Goal: Task Accomplishment & Management: Manage account settings

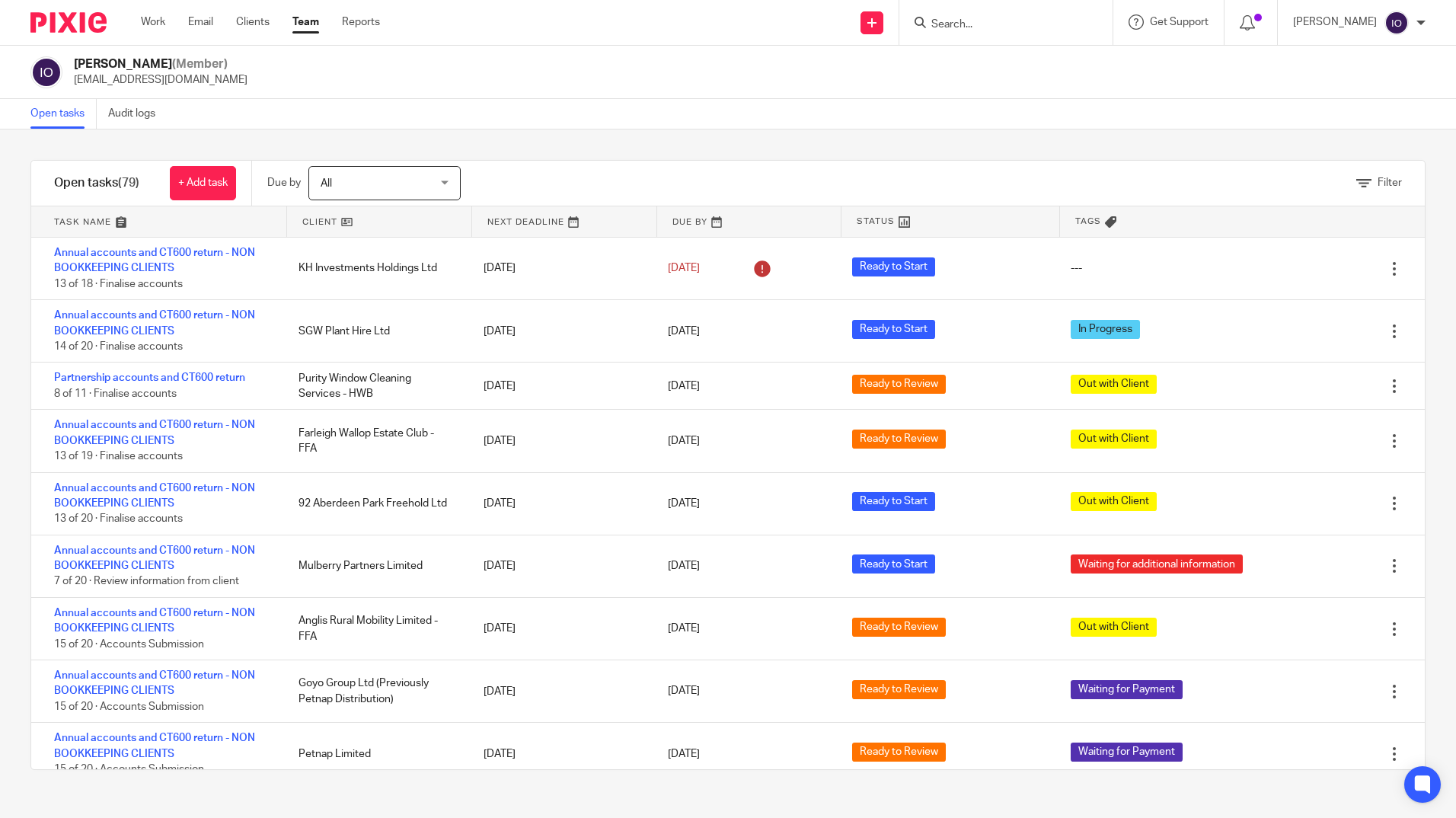
click at [309, 26] on link "Team" at bounding box center [306, 22] width 27 height 15
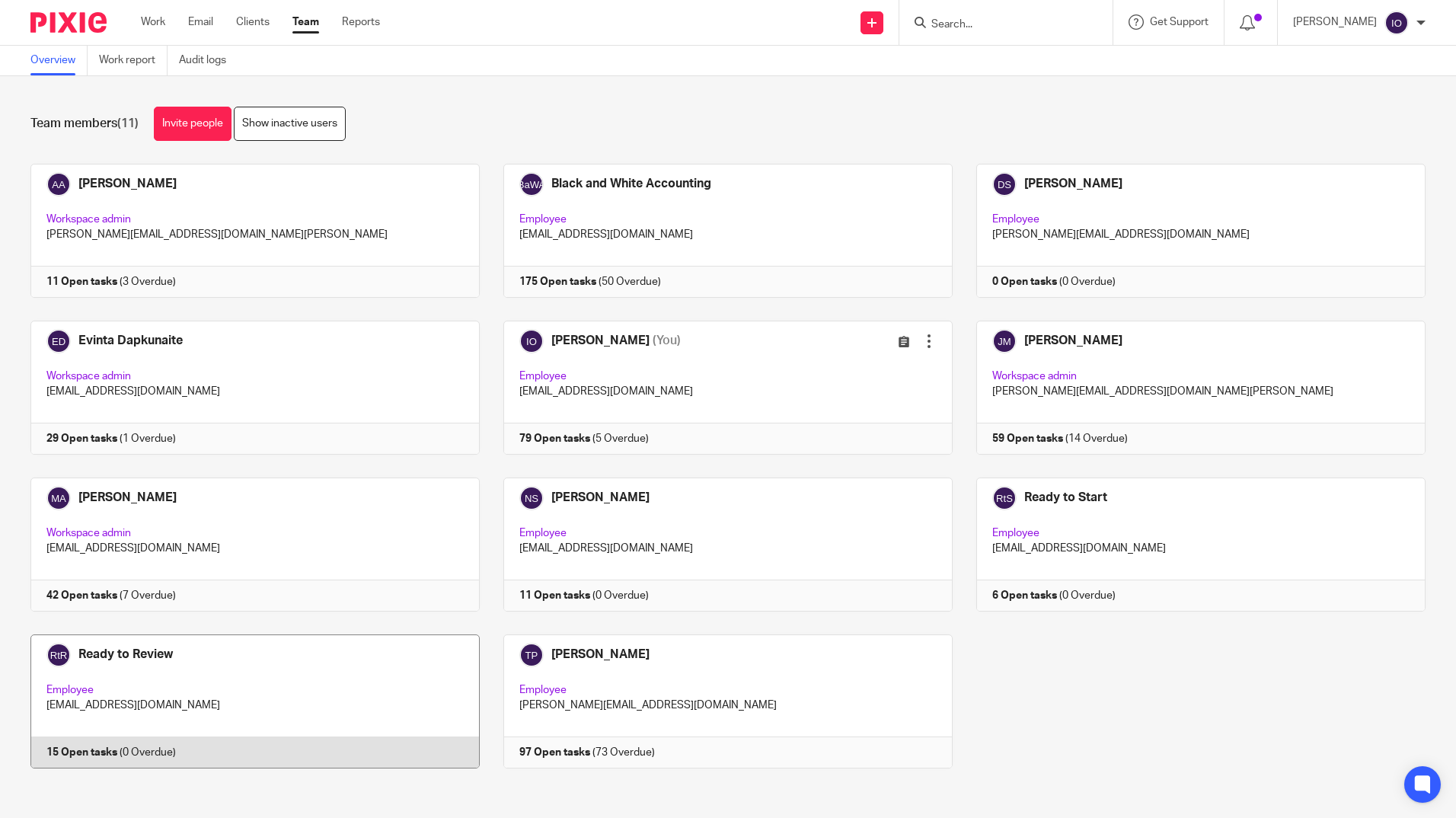
click at [146, 650] on link at bounding box center [243, 701] width 473 height 134
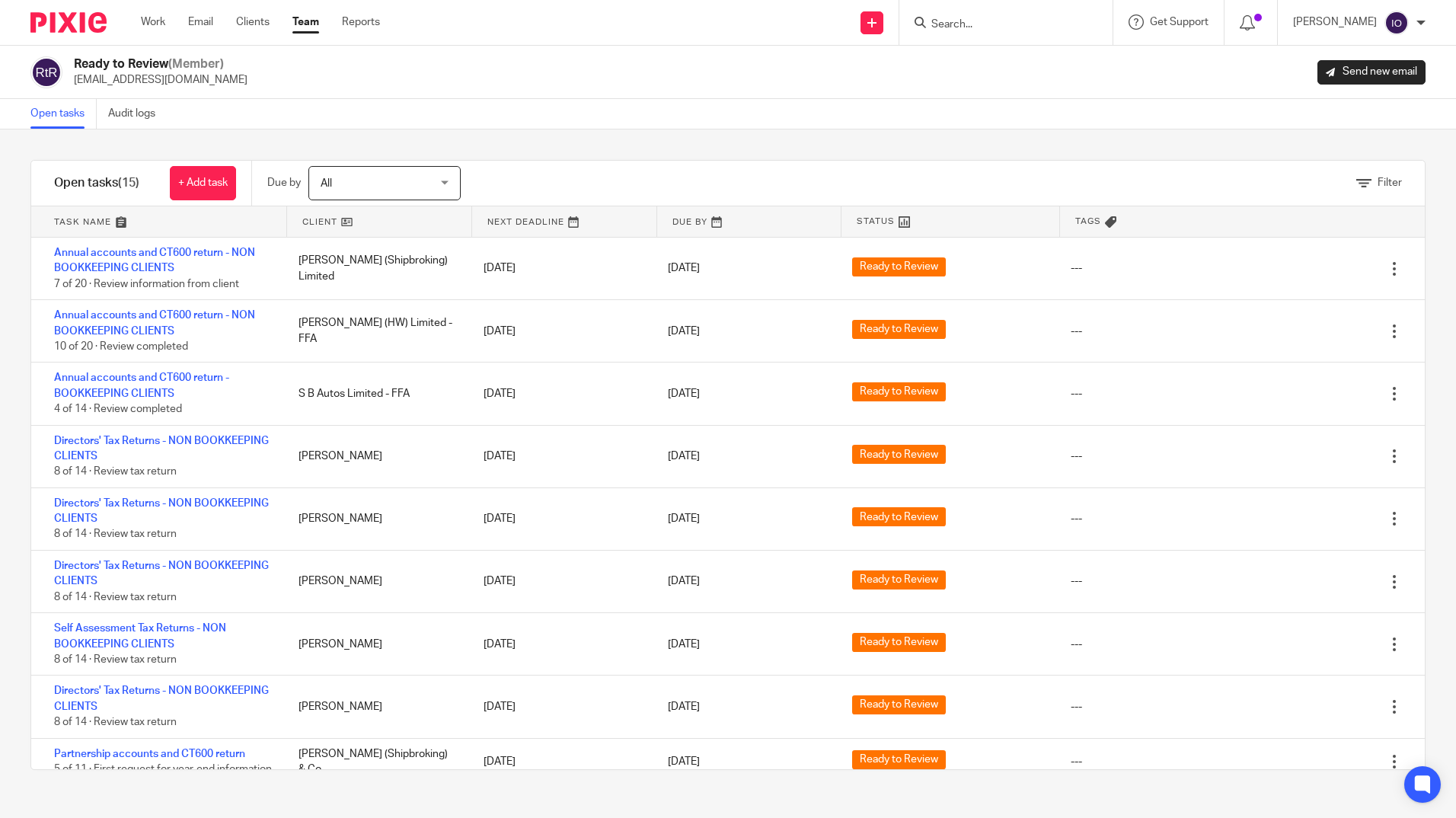
click at [943, 24] on input "Search" at bounding box center [998, 24] width 137 height 14
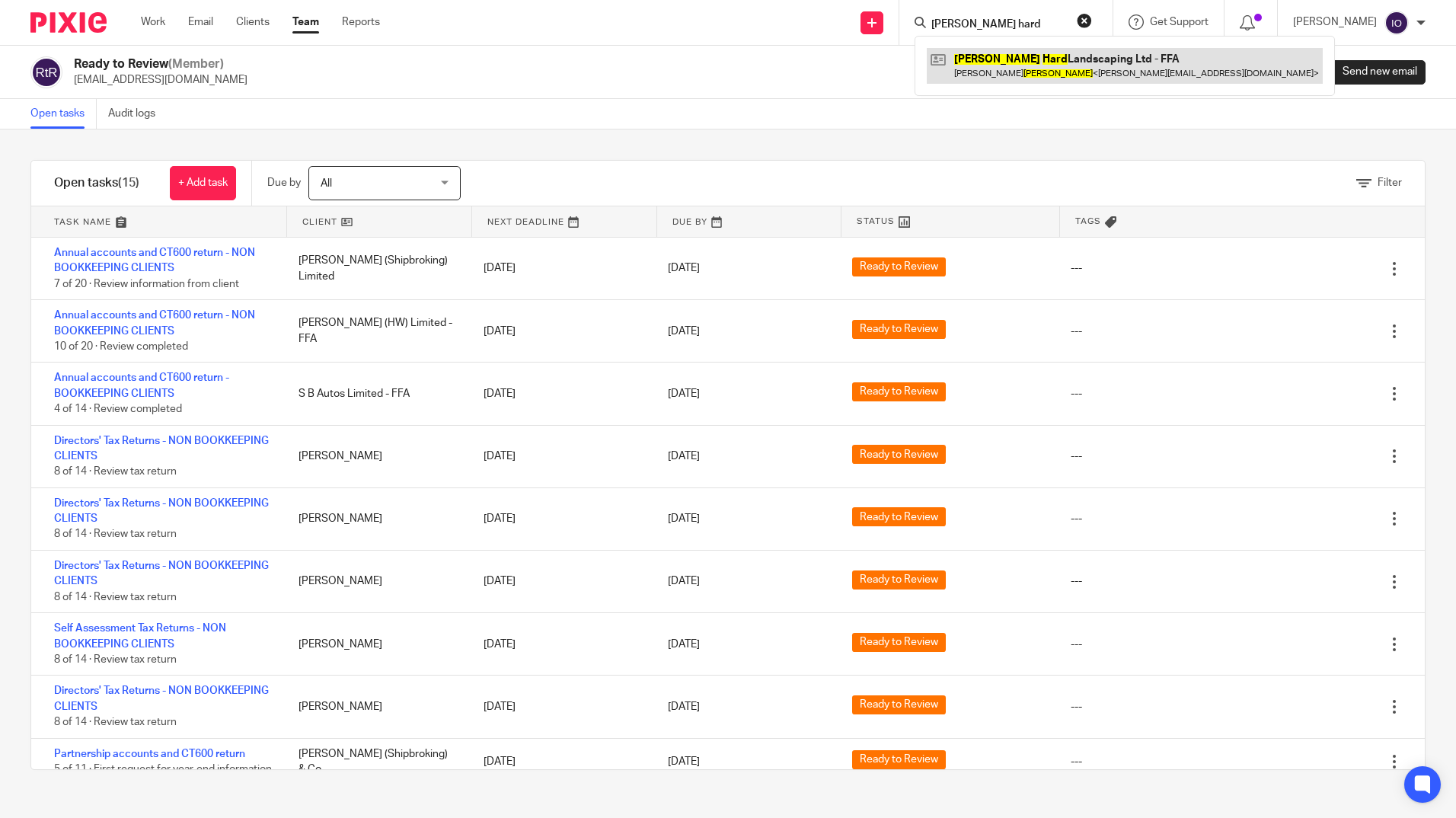
type input "watts hard"
click at [1016, 59] on link at bounding box center [1124, 65] width 396 height 35
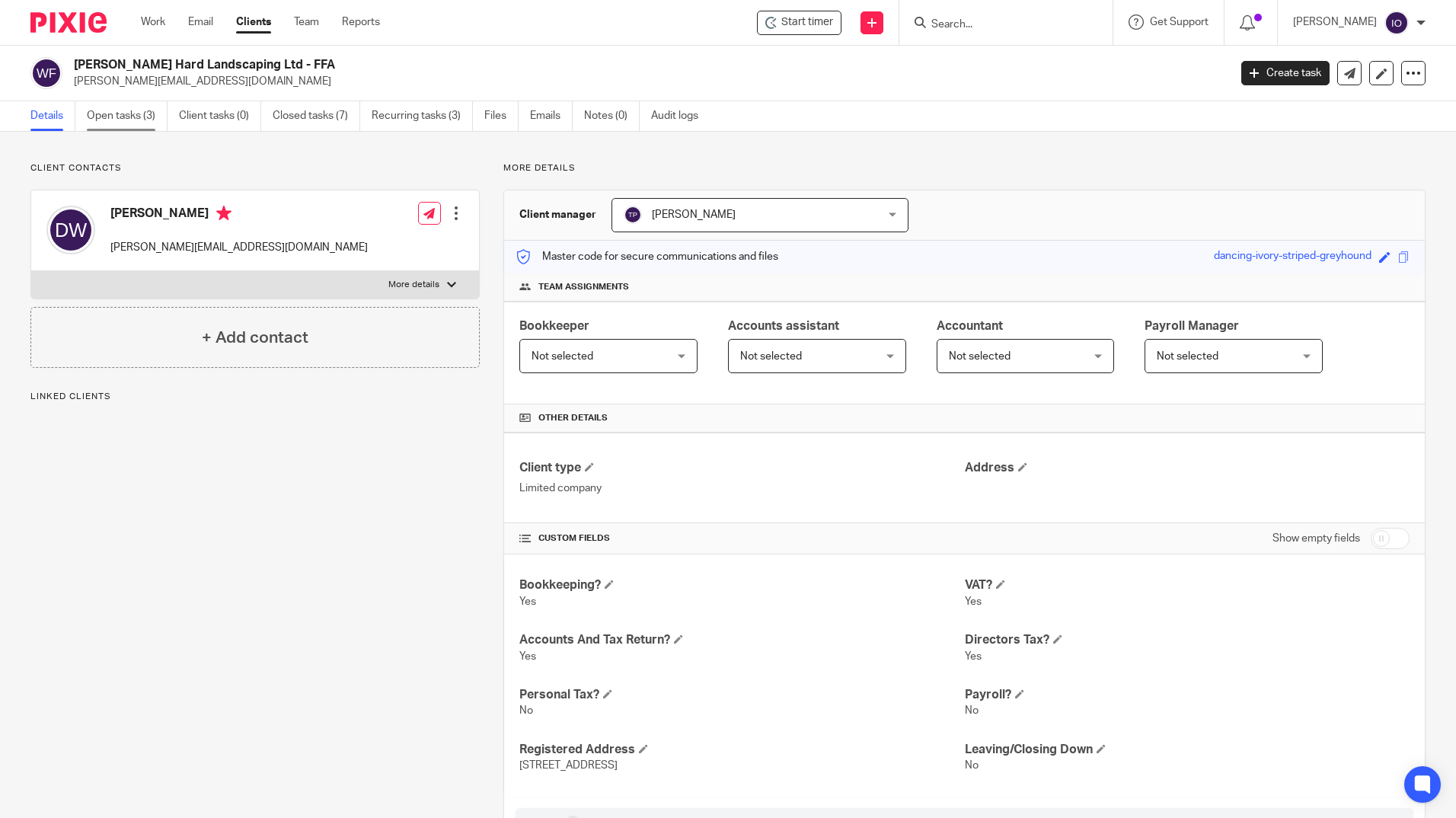
click at [129, 111] on link "Open tasks (3)" at bounding box center [127, 116] width 80 height 30
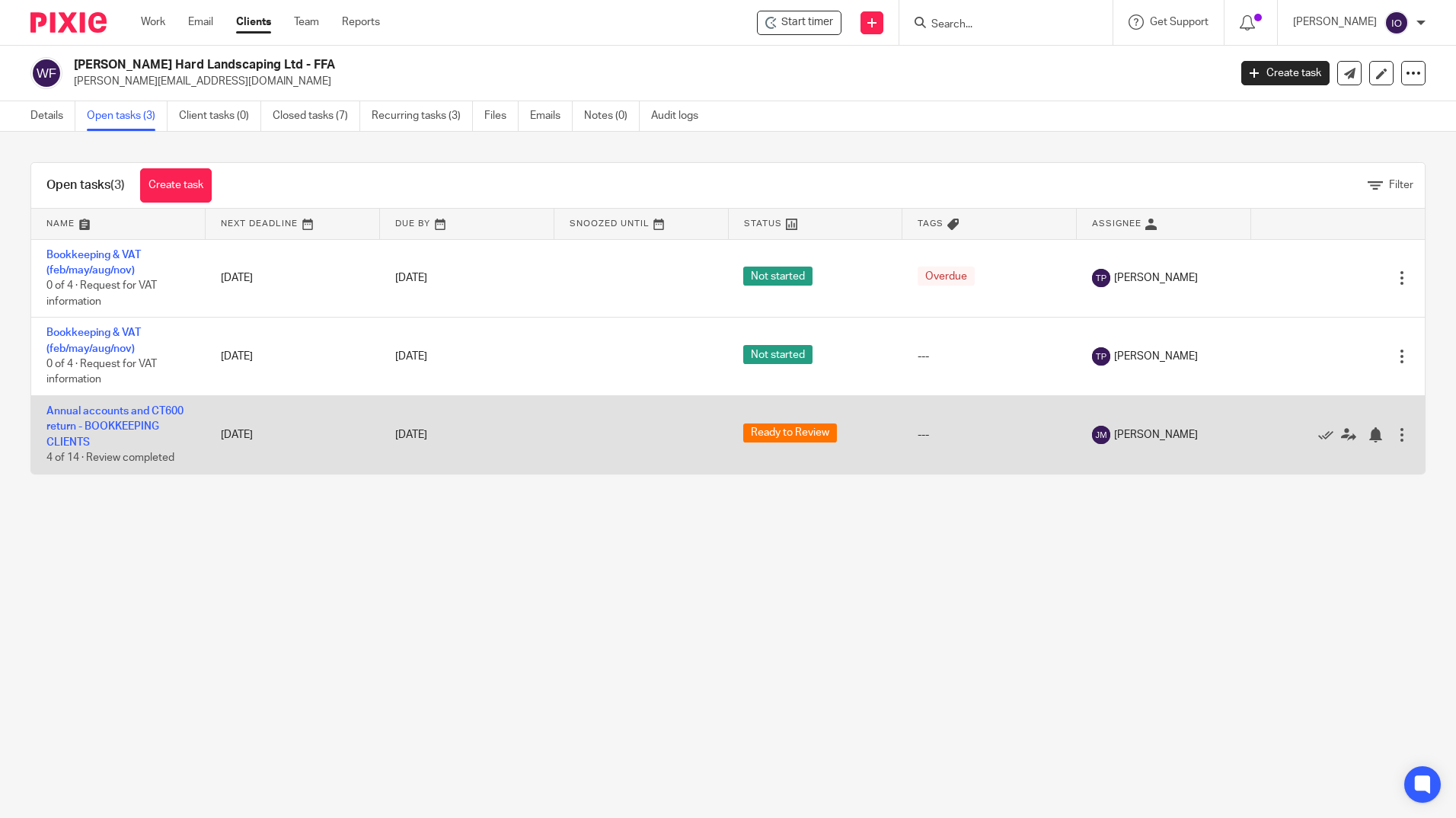
click at [121, 419] on td "Annual accounts and CT600 return - BOOKKEEPING CLIENTS 4 of 14 · Review complet…" at bounding box center [118, 435] width 175 height 78
click at [141, 408] on link "Annual accounts and CT600 return - BOOKKEEPING CLIENTS" at bounding box center [115, 427] width 137 height 42
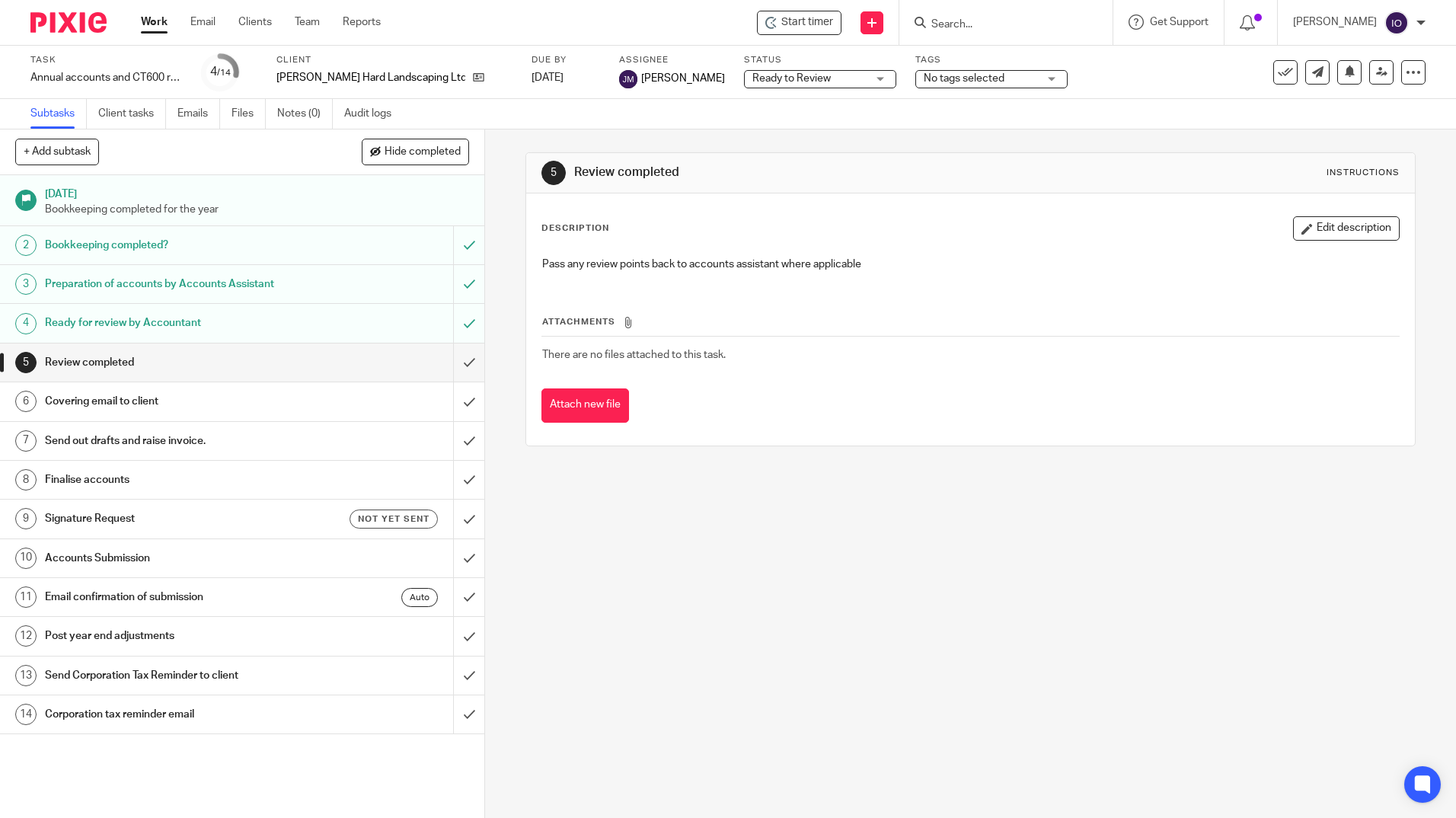
click at [932, 16] on div at bounding box center [1003, 22] width 177 height 19
click at [941, 19] on input "Search" at bounding box center [998, 24] width 137 height 14
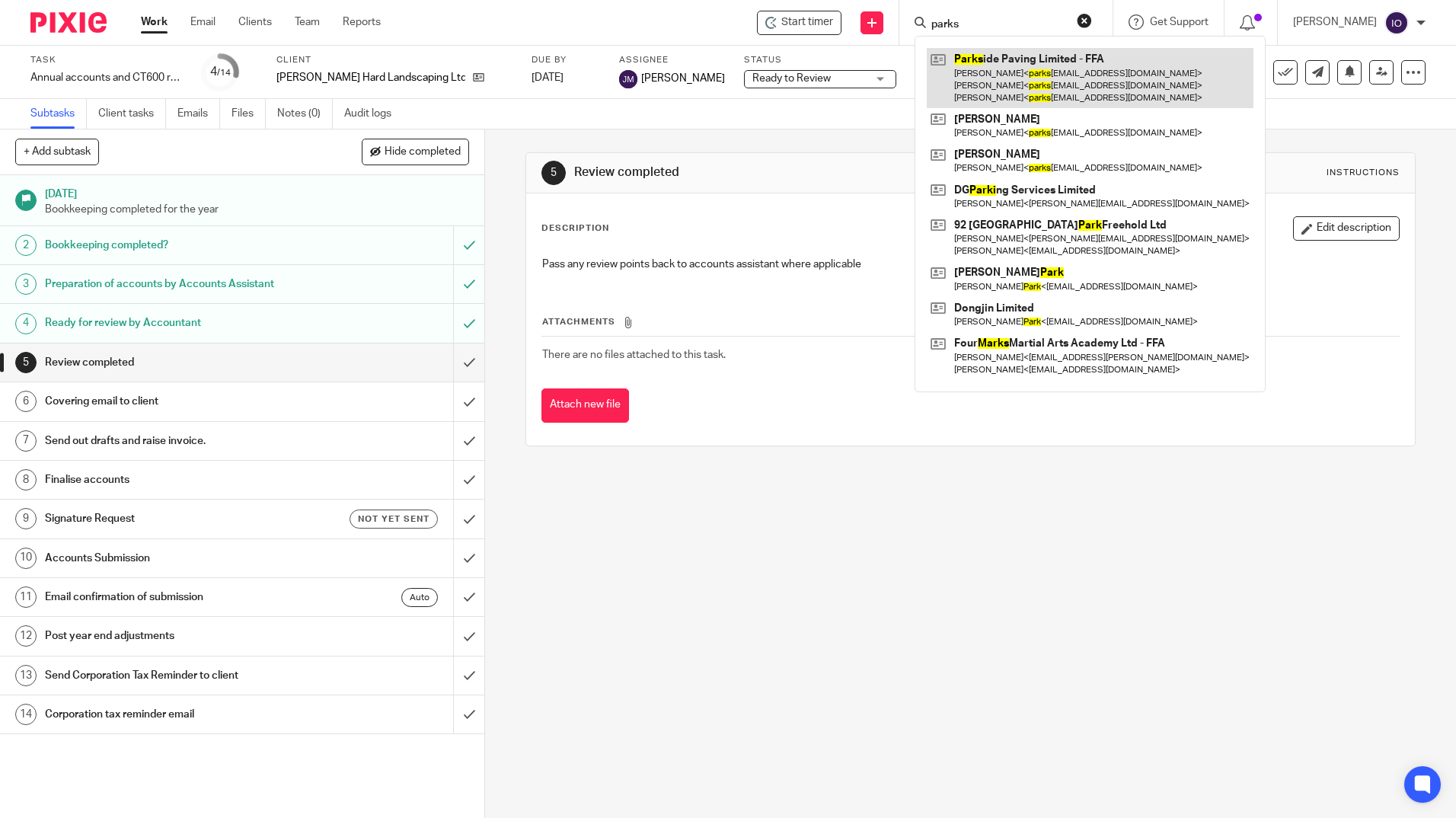
type input "parks"
click at [980, 53] on link at bounding box center [1090, 78] width 327 height 60
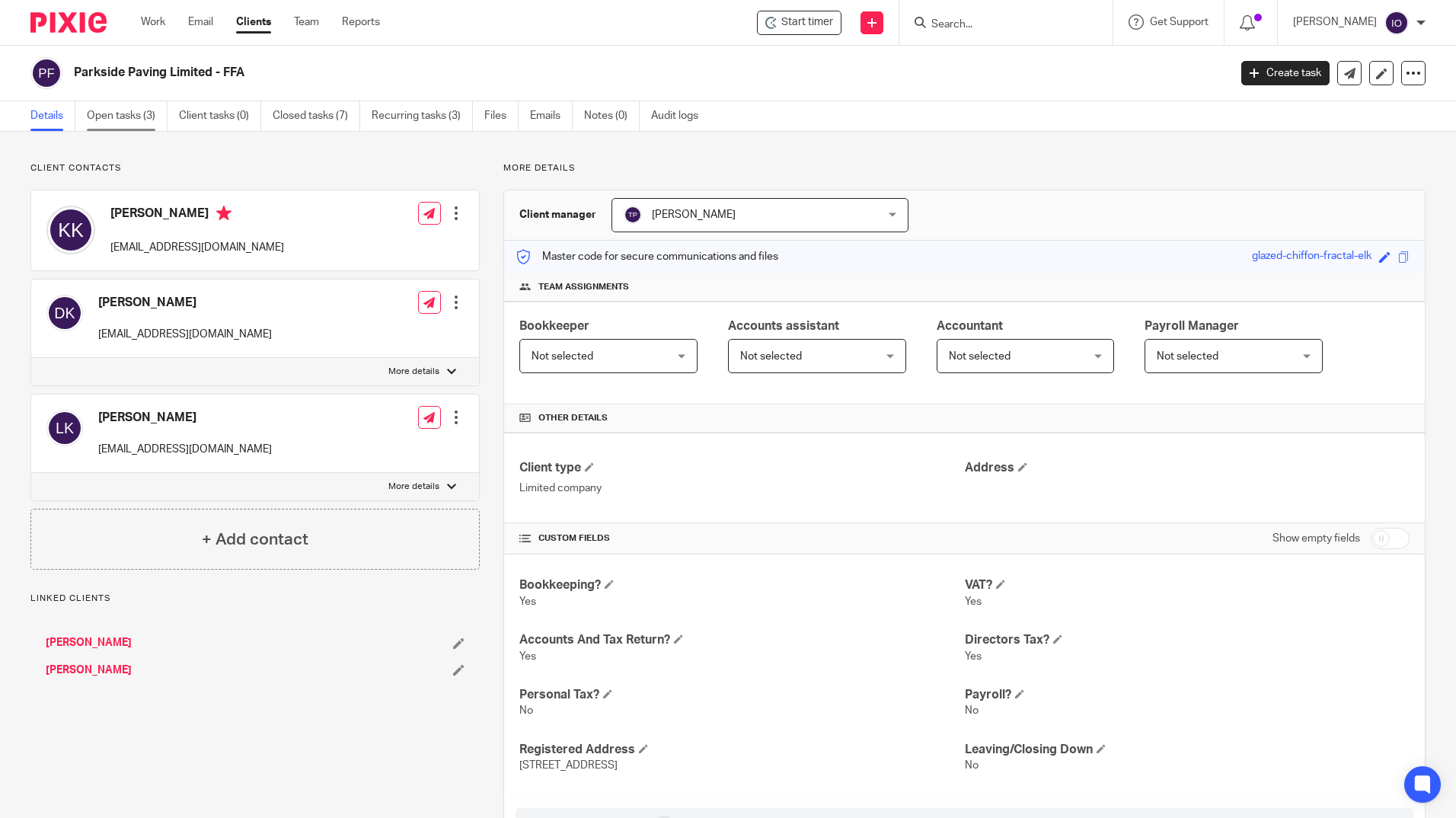
click at [137, 114] on link "Open tasks (3)" at bounding box center [127, 116] width 80 height 30
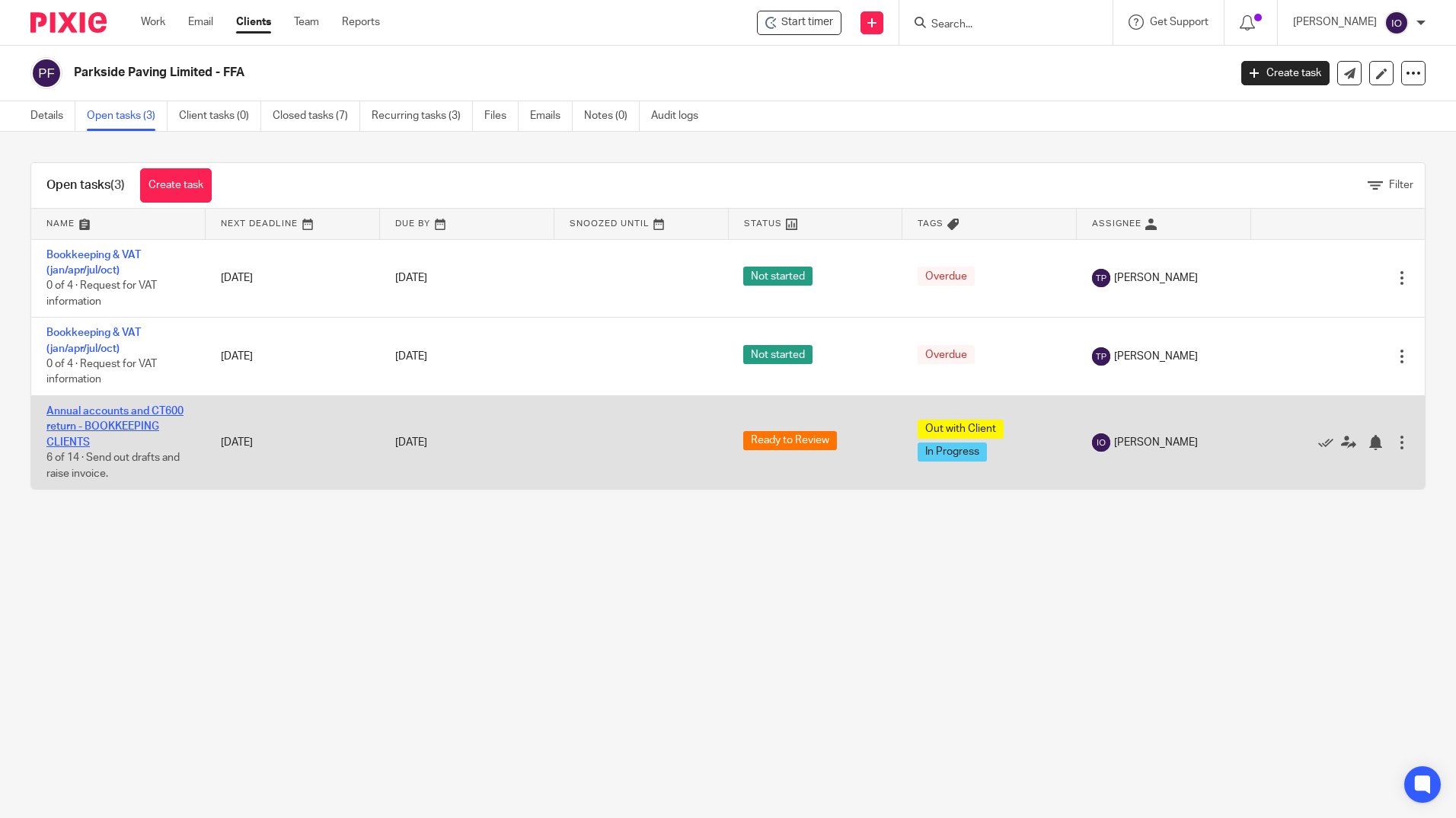
click at [110, 413] on link "Annual accounts and CT600 return - BOOKKEEPING CLIENTS" at bounding box center [115, 427] width 137 height 42
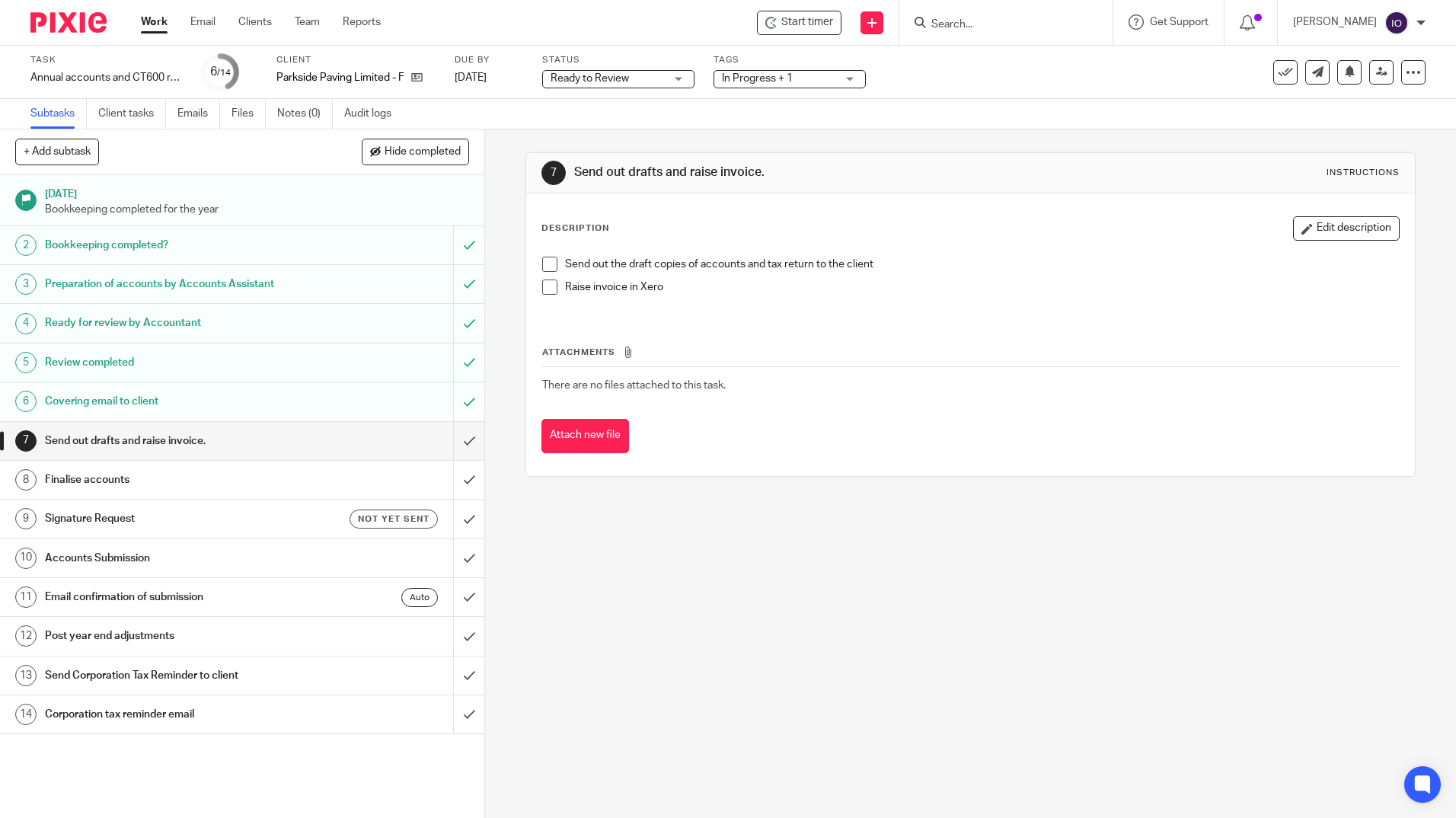
click at [93, 392] on h1 "Covering email to client" at bounding box center [176, 402] width 262 height 23
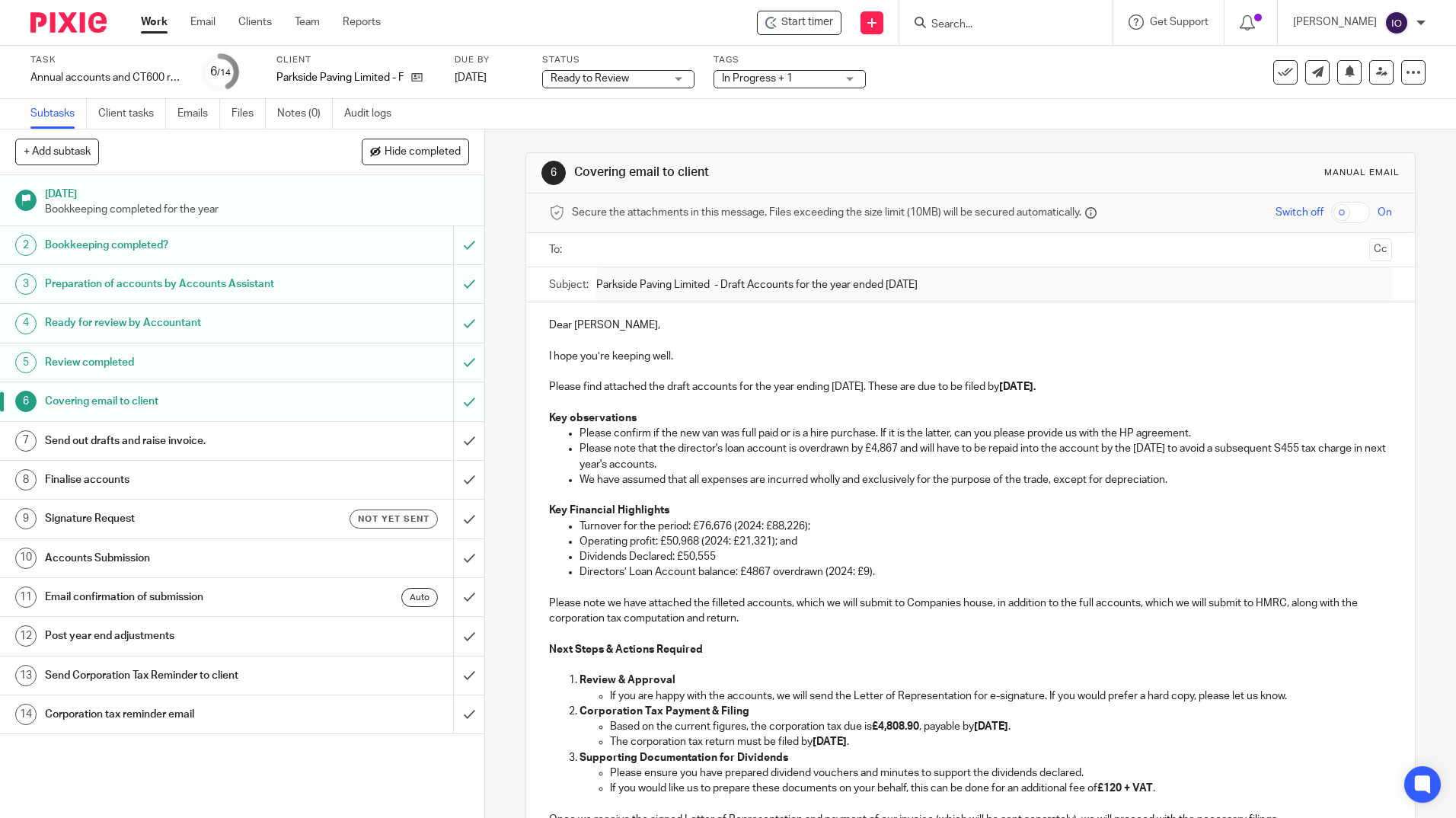
click at [959, 24] on input "Search" at bounding box center [998, 24] width 137 height 14
click at [1021, 20] on input "grant properties" at bounding box center [998, 24] width 137 height 14
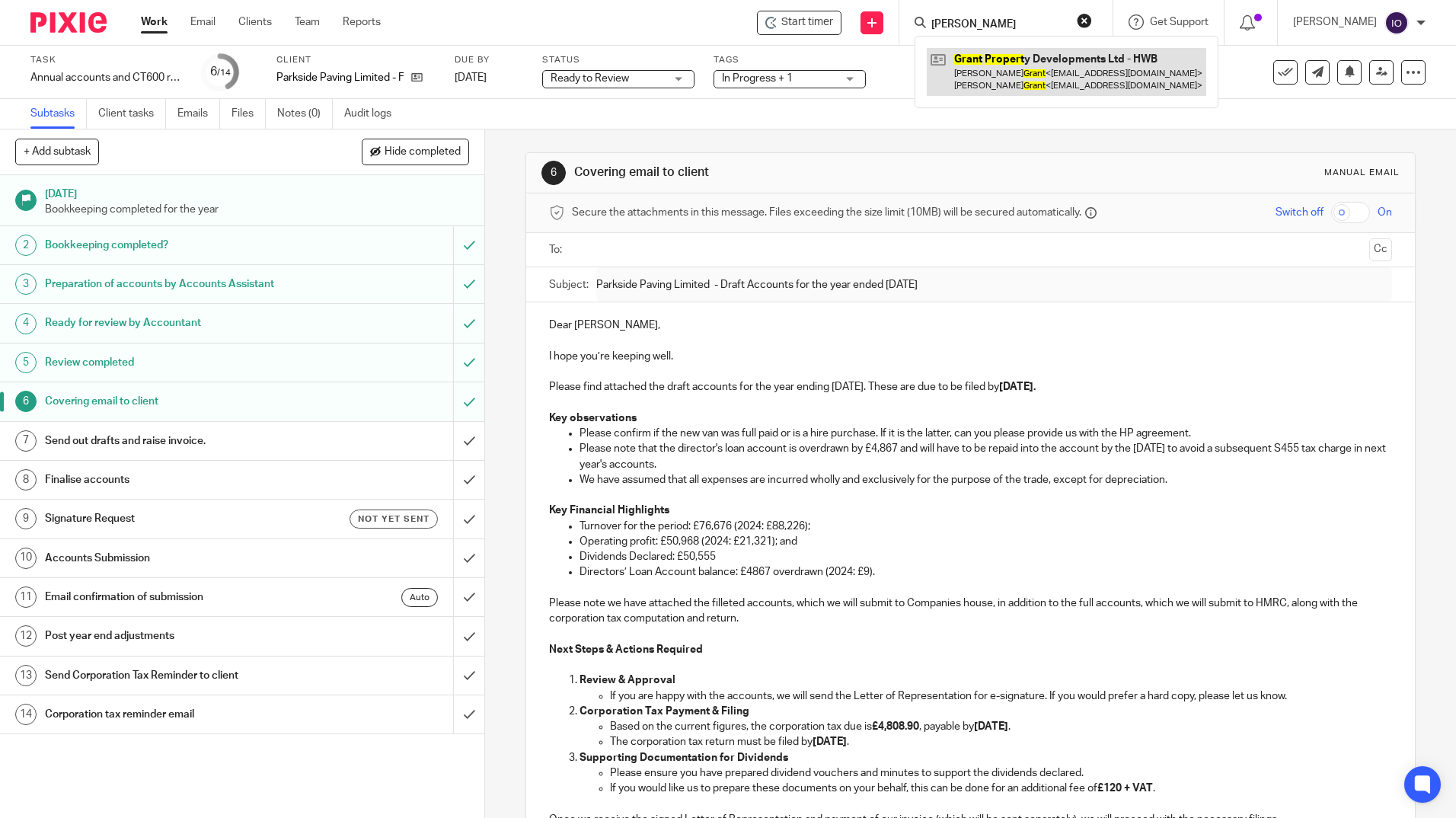
type input "grant propert"
click at [1058, 63] on link at bounding box center [1067, 72] width 280 height 47
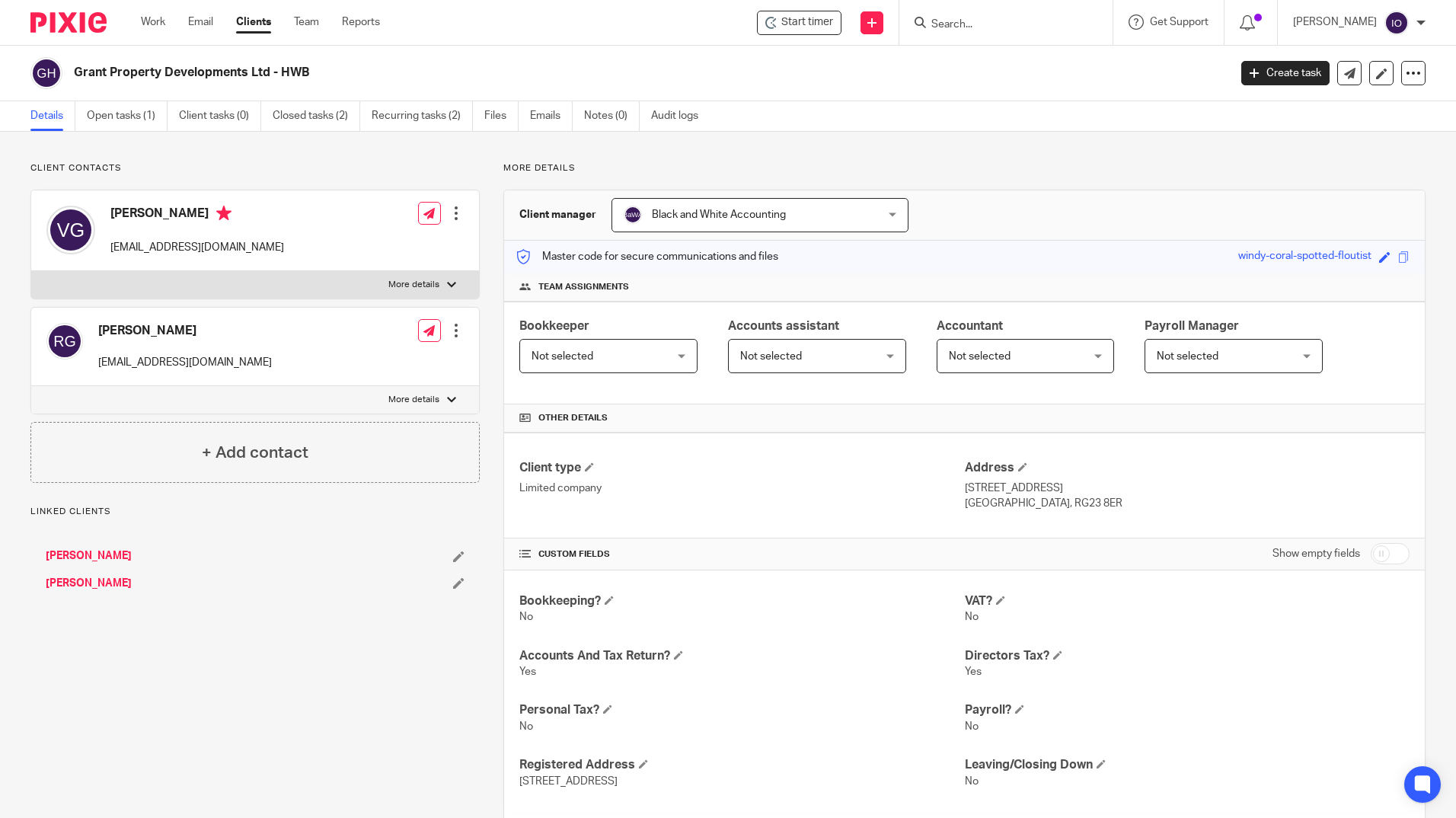
click at [106, 120] on link "Open tasks (1)" at bounding box center [127, 116] width 80 height 30
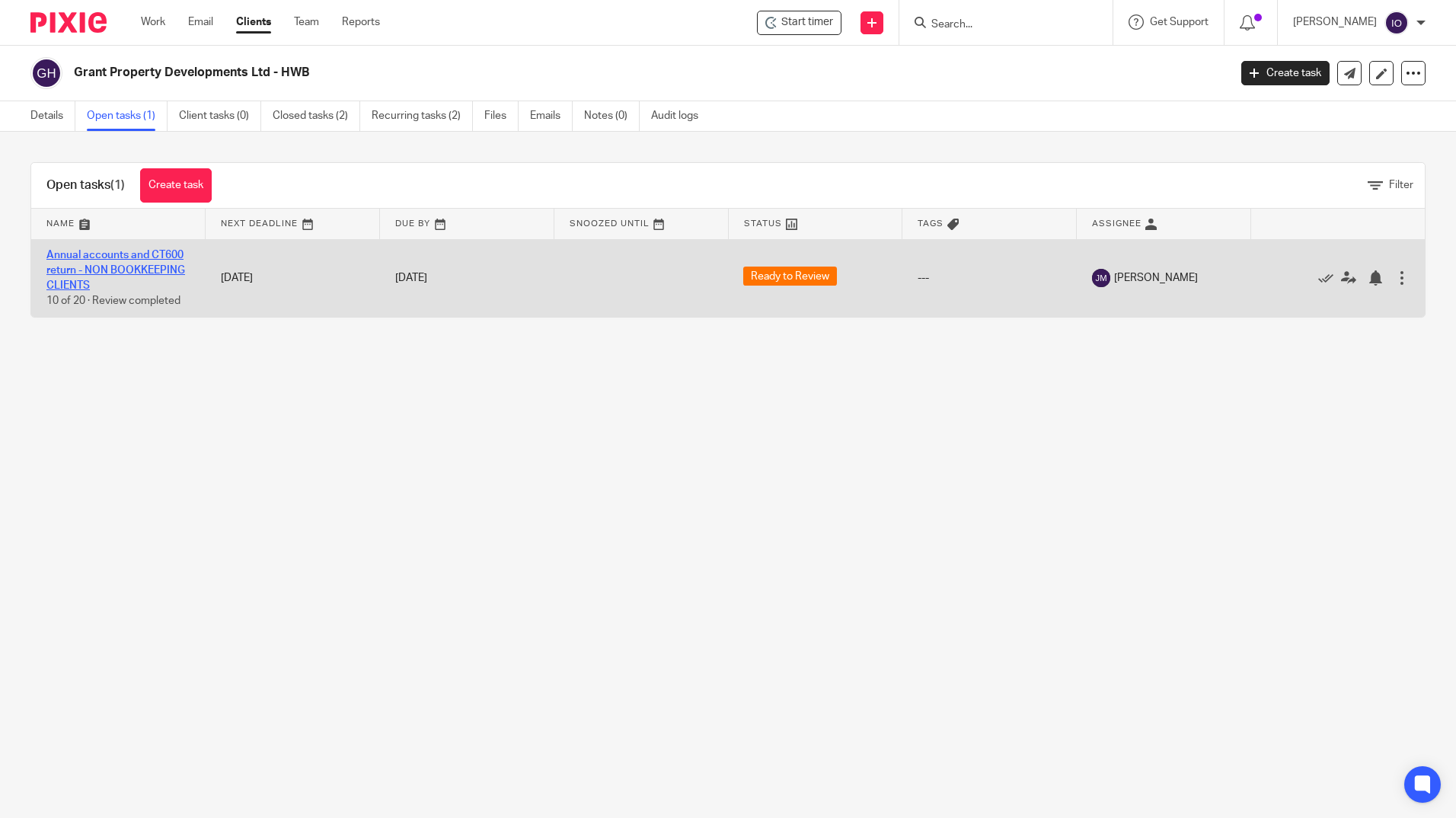
click at [111, 255] on link "Annual accounts and CT600 return - NON BOOKKEEPING CLIENTS" at bounding box center [115, 271] width 139 height 42
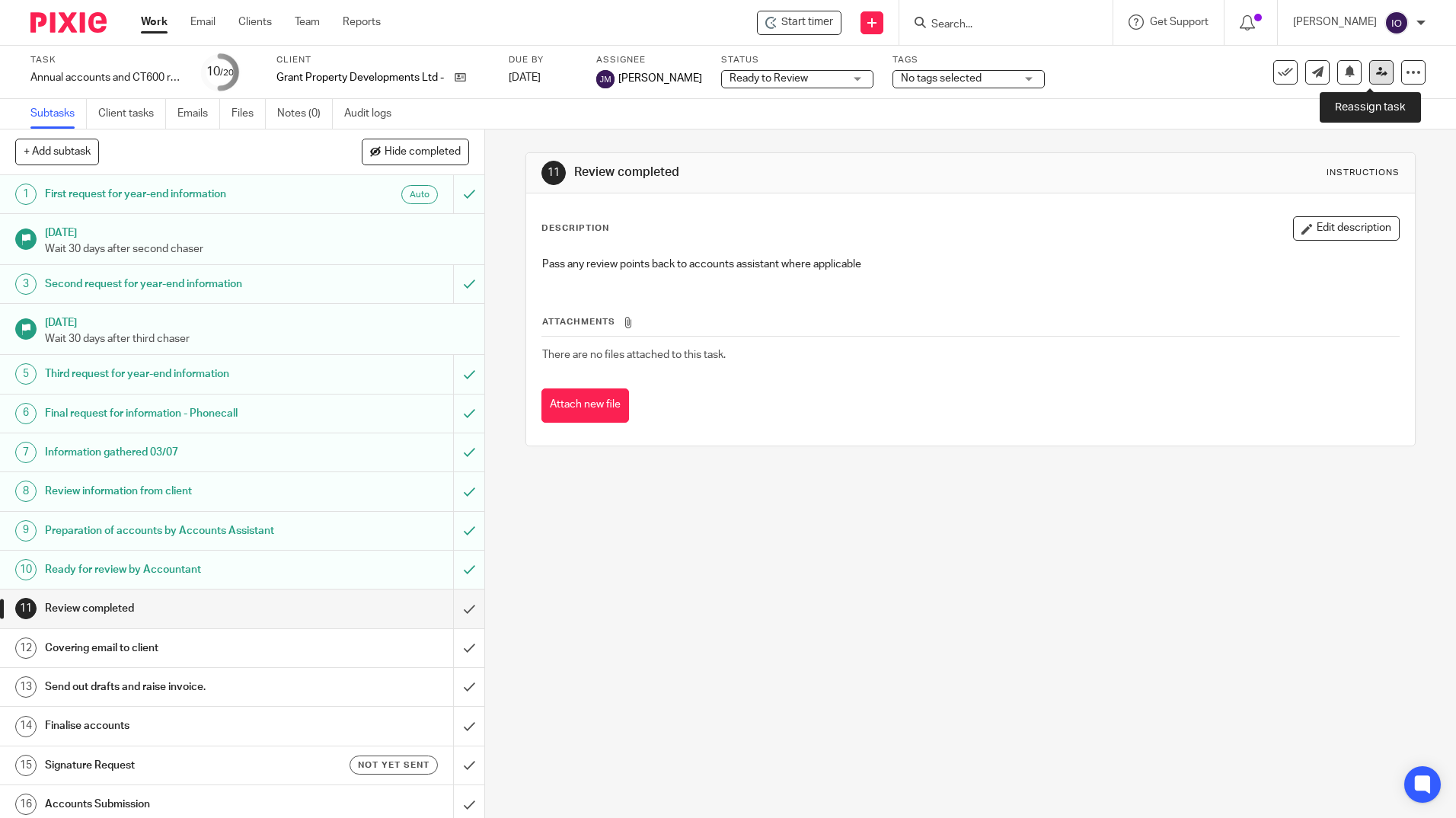
click at [1371, 64] on link at bounding box center [1382, 72] width 24 height 24
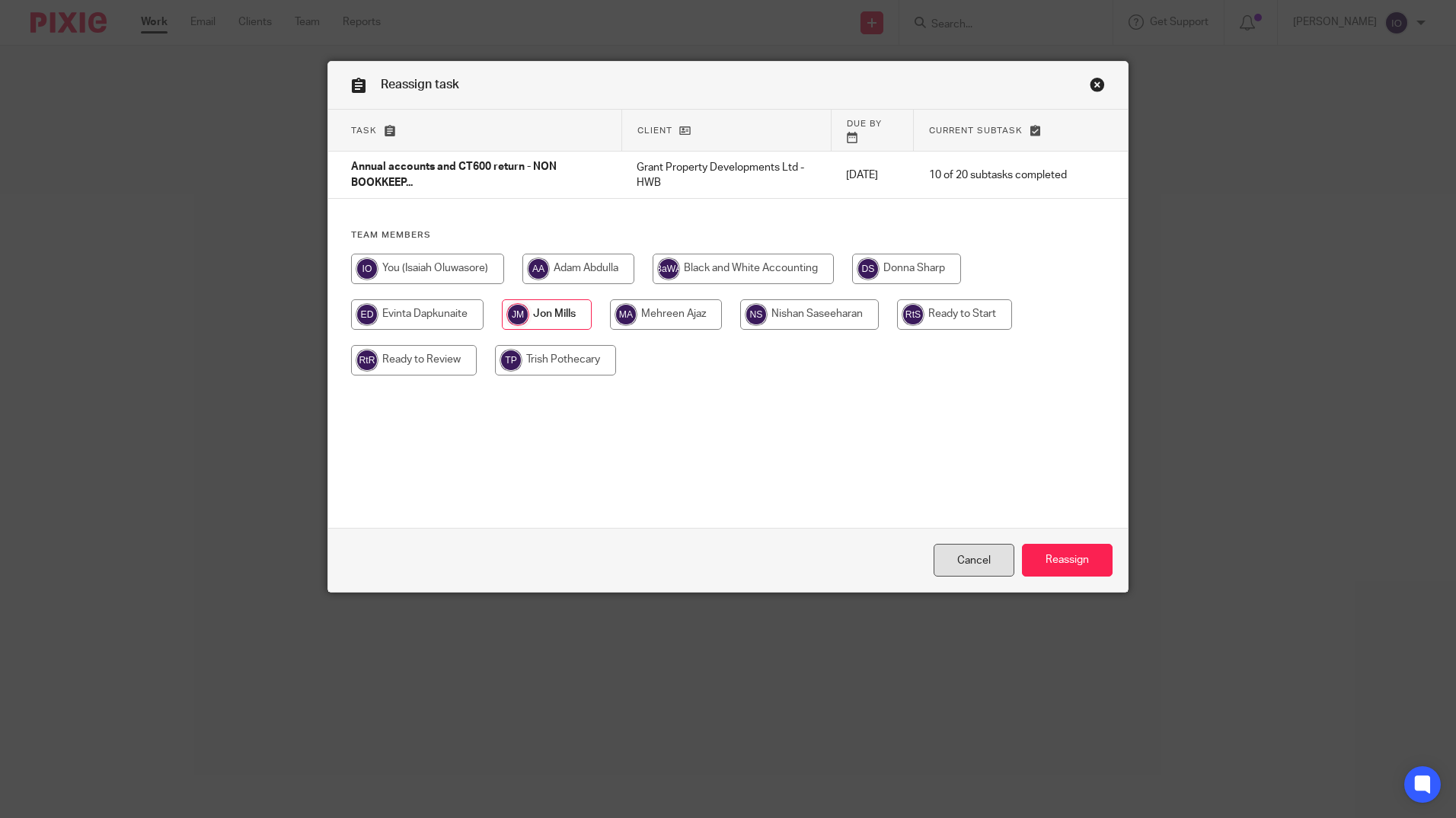
click at [984, 562] on link "Cancel" at bounding box center [974, 560] width 80 height 33
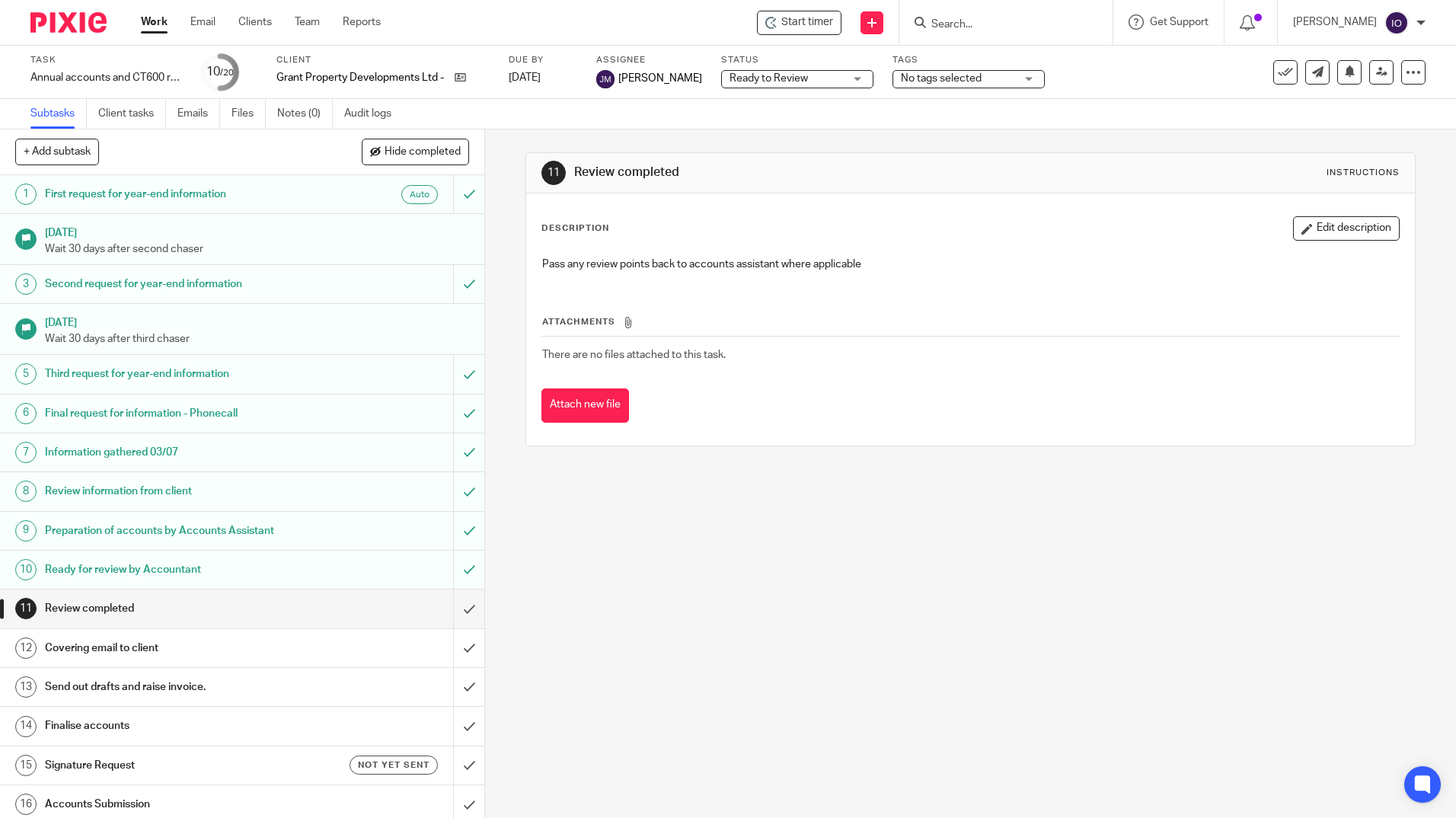
drag, startPoint x: 984, startPoint y: 44, endPoint x: 977, endPoint y: 30, distance: 15.7
click at [980, 36] on div at bounding box center [1006, 22] width 213 height 45
click at [977, 29] on input "Search" at bounding box center [998, 24] width 137 height 14
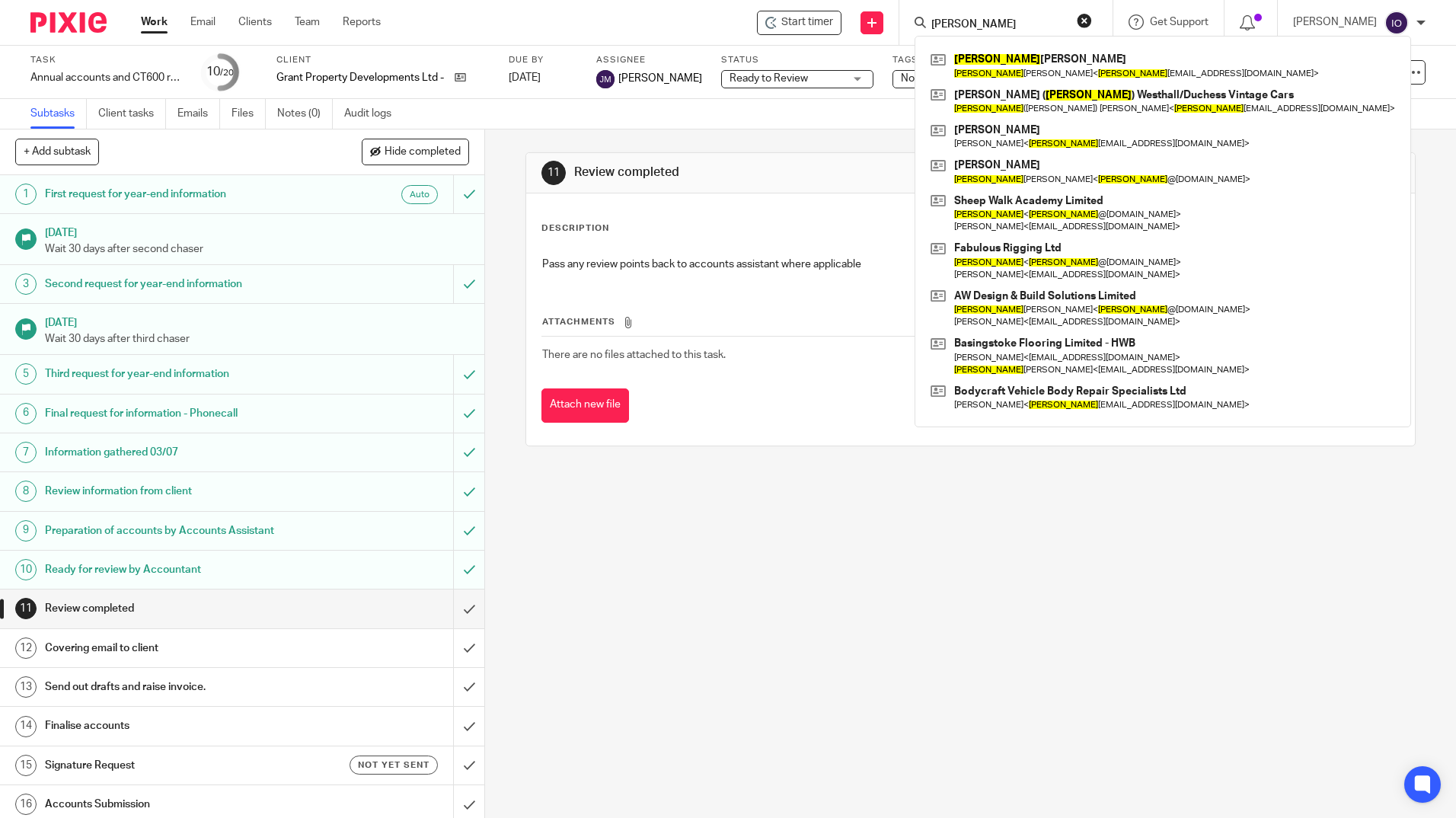
type input "tony"
click at [315, 23] on link "Team" at bounding box center [307, 22] width 25 height 15
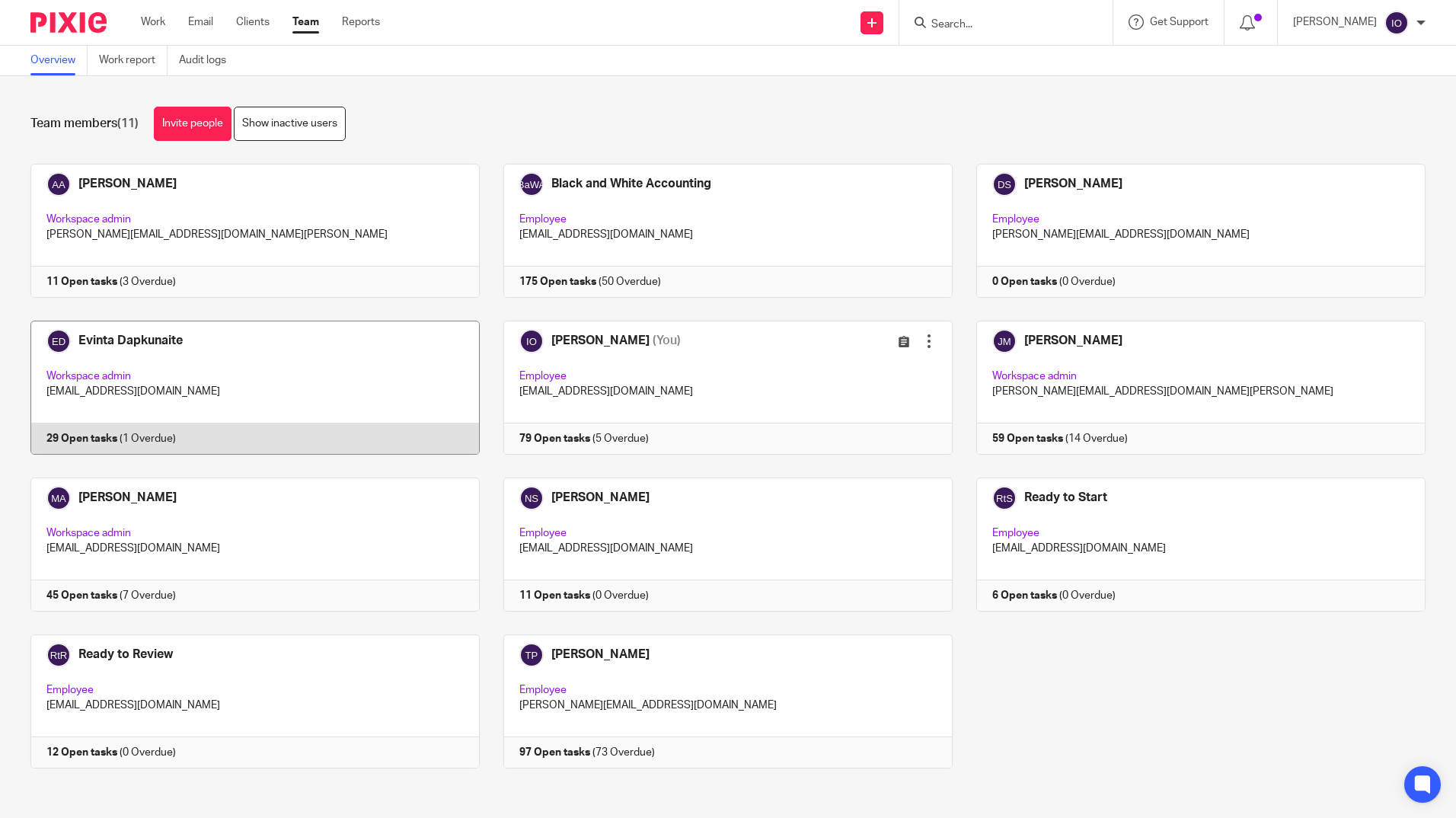
click at [144, 343] on link at bounding box center [243, 387] width 473 height 134
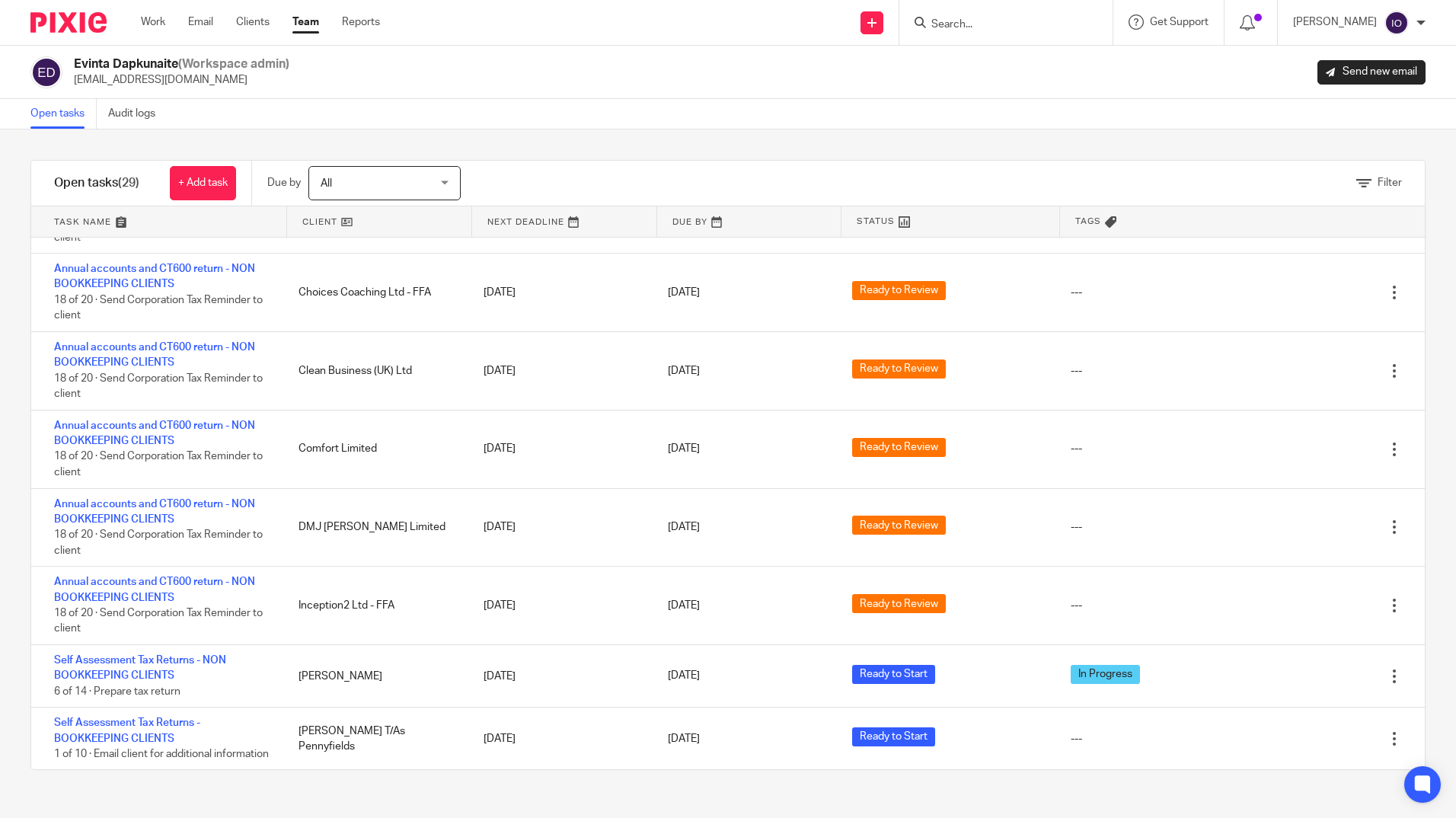
scroll to position [1162, 0]
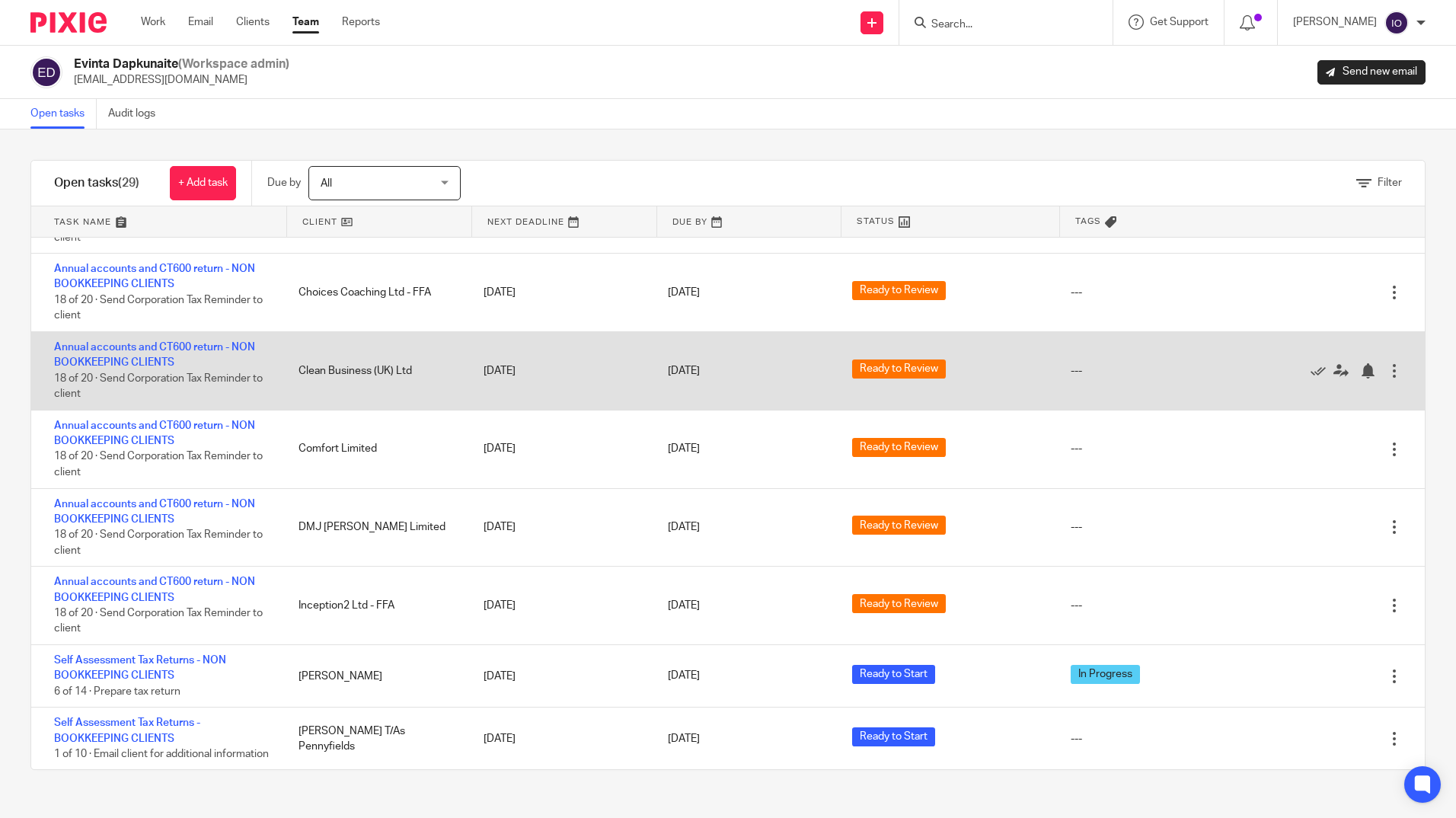
drag, startPoint x: 651, startPoint y: 328, endPoint x: 600, endPoint y: 325, distance: 51.1
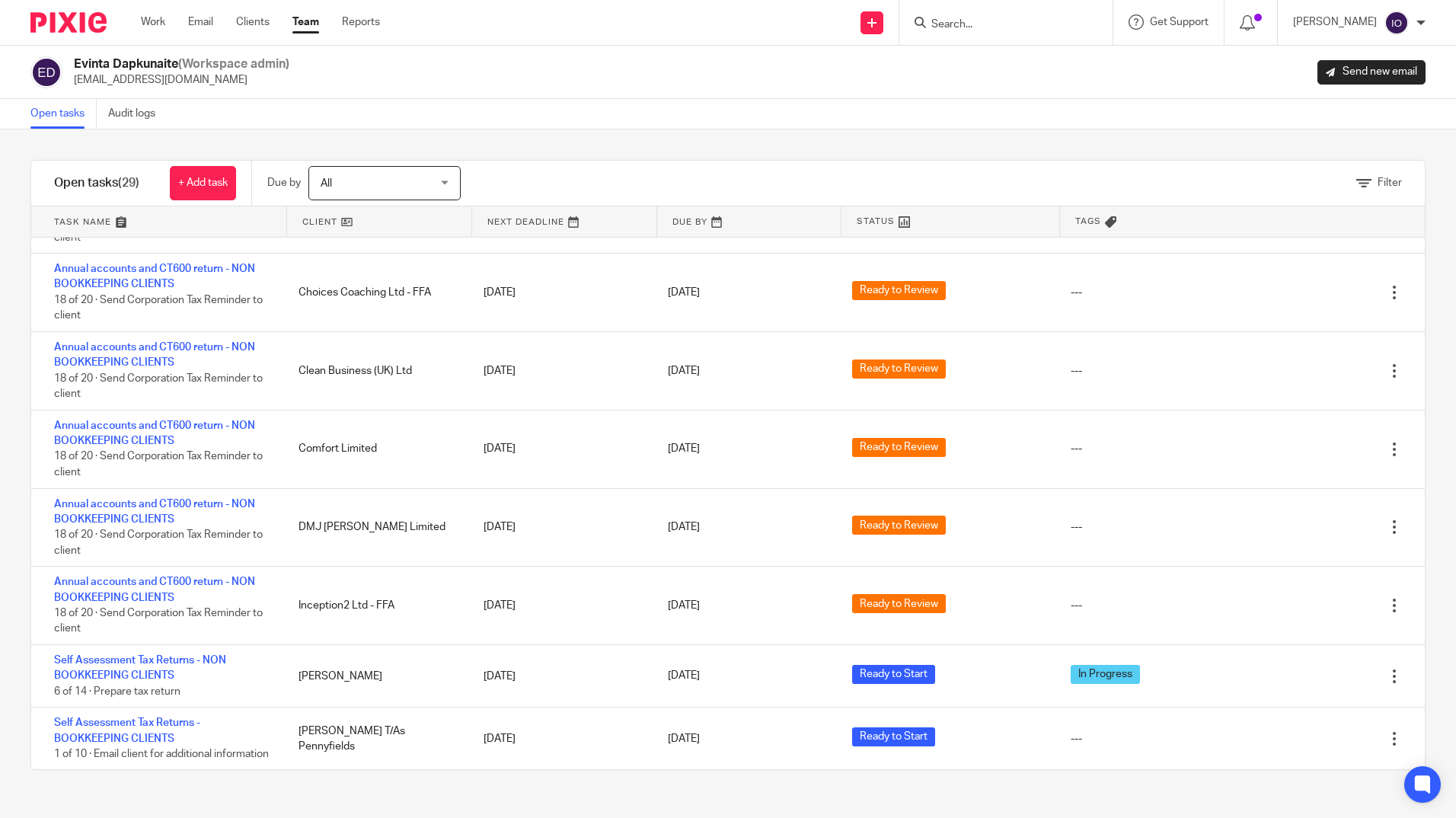
click at [306, 18] on link "Team" at bounding box center [306, 22] width 27 height 15
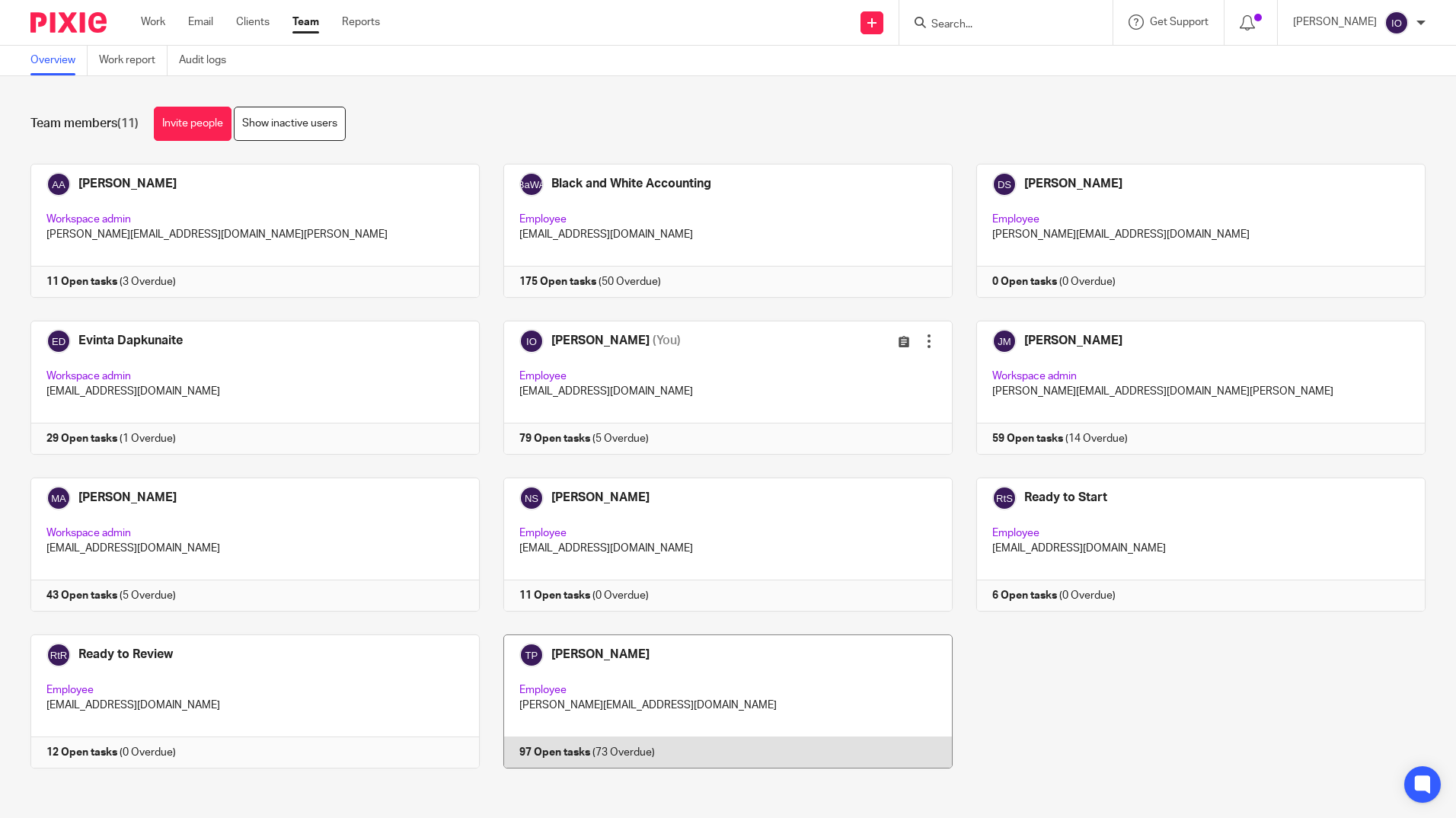
click at [606, 646] on link at bounding box center [716, 701] width 473 height 134
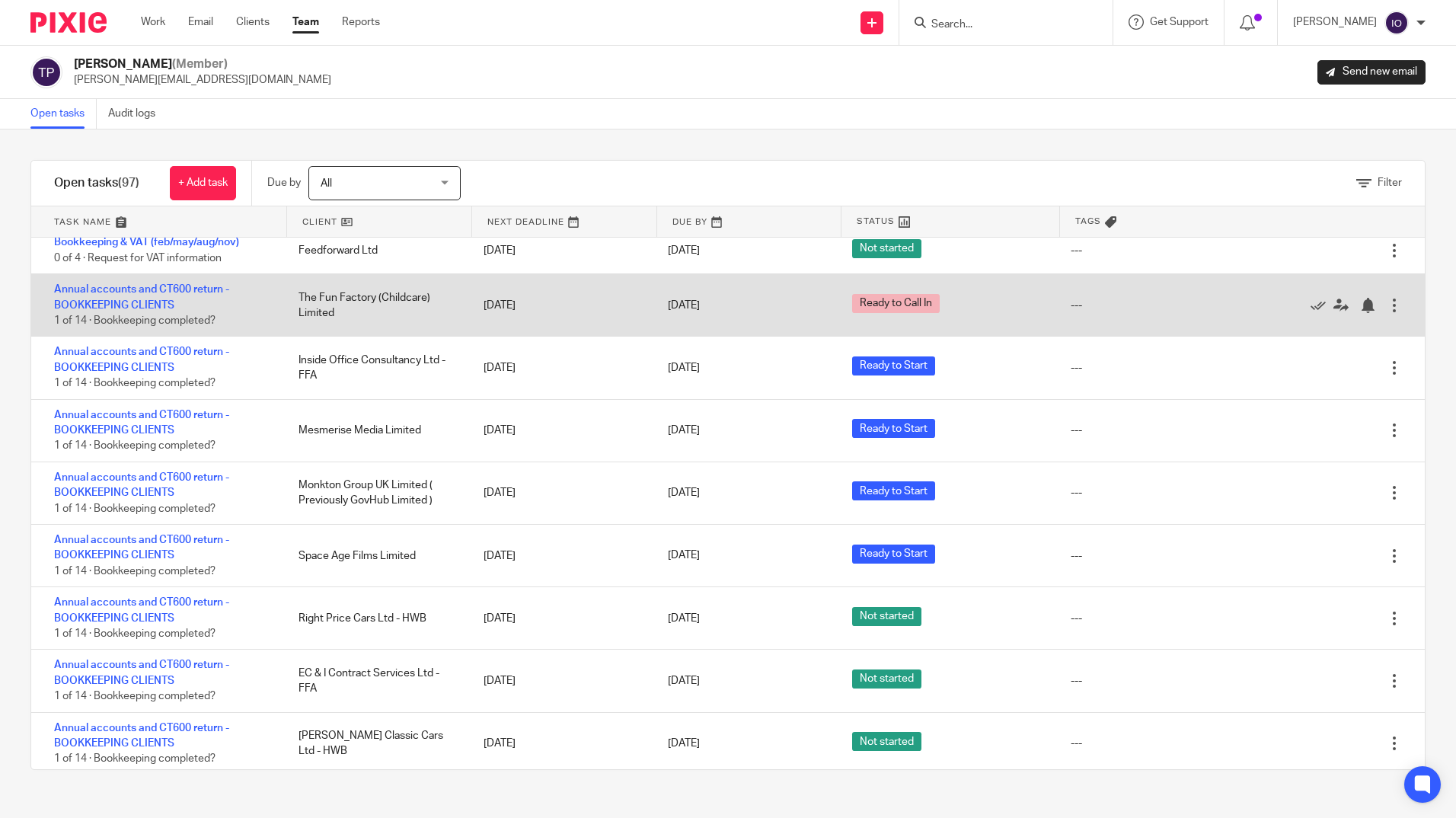
scroll to position [4000, 0]
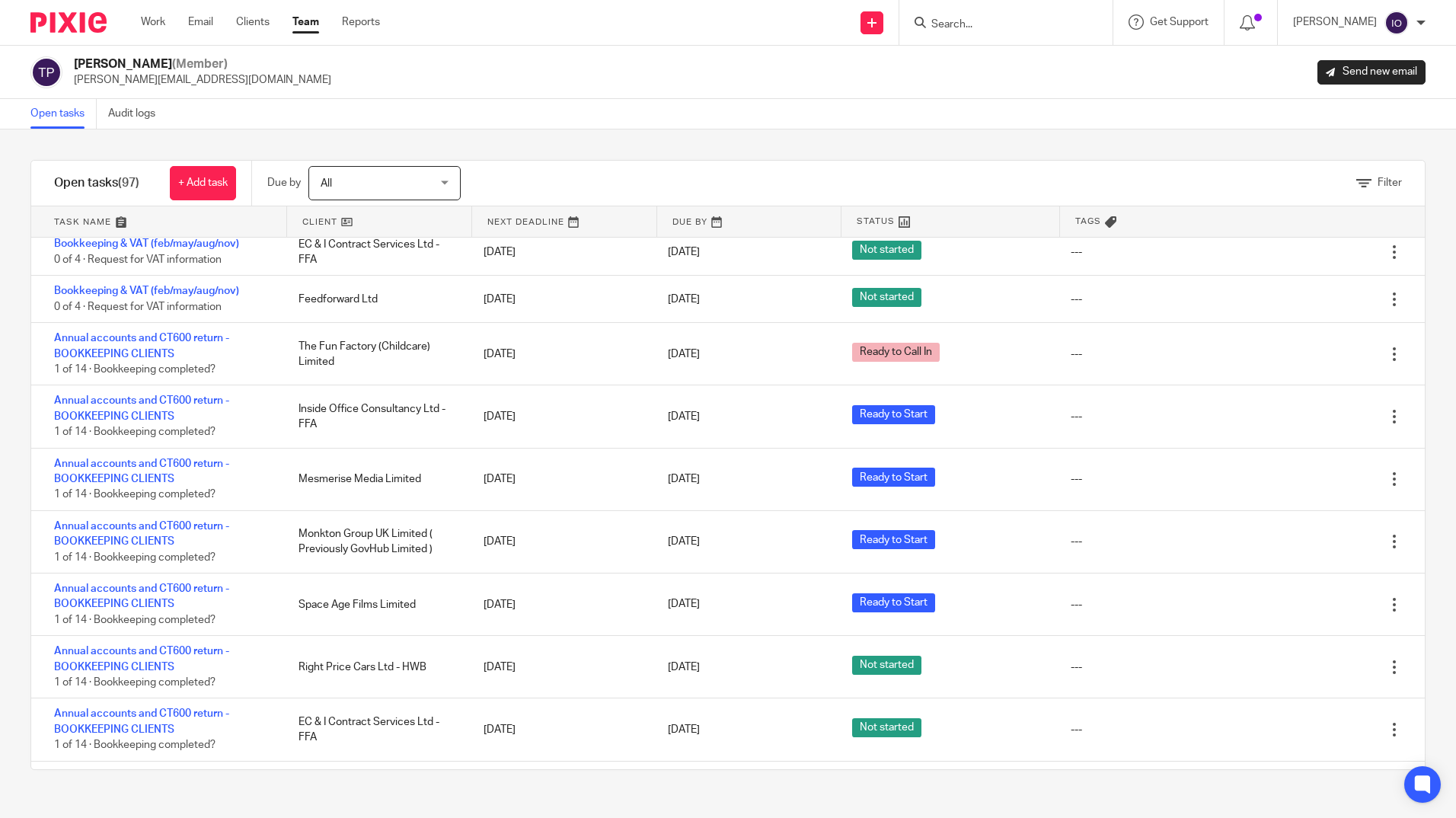
click at [309, 23] on link "Team" at bounding box center [306, 22] width 27 height 15
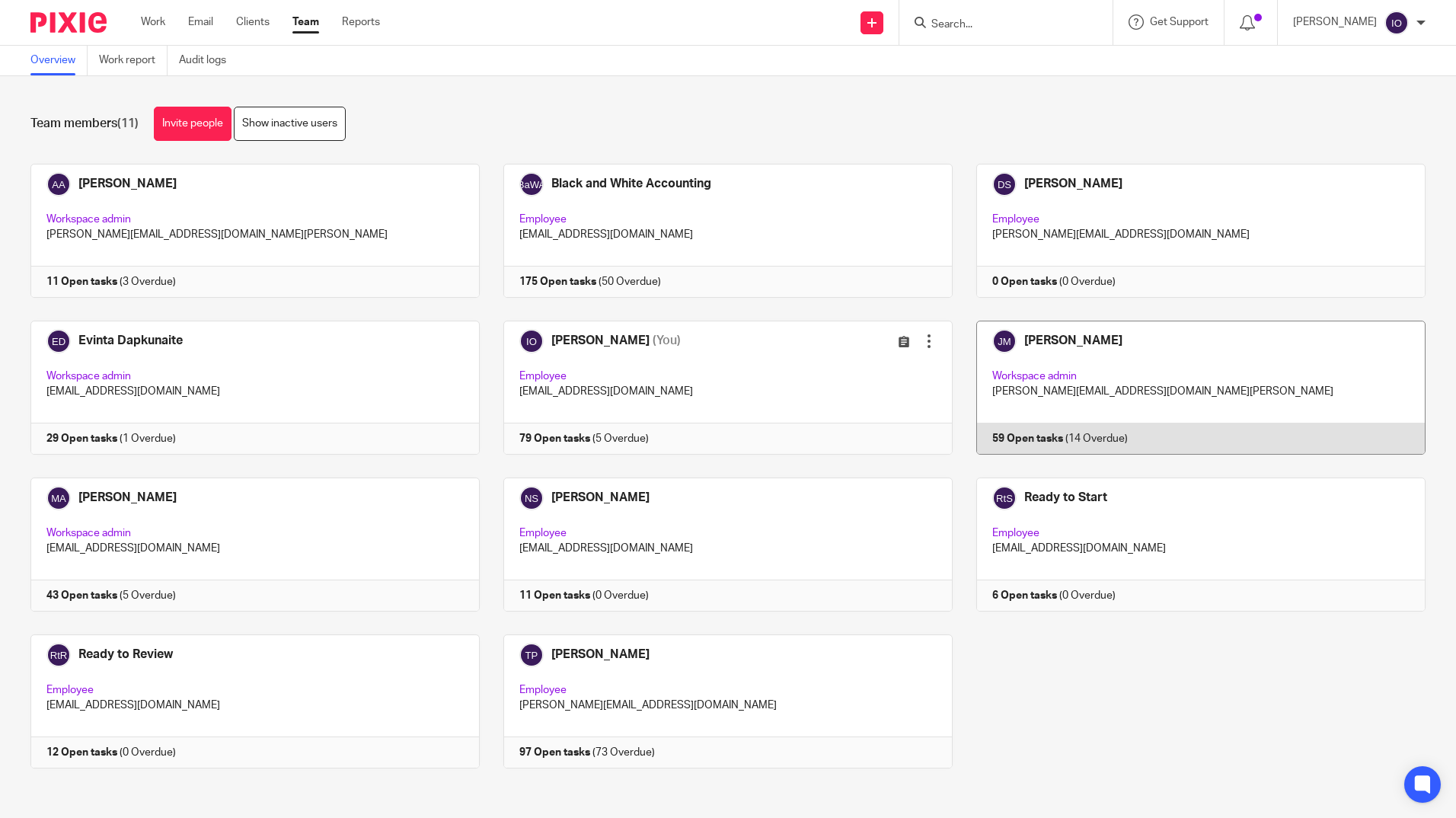
click at [1036, 334] on link at bounding box center [1189, 387] width 473 height 134
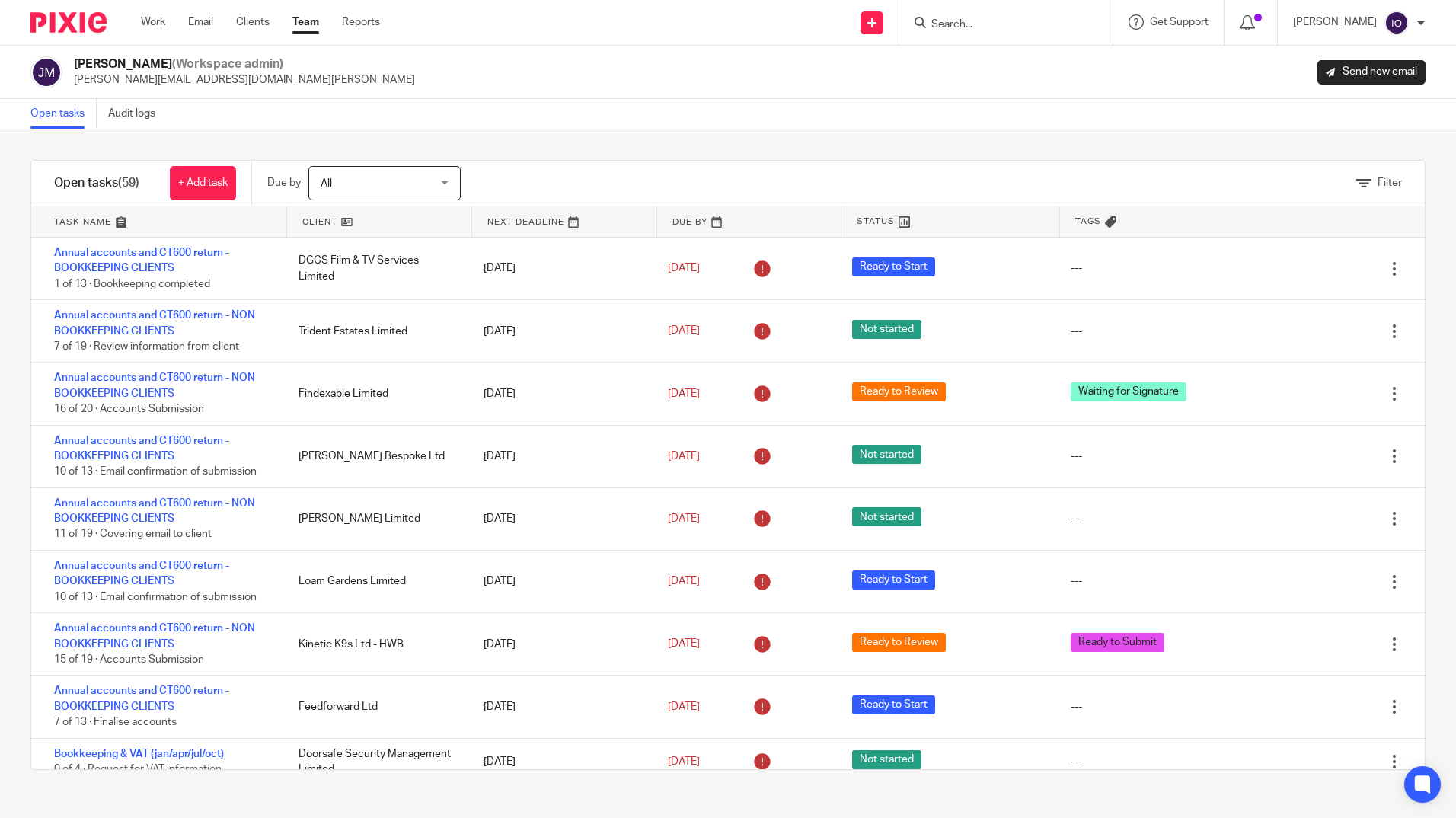
click at [998, 28] on input "Search" at bounding box center [998, 24] width 137 height 14
click at [939, 27] on input "Search" at bounding box center [998, 24] width 137 height 14
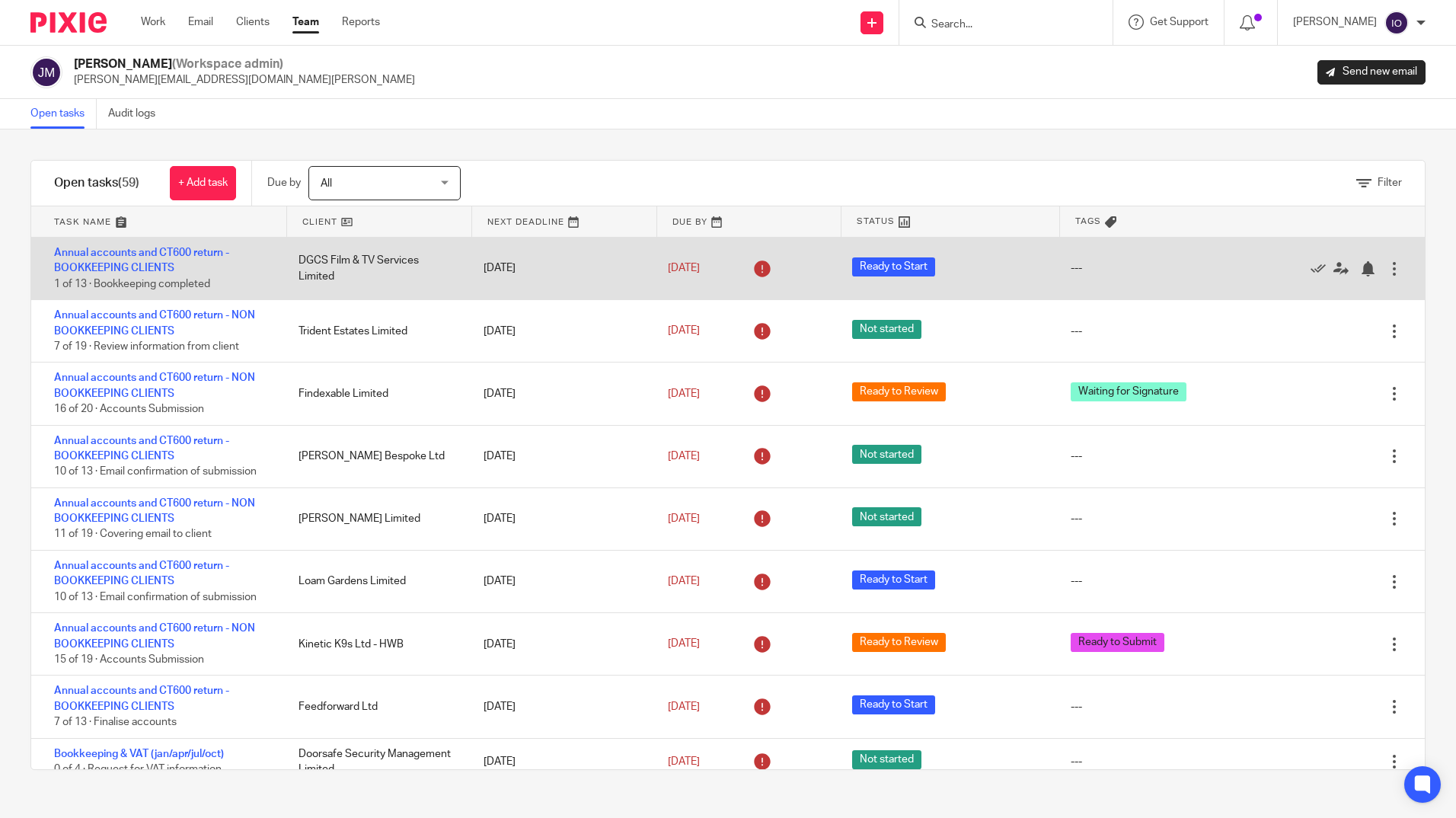
click at [750, 269] on icon at bounding box center [763, 269] width 24 height 24
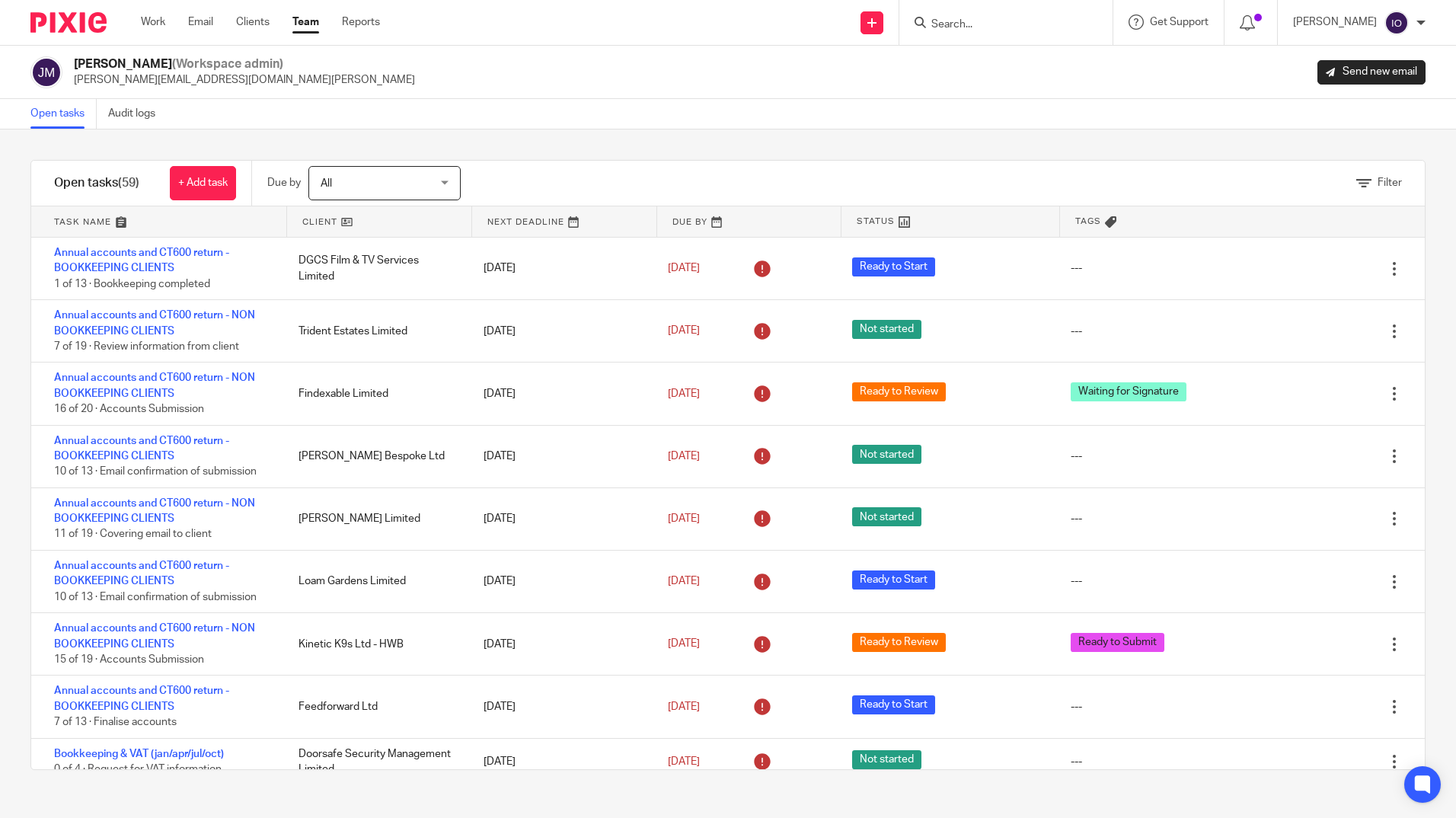
click at [945, 27] on input "Search" at bounding box center [998, 24] width 137 height 14
click at [966, 36] on div at bounding box center [1006, 22] width 213 height 45
click at [972, 28] on input "Search" at bounding box center [998, 24] width 137 height 14
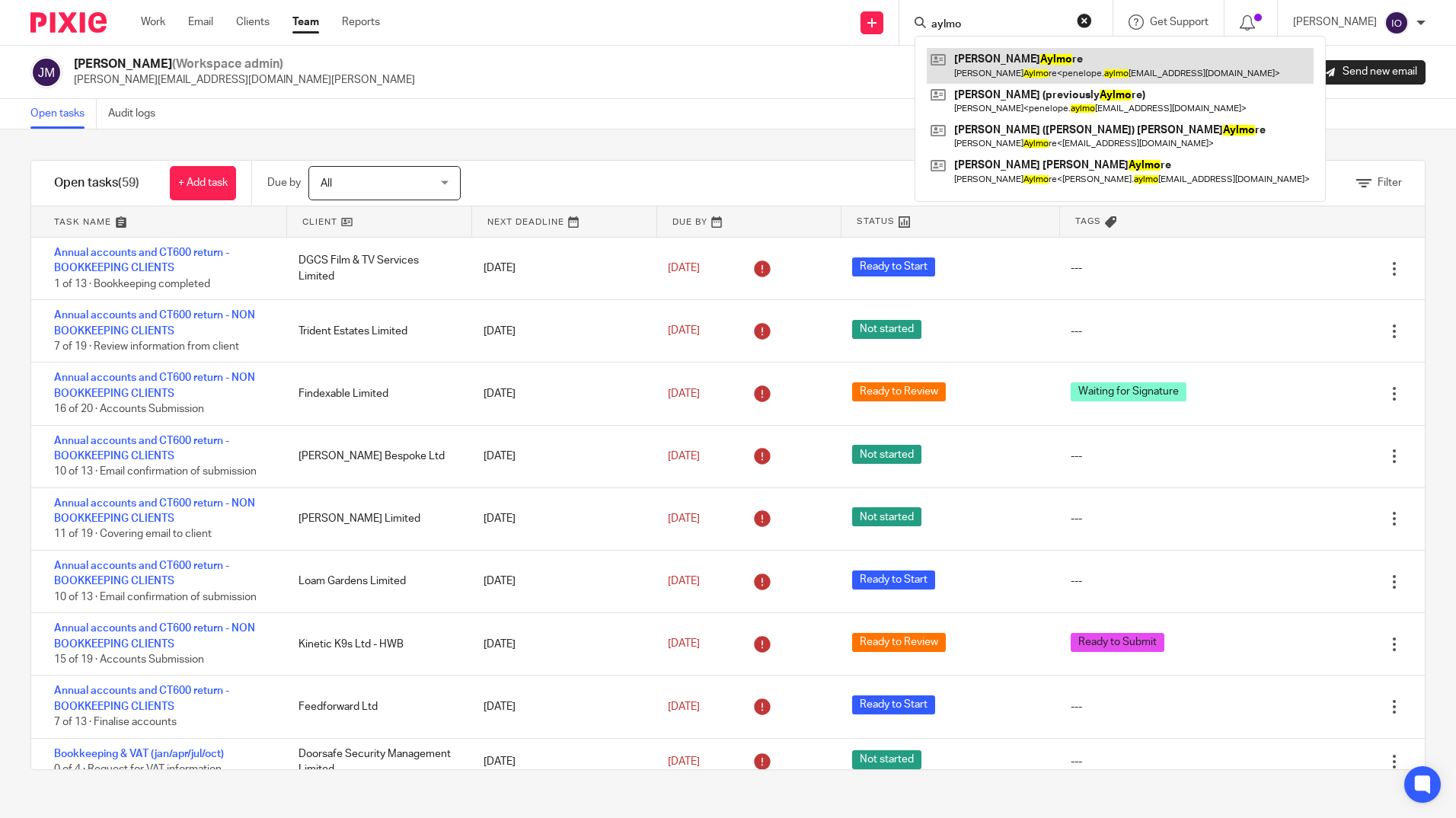
type input "aylmo"
click at [992, 62] on link at bounding box center [1120, 65] width 387 height 35
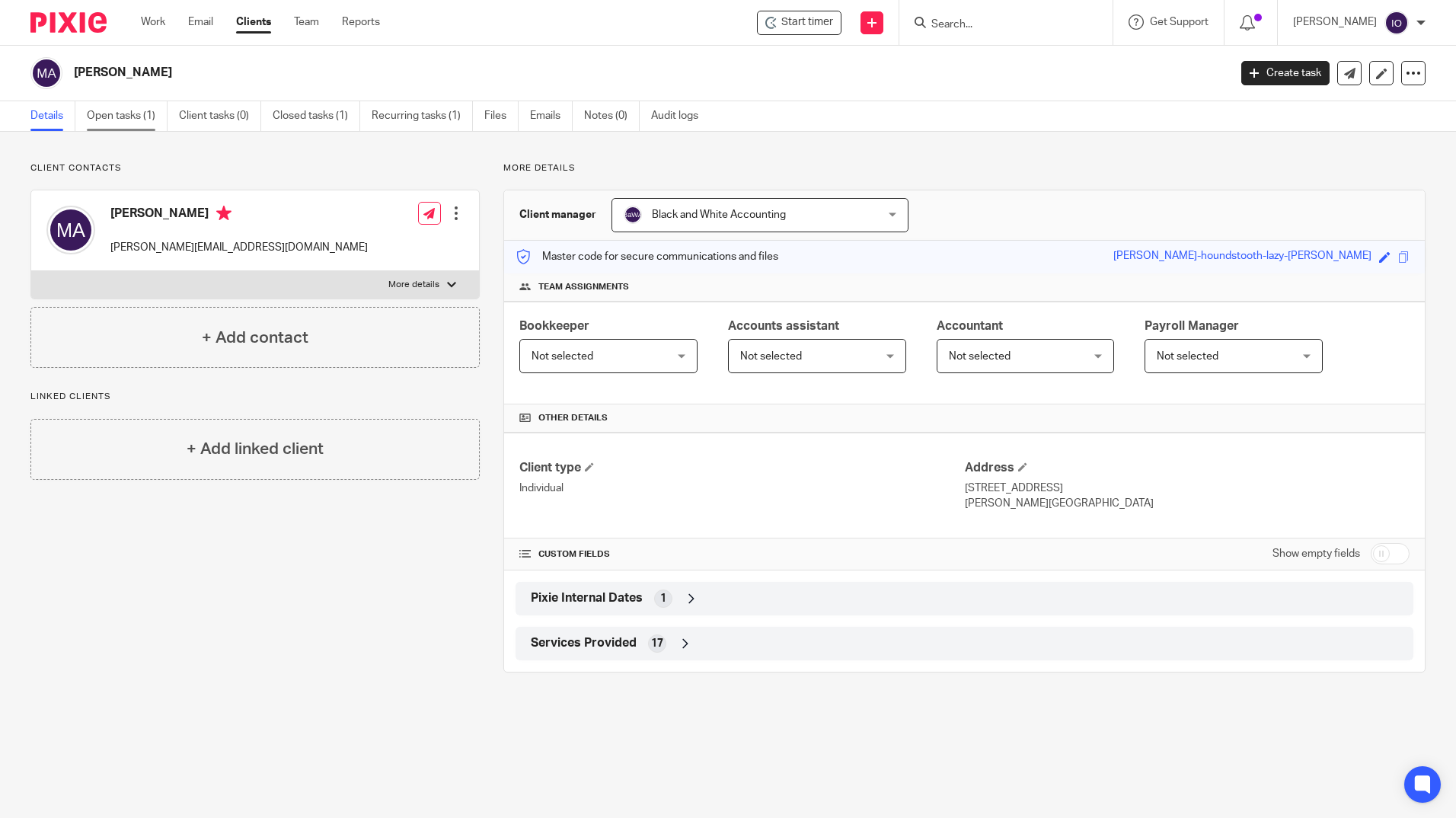
click at [135, 112] on link "Open tasks (1)" at bounding box center [127, 116] width 80 height 30
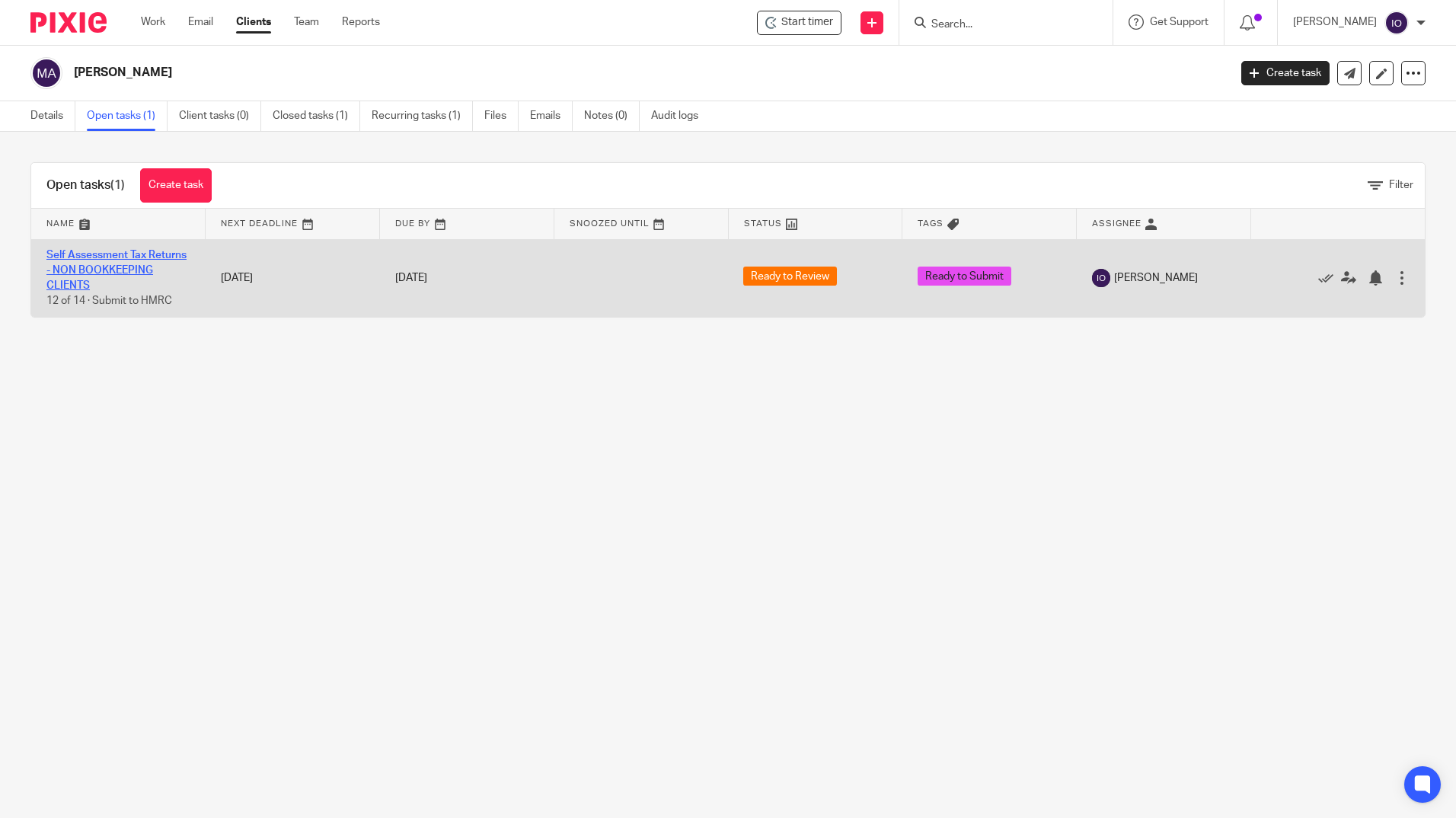
click at [97, 274] on link "Self Assessment Tax Returns - NON BOOKKEEPING CLIENTS" at bounding box center [116, 271] width 140 height 42
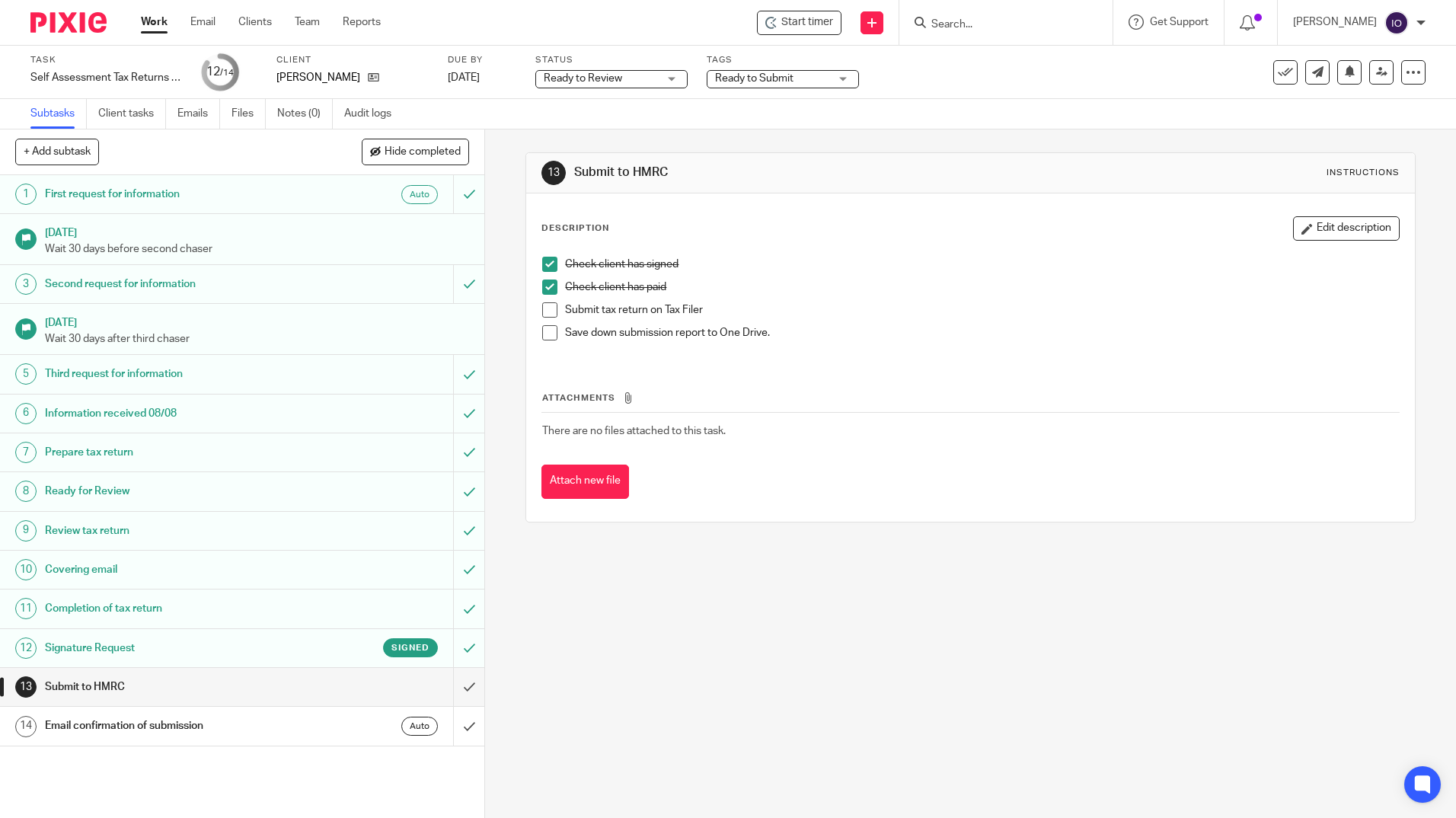
click at [547, 310] on span at bounding box center [550, 310] width 15 height 15
click at [545, 333] on span at bounding box center [550, 333] width 15 height 15
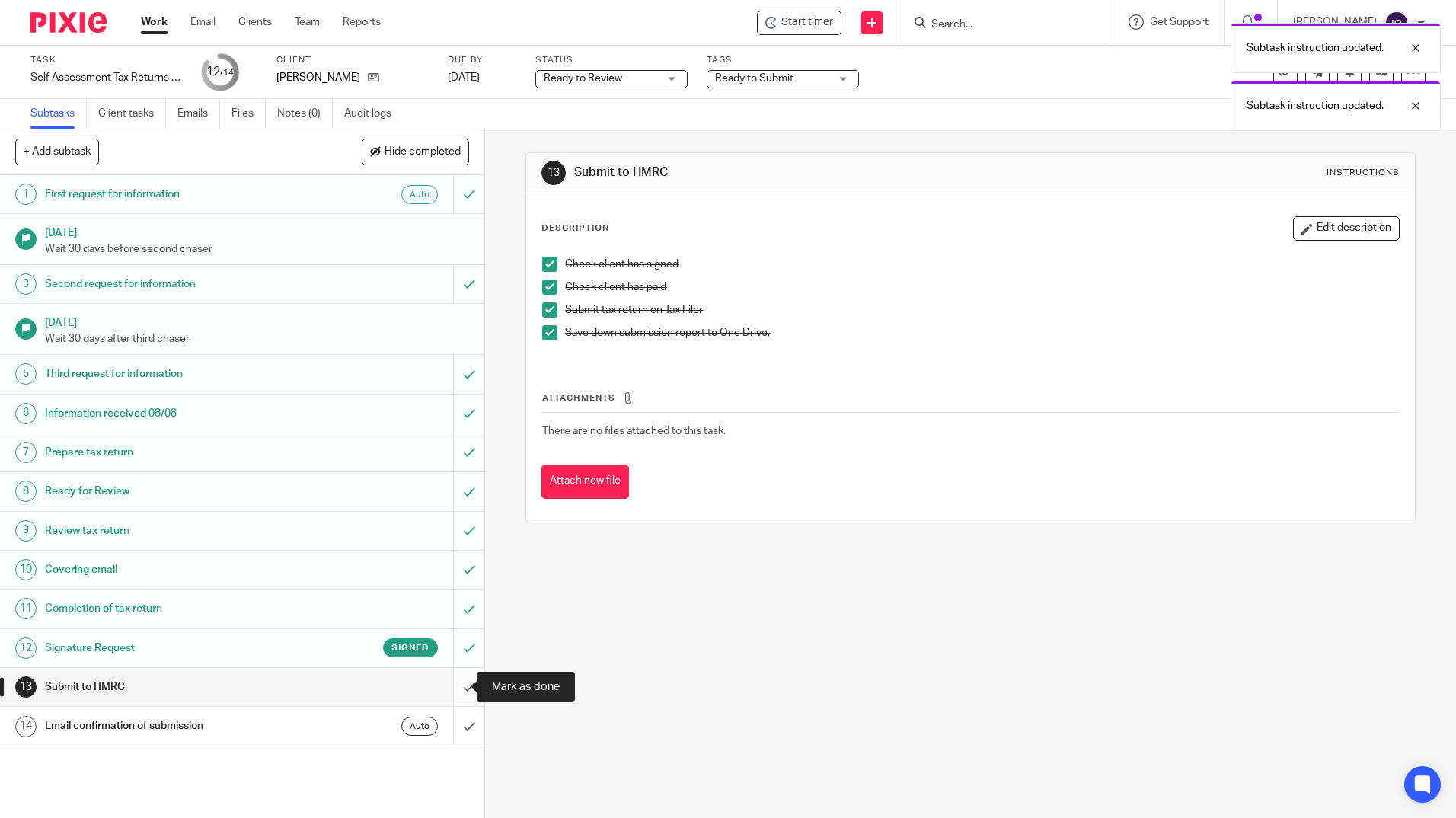
click at [451, 693] on input "submit" at bounding box center [242, 687] width 485 height 38
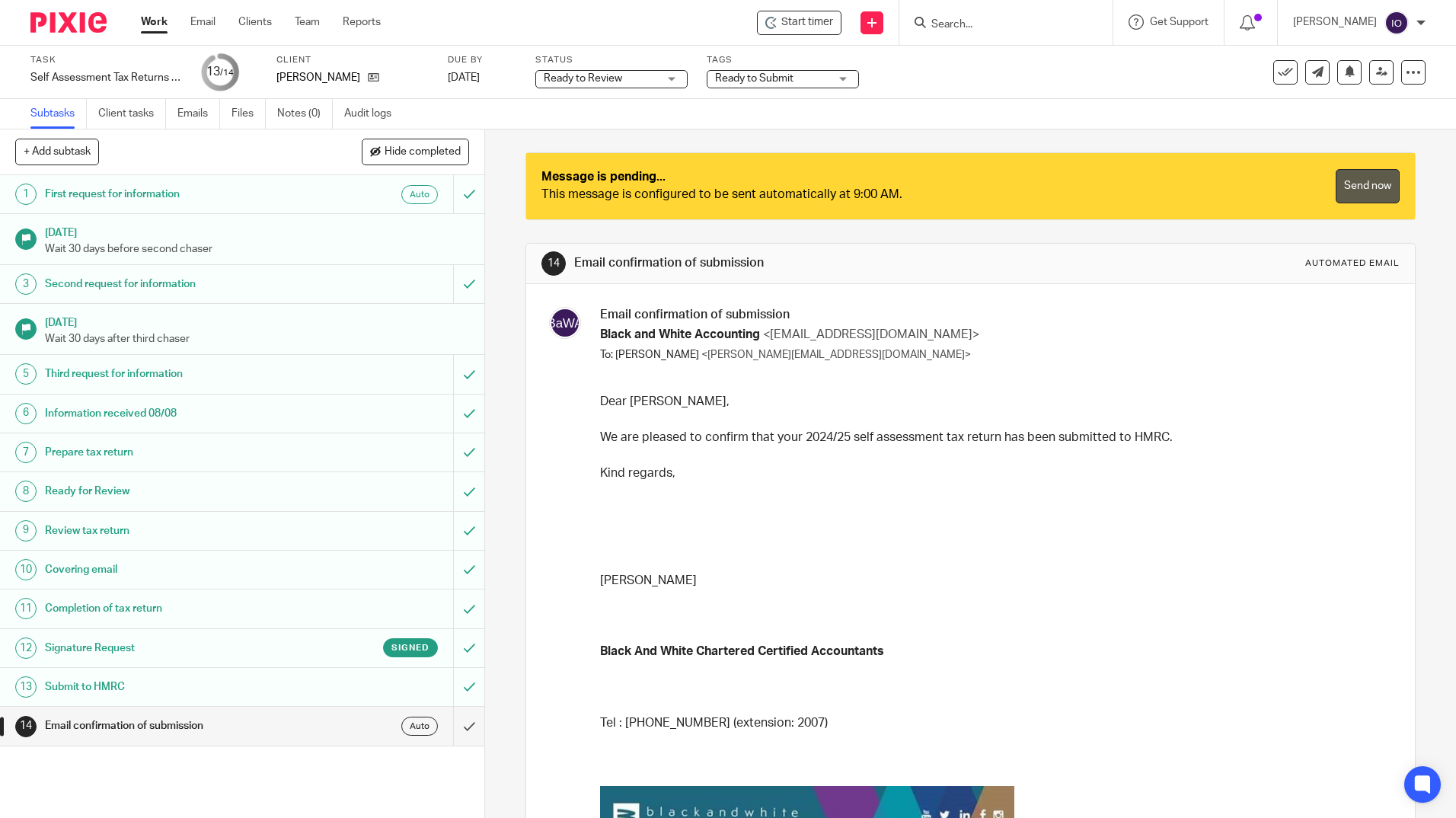
click at [1348, 189] on link "Send now" at bounding box center [1367, 186] width 64 height 34
click at [1347, 189] on link "Send now" at bounding box center [1367, 186] width 64 height 34
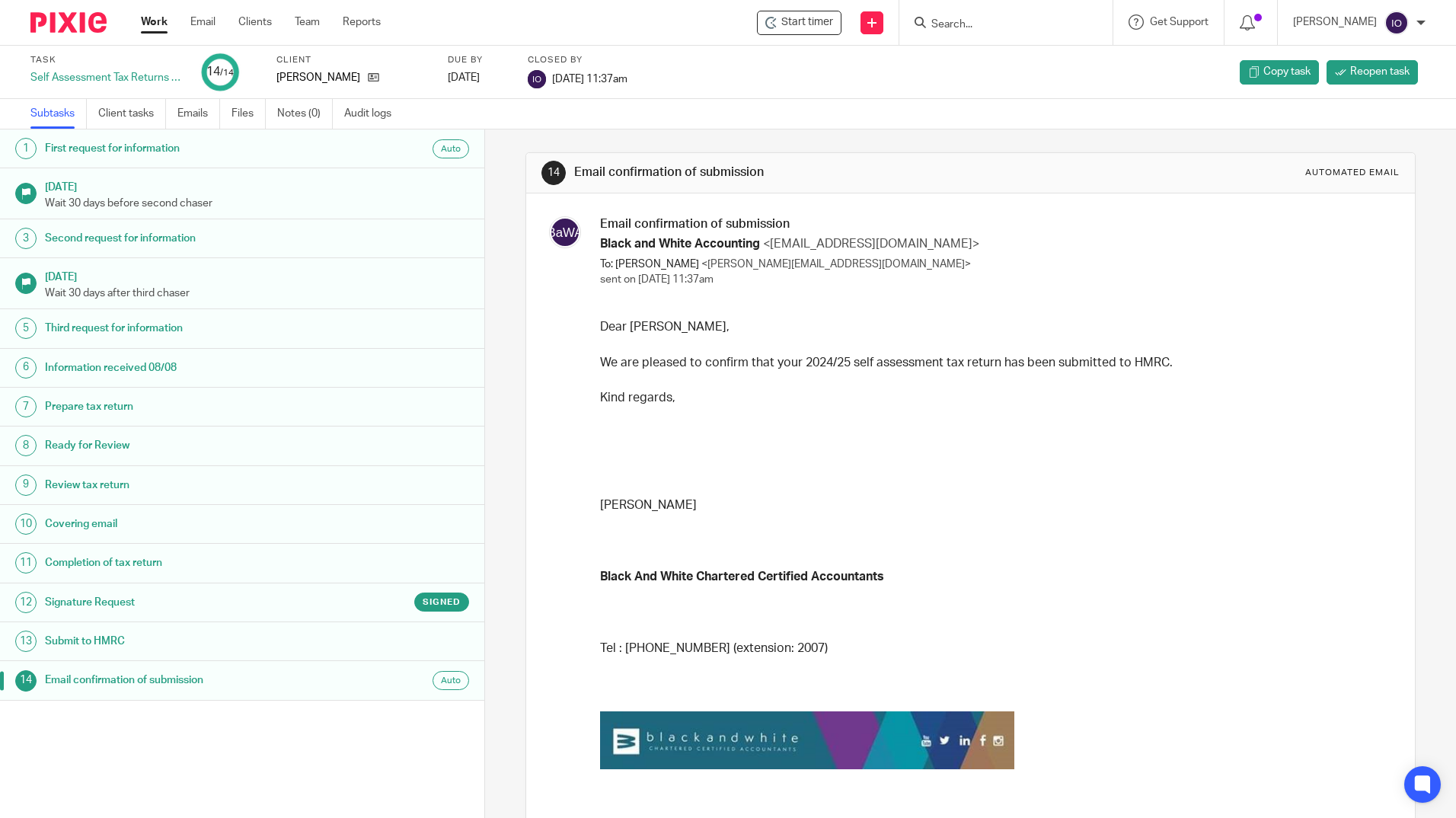
click at [960, 31] on form at bounding box center [1011, 22] width 163 height 19
click at [963, 33] on div at bounding box center [1006, 22] width 213 height 45
click at [976, 29] on input "Search" at bounding box center [998, 24] width 137 height 14
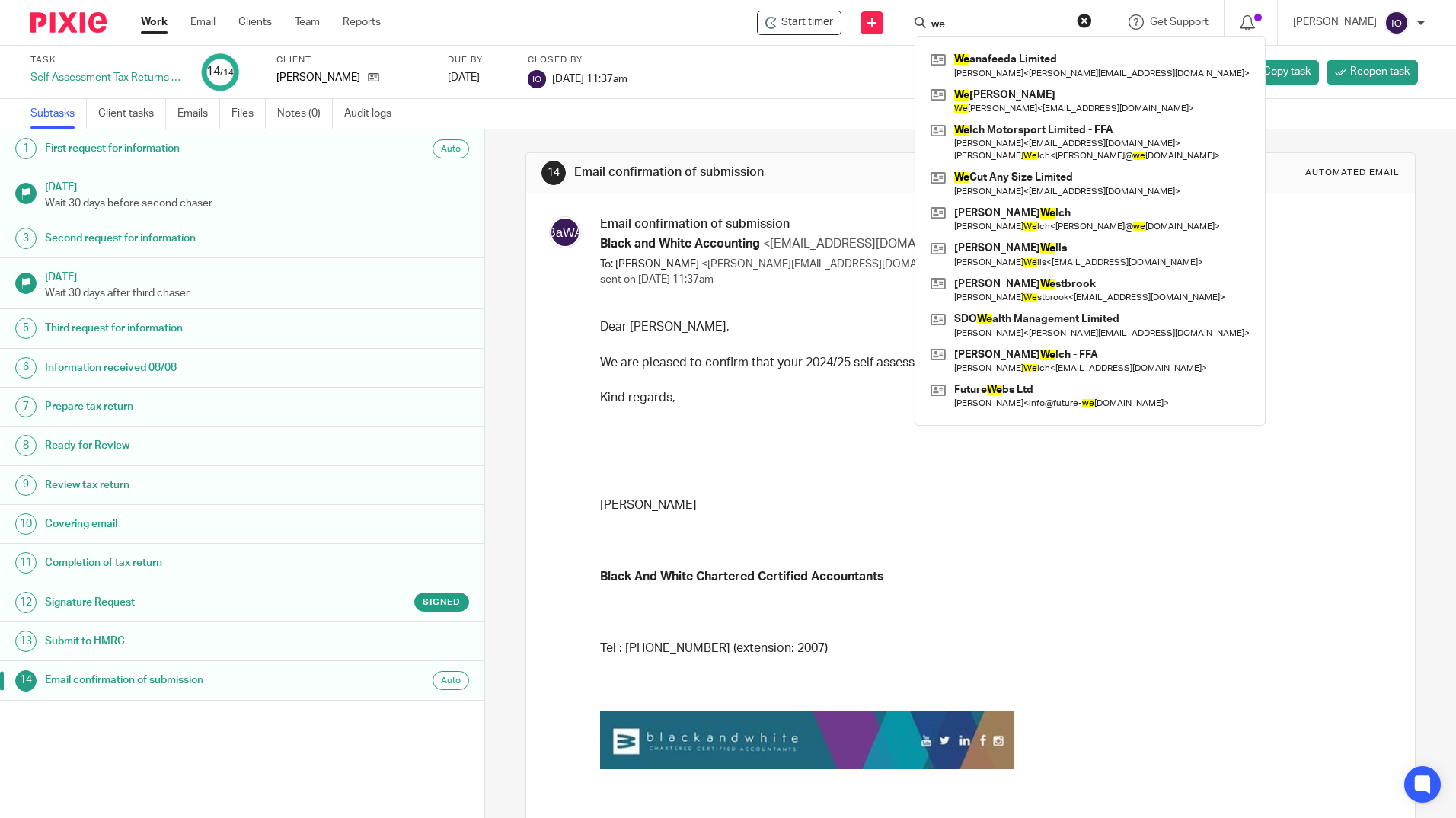
type input "we"
click at [1028, 62] on link at bounding box center [1090, 65] width 327 height 35
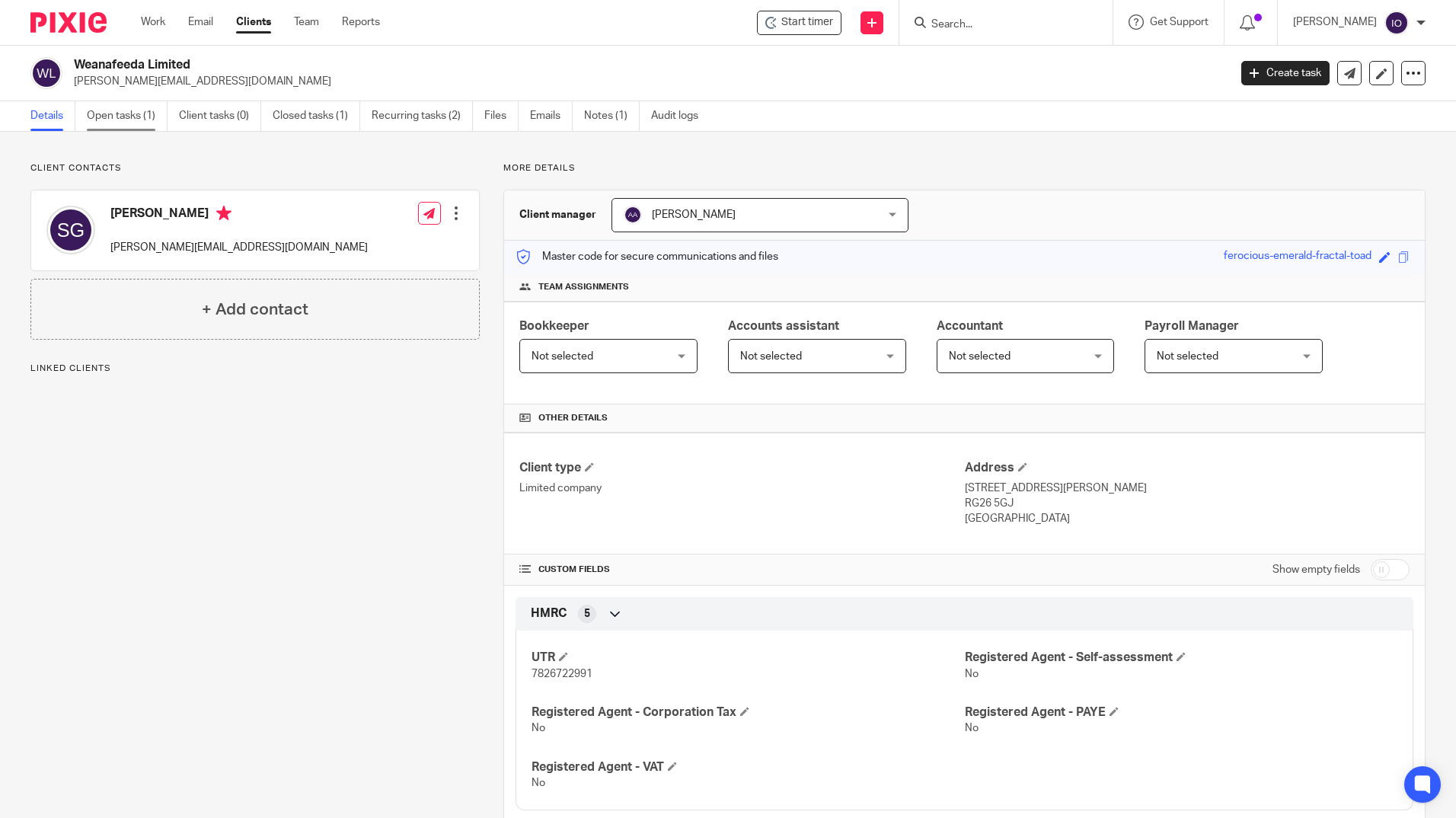
click at [128, 121] on link "Open tasks (1)" at bounding box center [127, 116] width 80 height 30
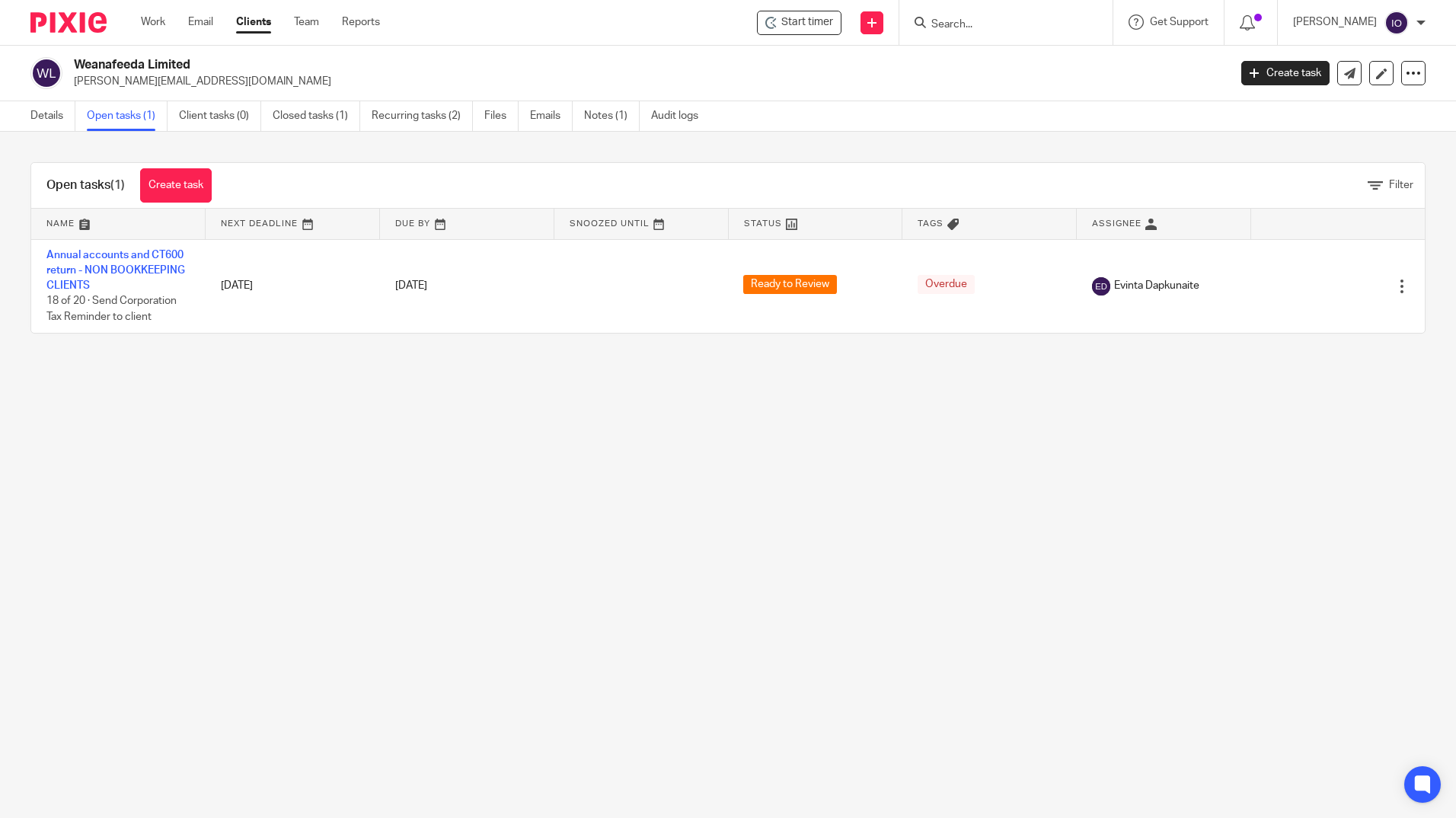
click at [1028, 23] on input "Search" at bounding box center [998, 24] width 137 height 14
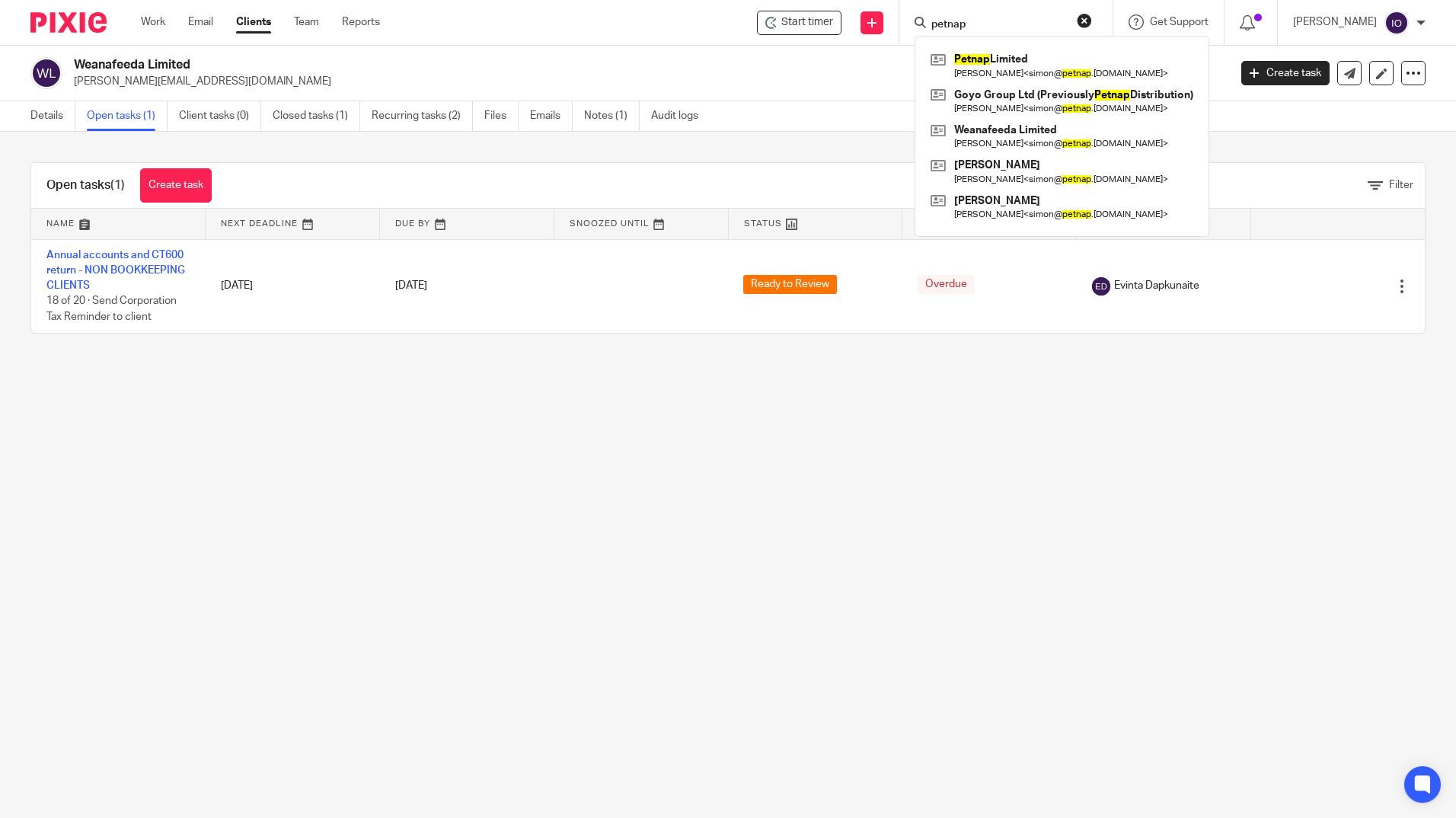
type input "petnap"
click button "submit" at bounding box center [0, 0] width 0 height 0
click at [1005, 54] on link at bounding box center [1062, 65] width 271 height 35
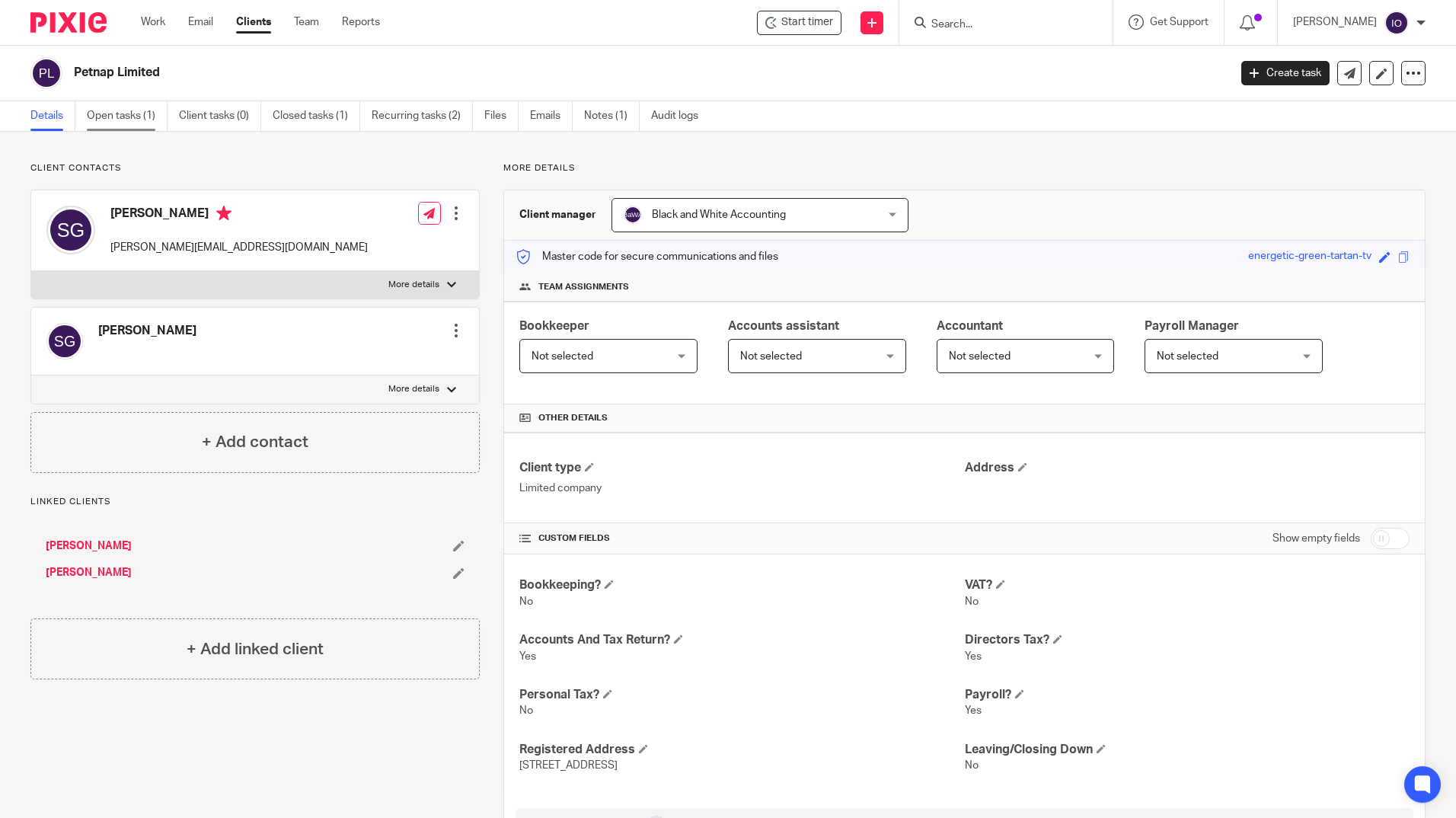
click at [120, 119] on link "Open tasks (1)" at bounding box center [127, 116] width 80 height 30
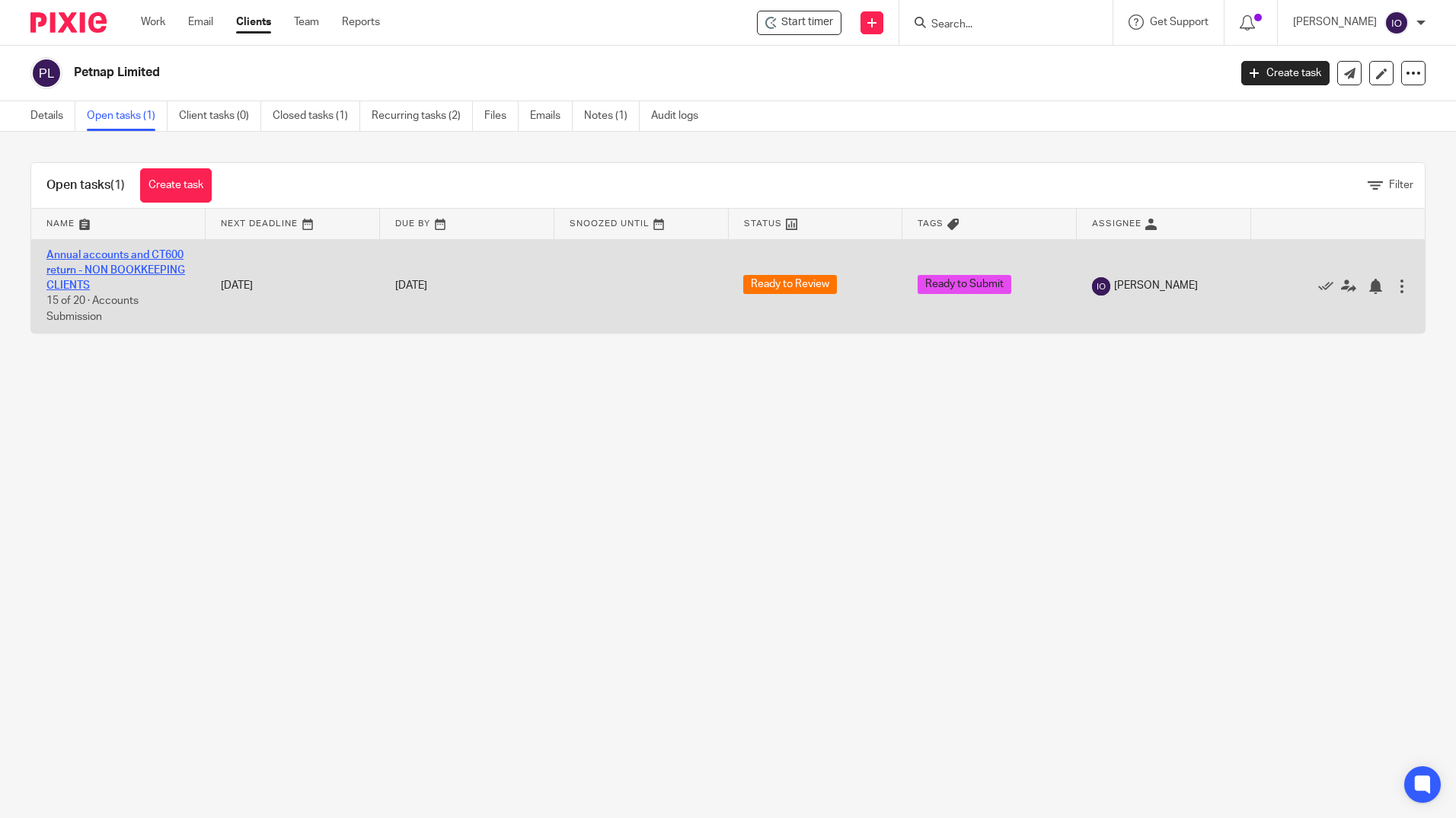
click at [139, 253] on link "Annual accounts and CT600 return - NON BOOKKEEPING CLIENTS" at bounding box center [115, 271] width 139 height 42
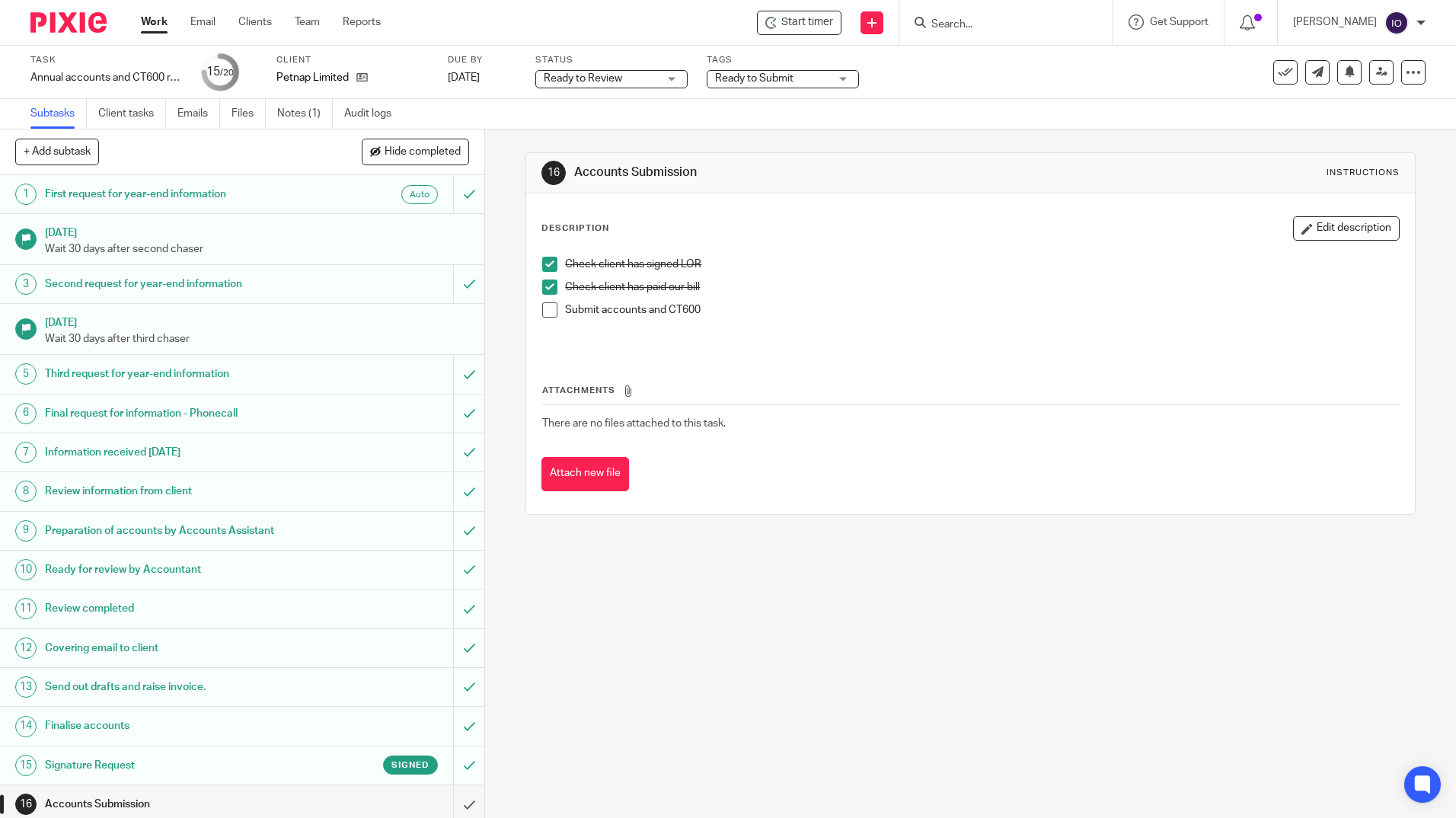
click at [554, 311] on li "Submit accounts and CT600" at bounding box center [970, 314] width 856 height 23
click at [550, 310] on span at bounding box center [550, 310] width 15 height 15
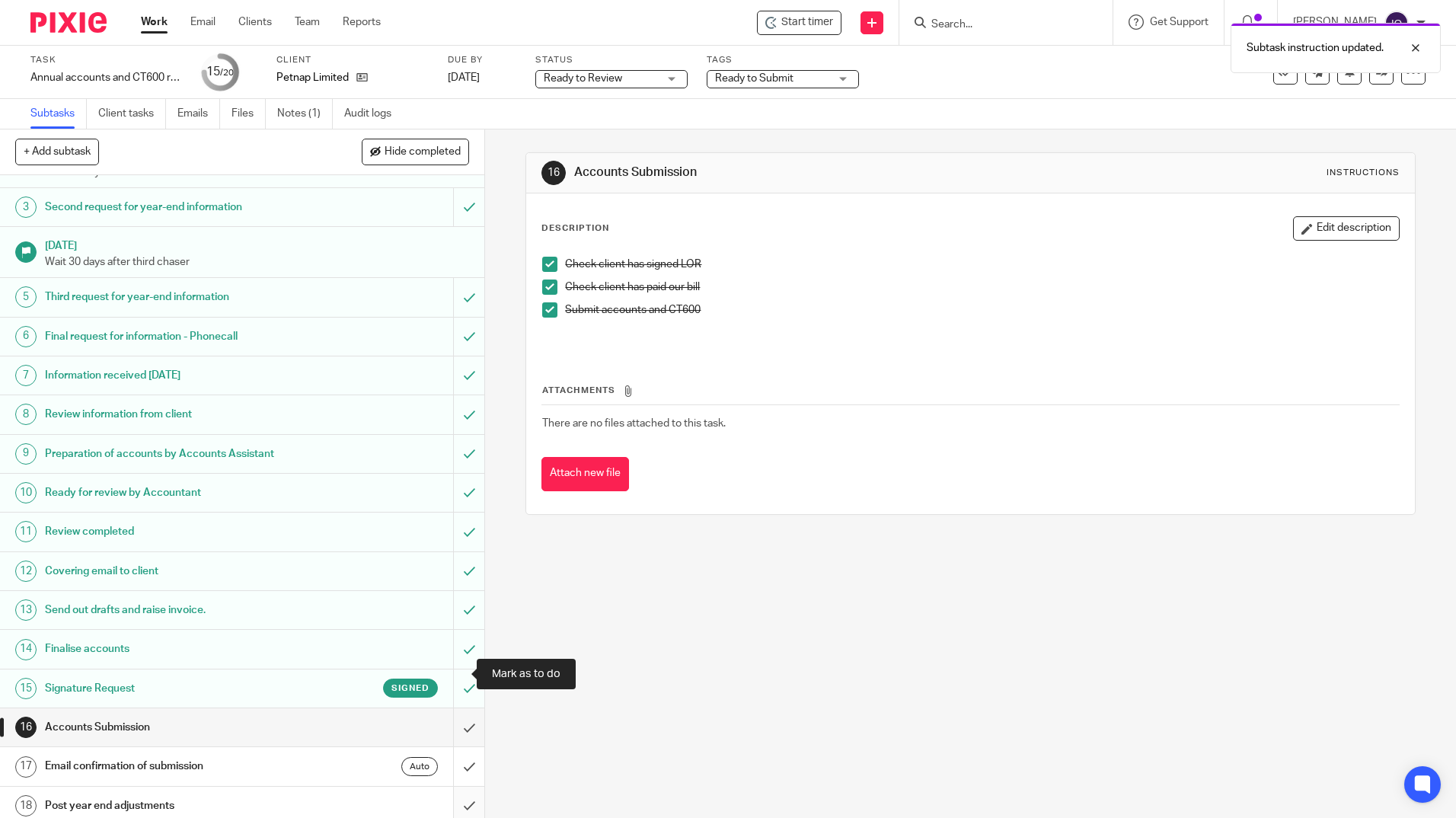
scroll to position [163, 0]
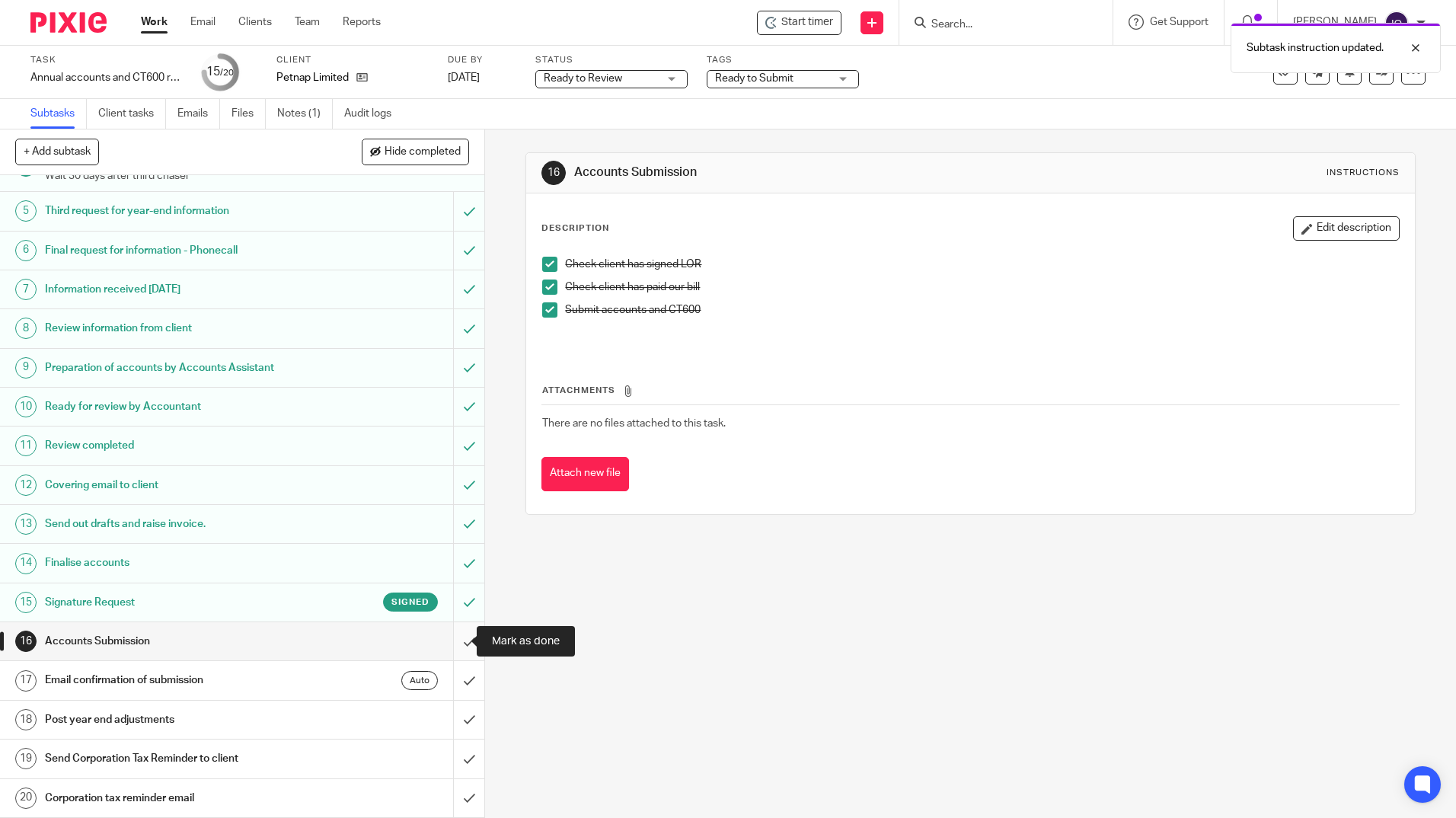
click at [453, 637] on input "submit" at bounding box center [242, 641] width 485 height 38
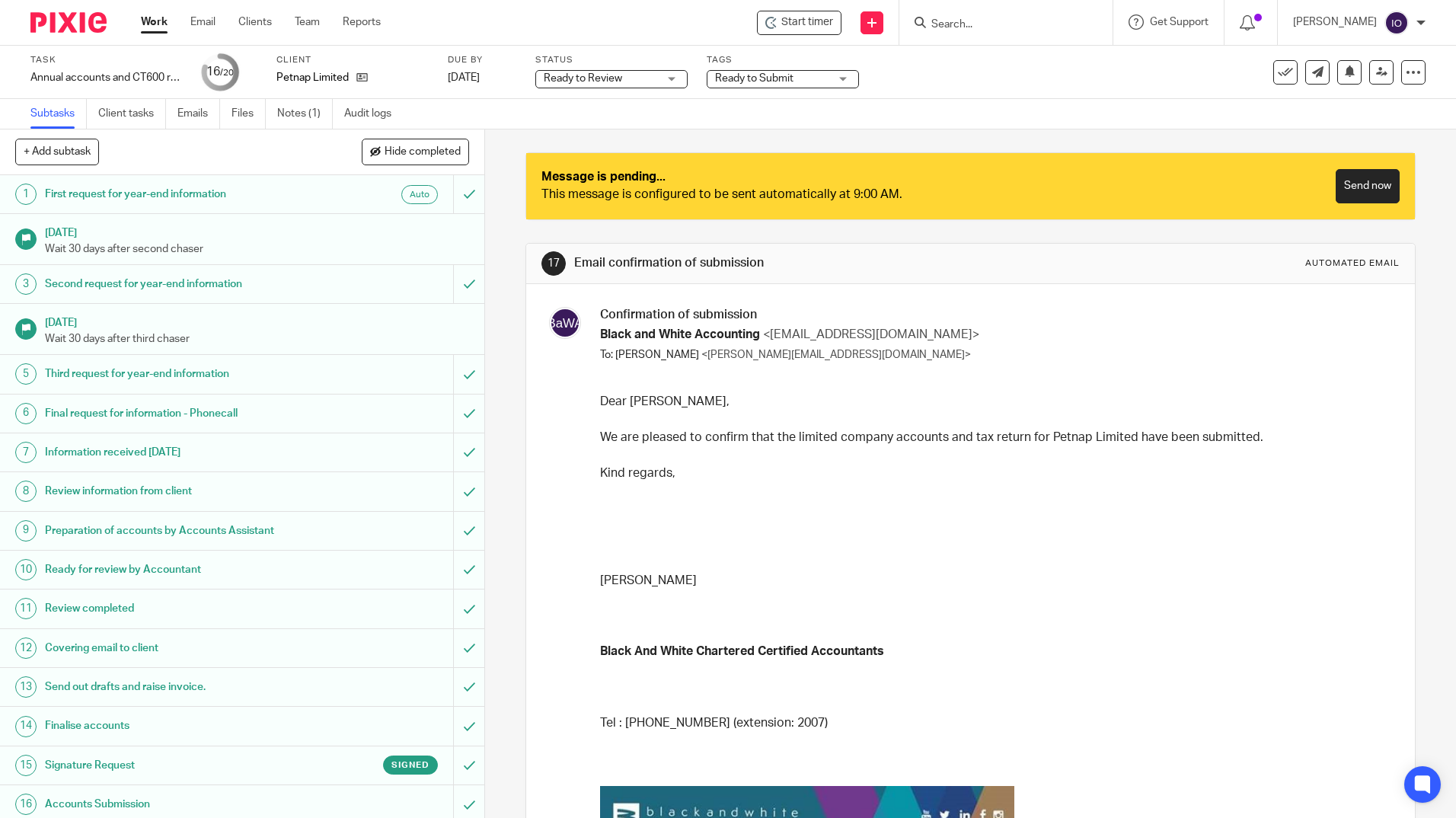
click at [1336, 168] on div "Message is pending... This message is configured to be sent automatically at 9:…" at bounding box center [970, 186] width 888 height 67
click at [1360, 188] on link "Send now" at bounding box center [1367, 186] width 64 height 34
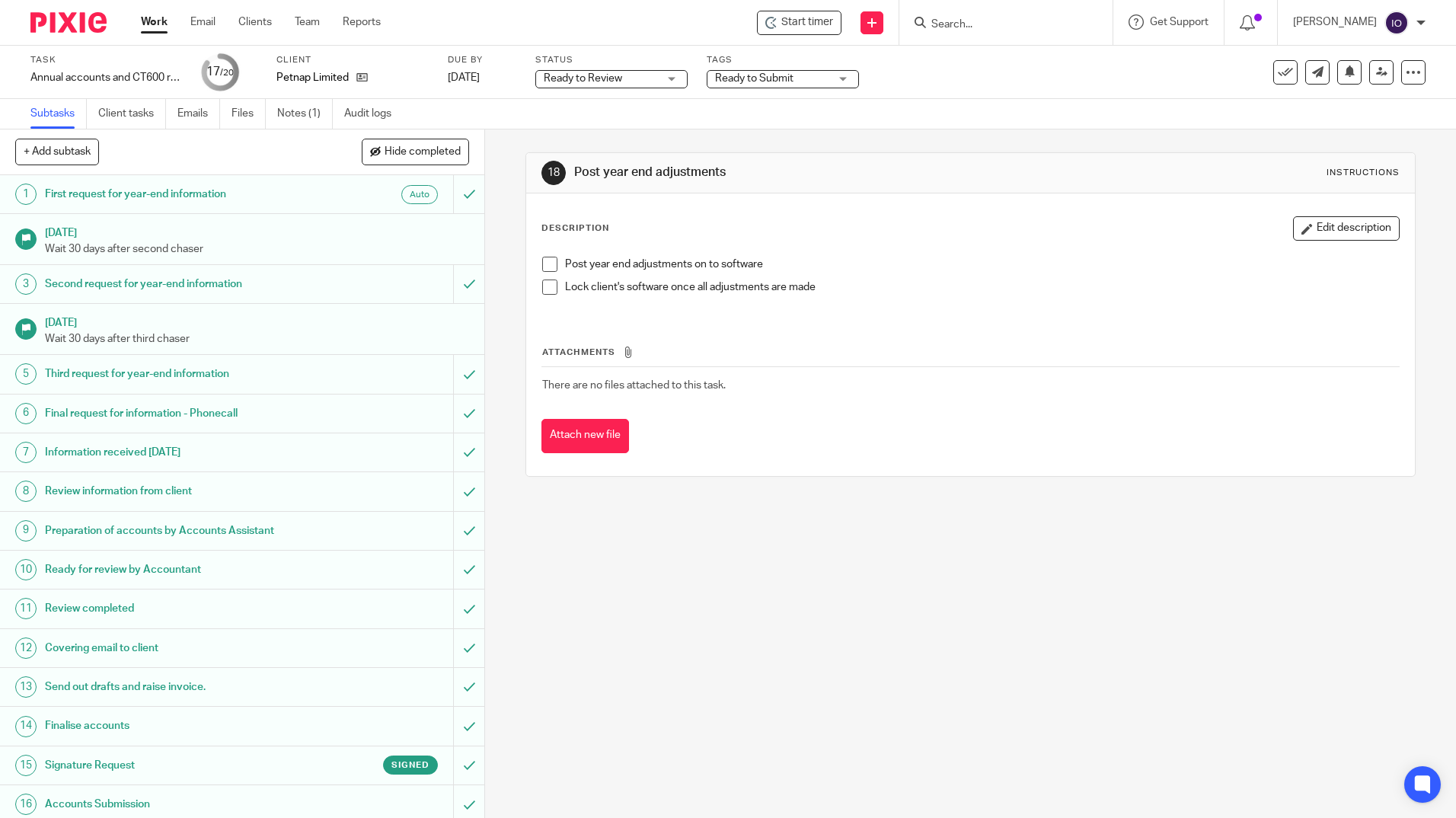
scroll to position [163, 0]
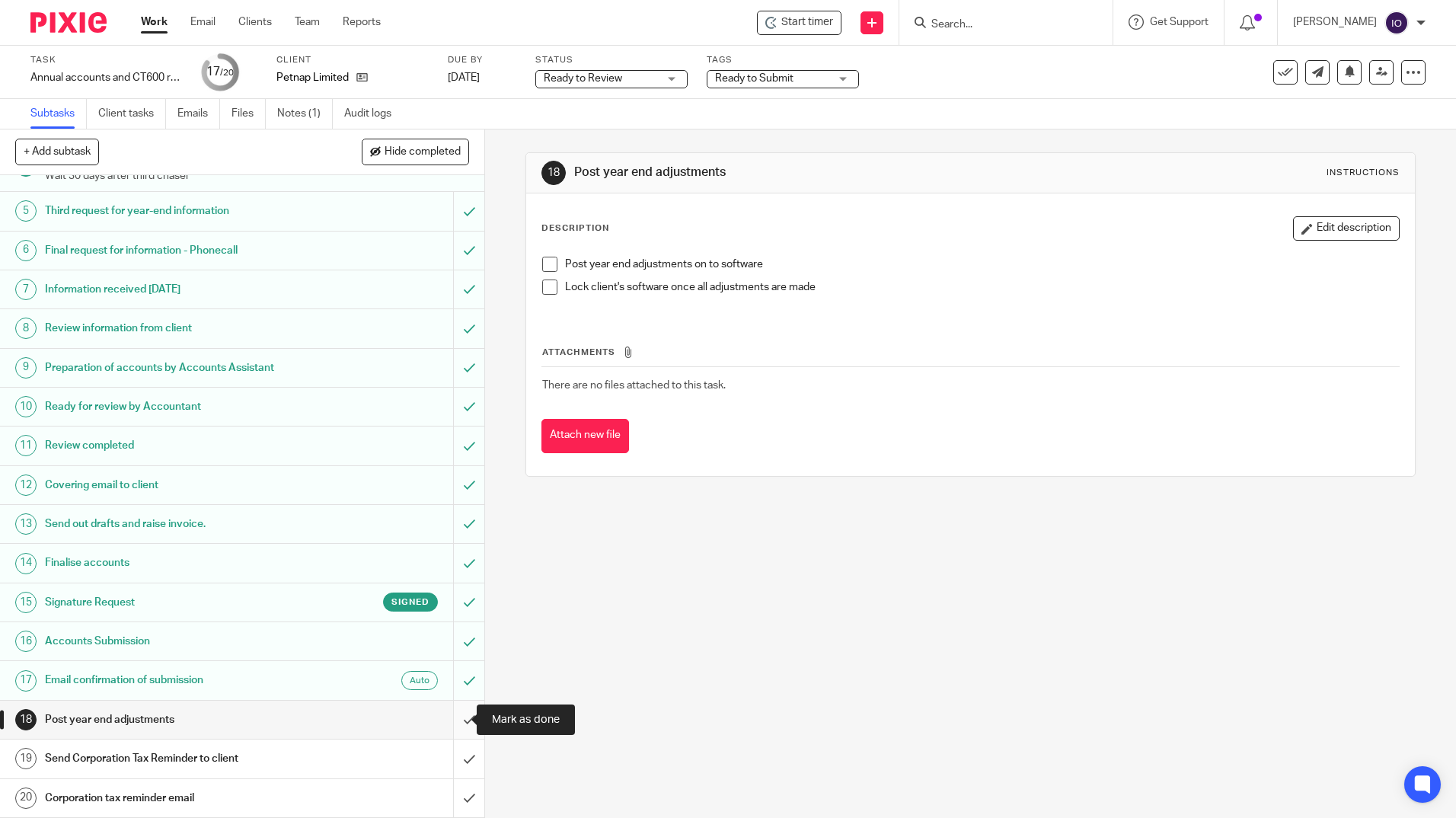
click at [453, 720] on input "submit" at bounding box center [242, 720] width 485 height 38
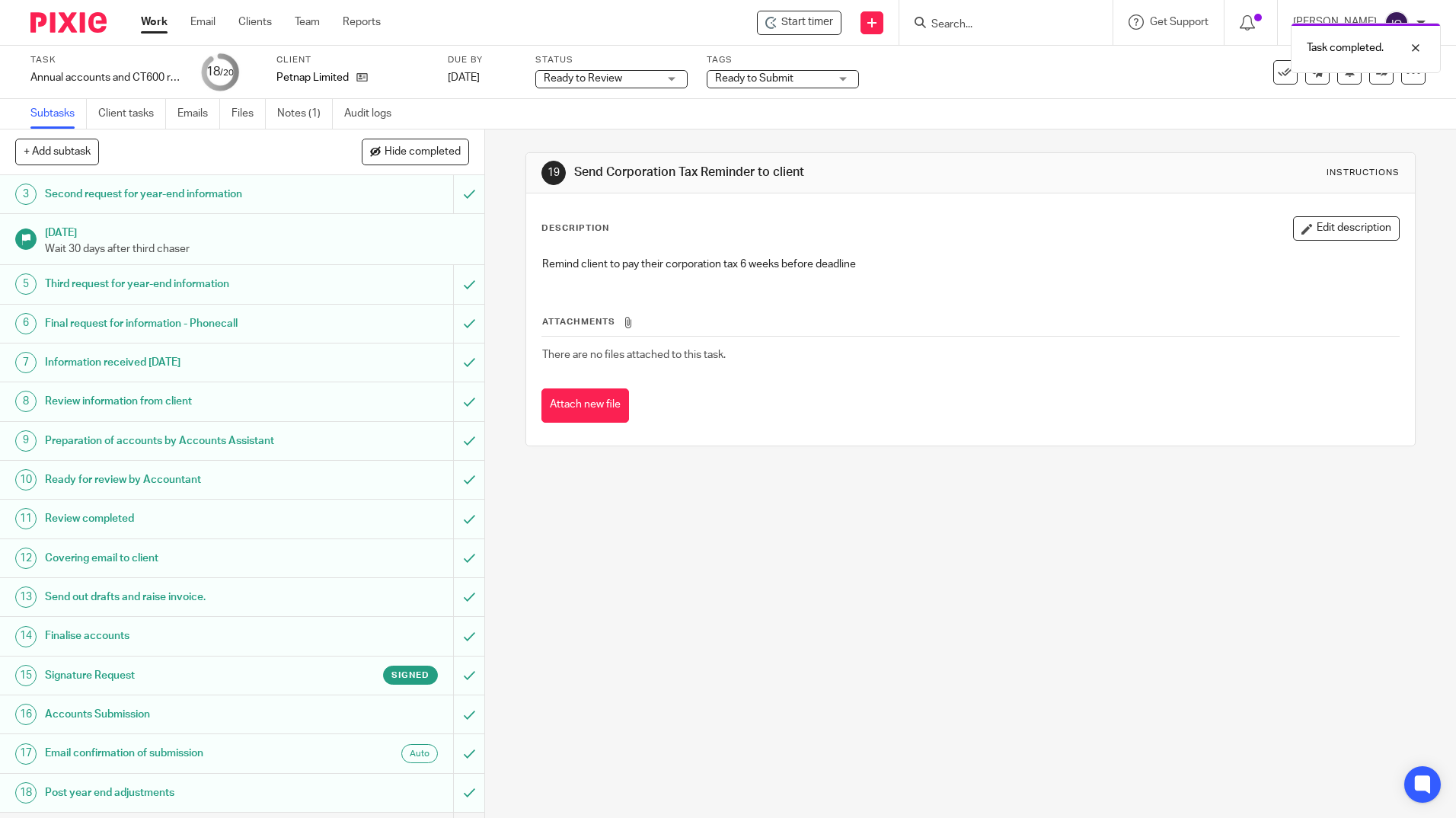
scroll to position [163, 0]
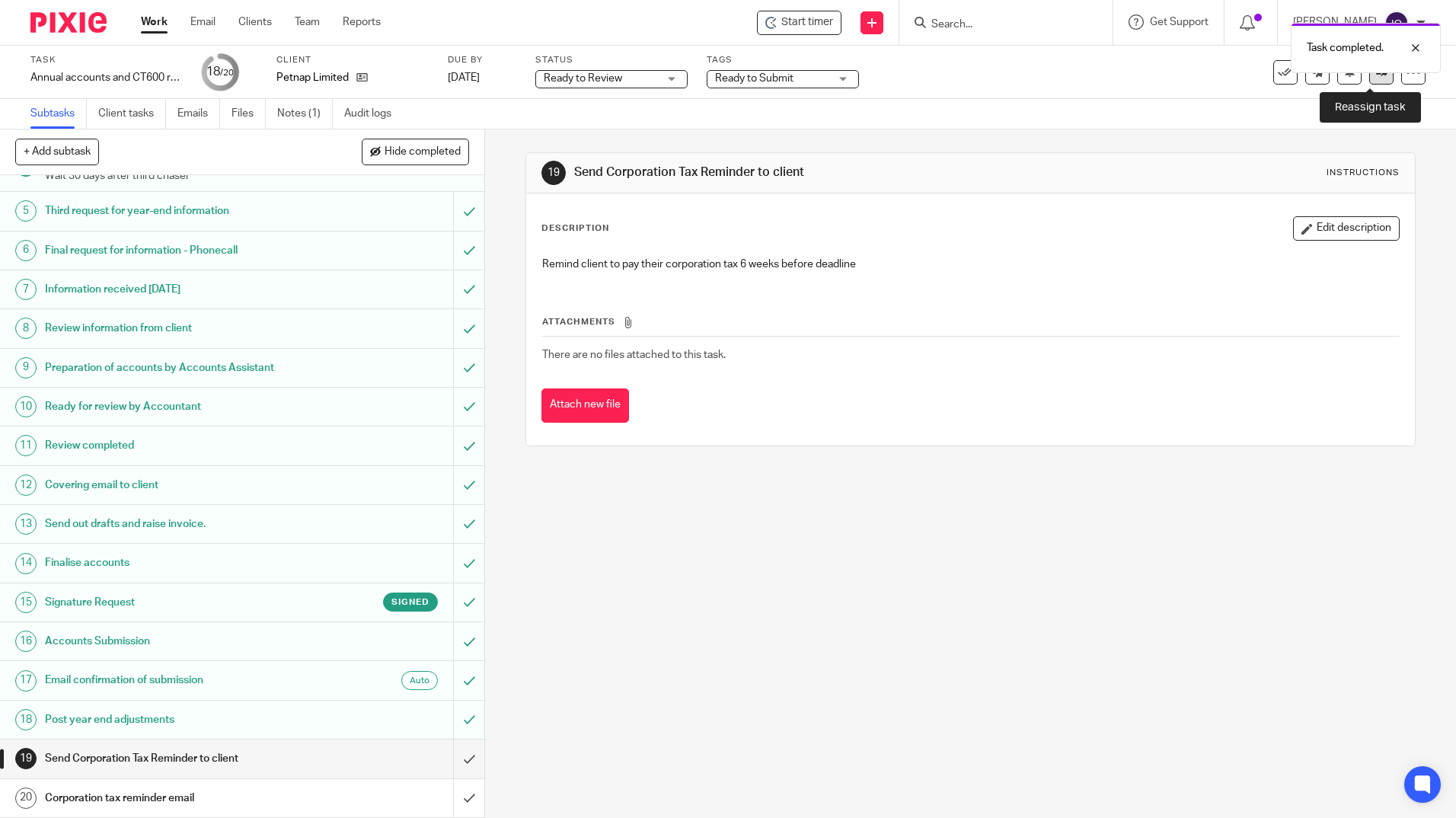
click at [1370, 78] on link at bounding box center [1382, 72] width 24 height 24
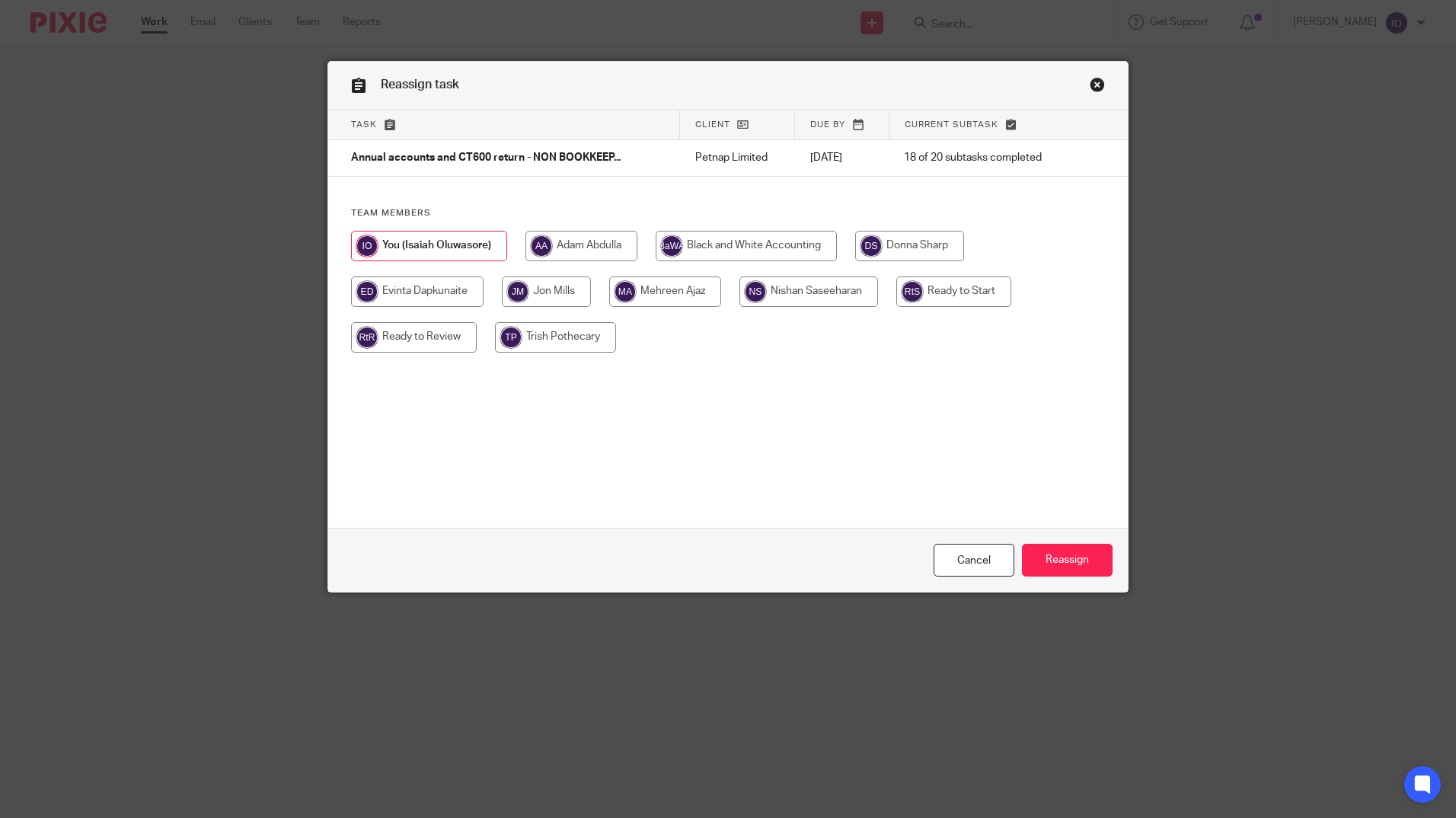
click at [441, 293] on input "radio" at bounding box center [417, 291] width 133 height 30
radio input "true"
drag, startPoint x: 1063, startPoint y: 566, endPoint x: 1075, endPoint y: 553, distance: 17.7
click at [1063, 565] on input "Reassign" at bounding box center [1067, 560] width 90 height 33
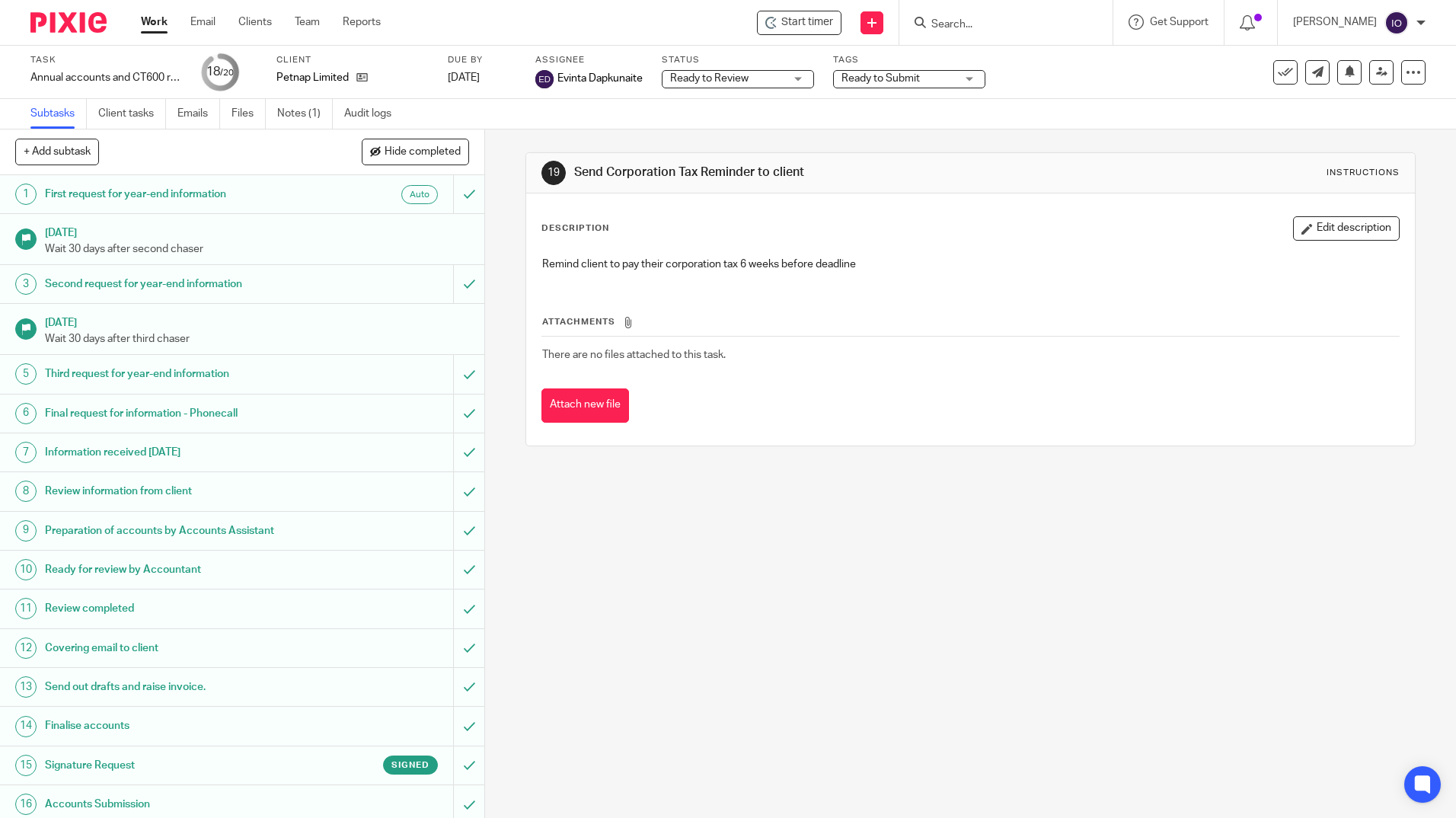
click at [977, 7] on div at bounding box center [1006, 22] width 213 height 45
drag, startPoint x: 976, startPoint y: 11, endPoint x: 969, endPoint y: 21, distance: 12.2
click at [975, 11] on div at bounding box center [1006, 22] width 213 height 45
click at [969, 21] on input "Search" at bounding box center [998, 24] width 137 height 14
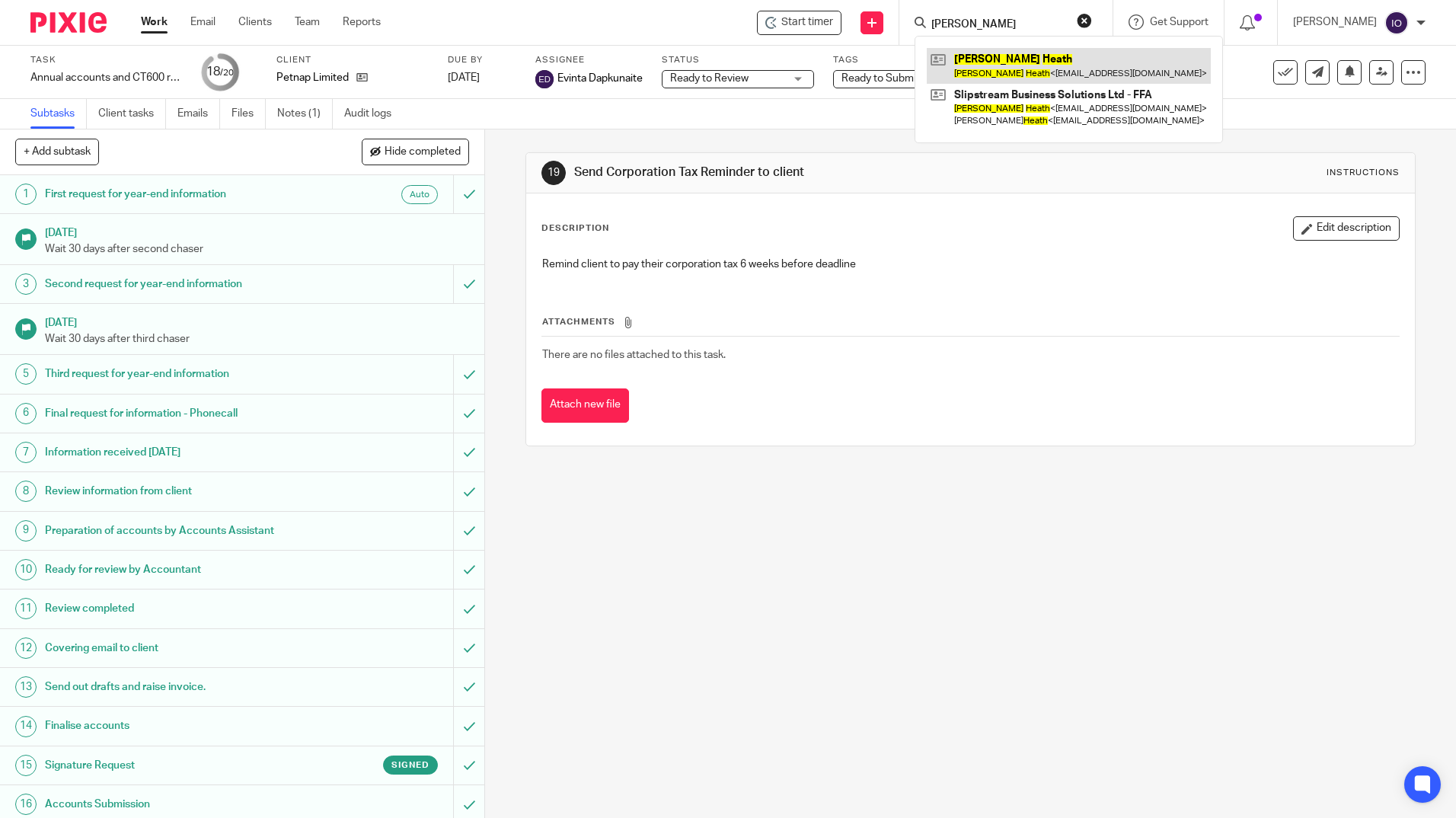
type input "[PERSON_NAME]"
click at [1000, 56] on link at bounding box center [1068, 65] width 284 height 35
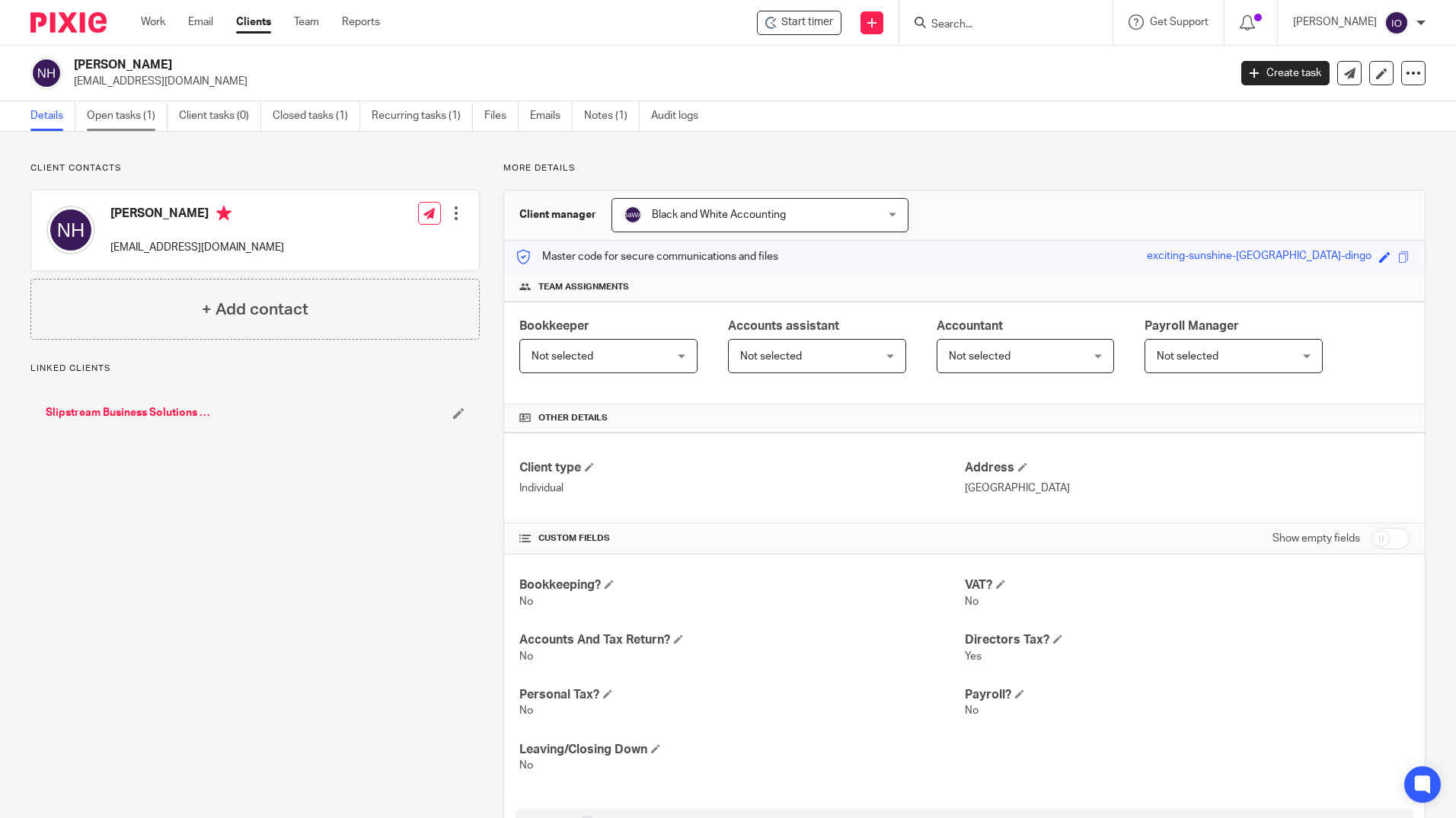
click at [133, 111] on link "Open tasks (1)" at bounding box center [127, 116] width 80 height 30
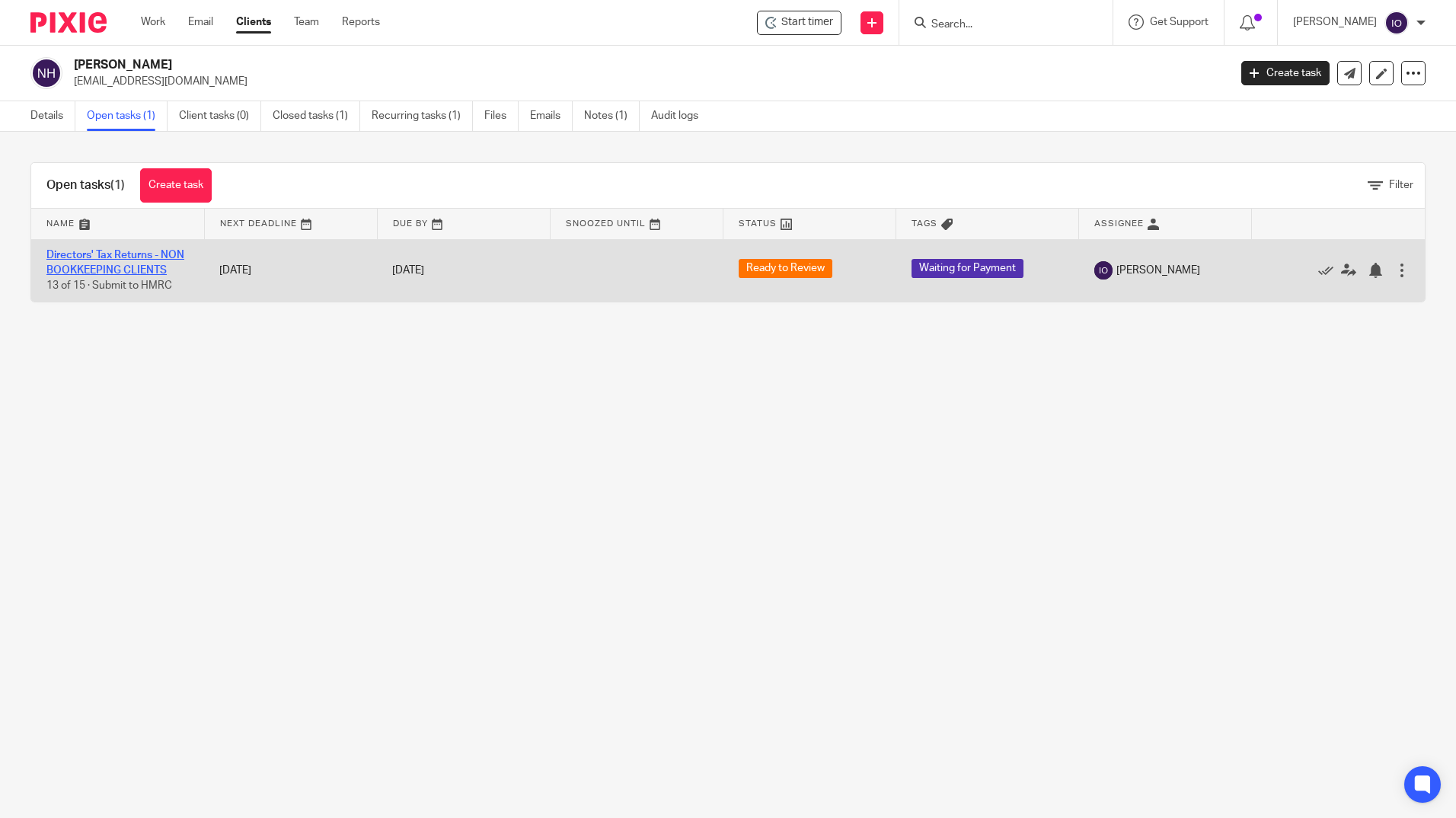
click at [102, 274] on link "Directors' Tax Returns - NON BOOKKEEPING CLIENTS" at bounding box center [115, 263] width 138 height 26
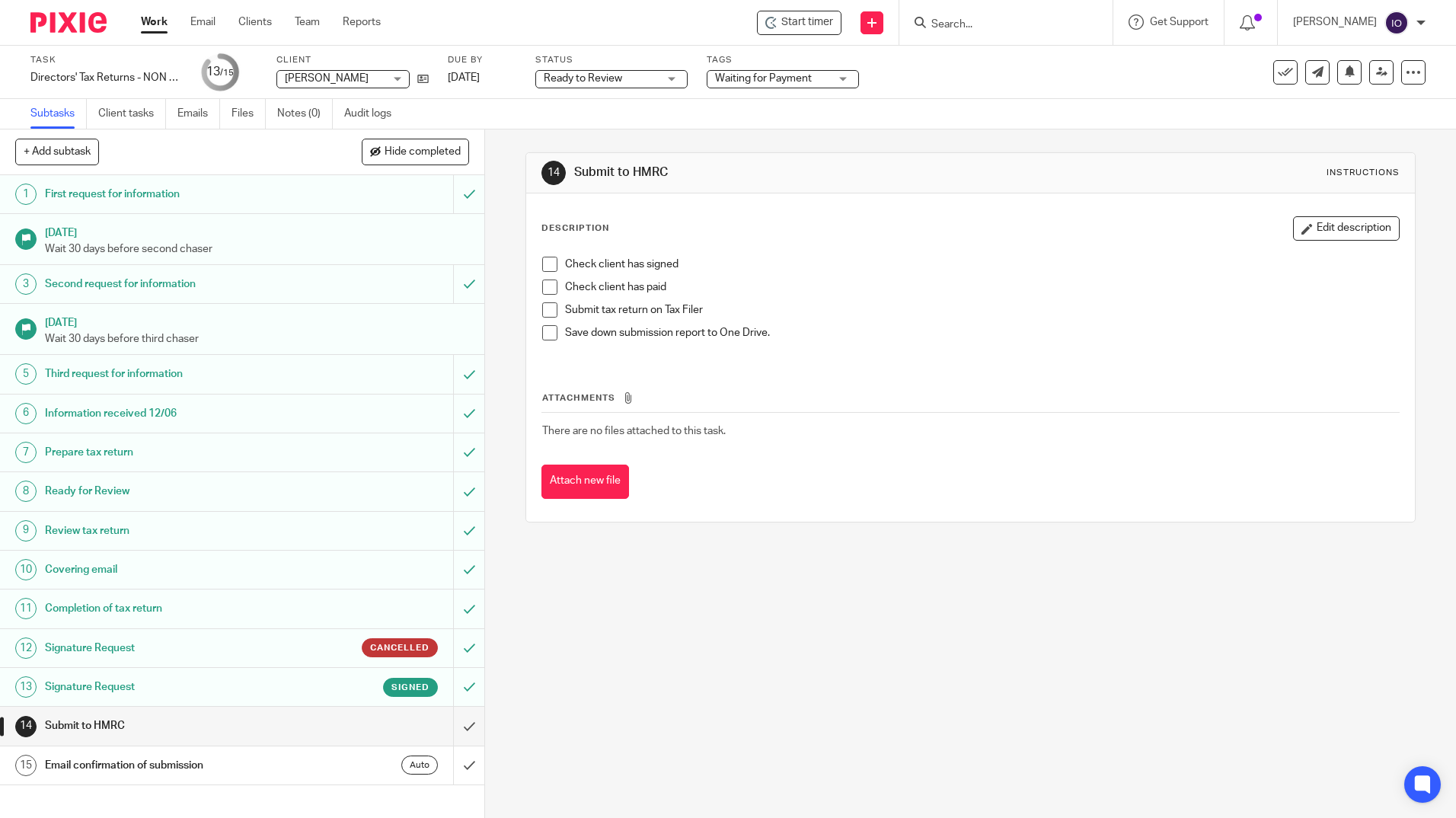
click at [547, 263] on span at bounding box center [550, 264] width 15 height 15
click at [543, 288] on span at bounding box center [550, 287] width 15 height 15
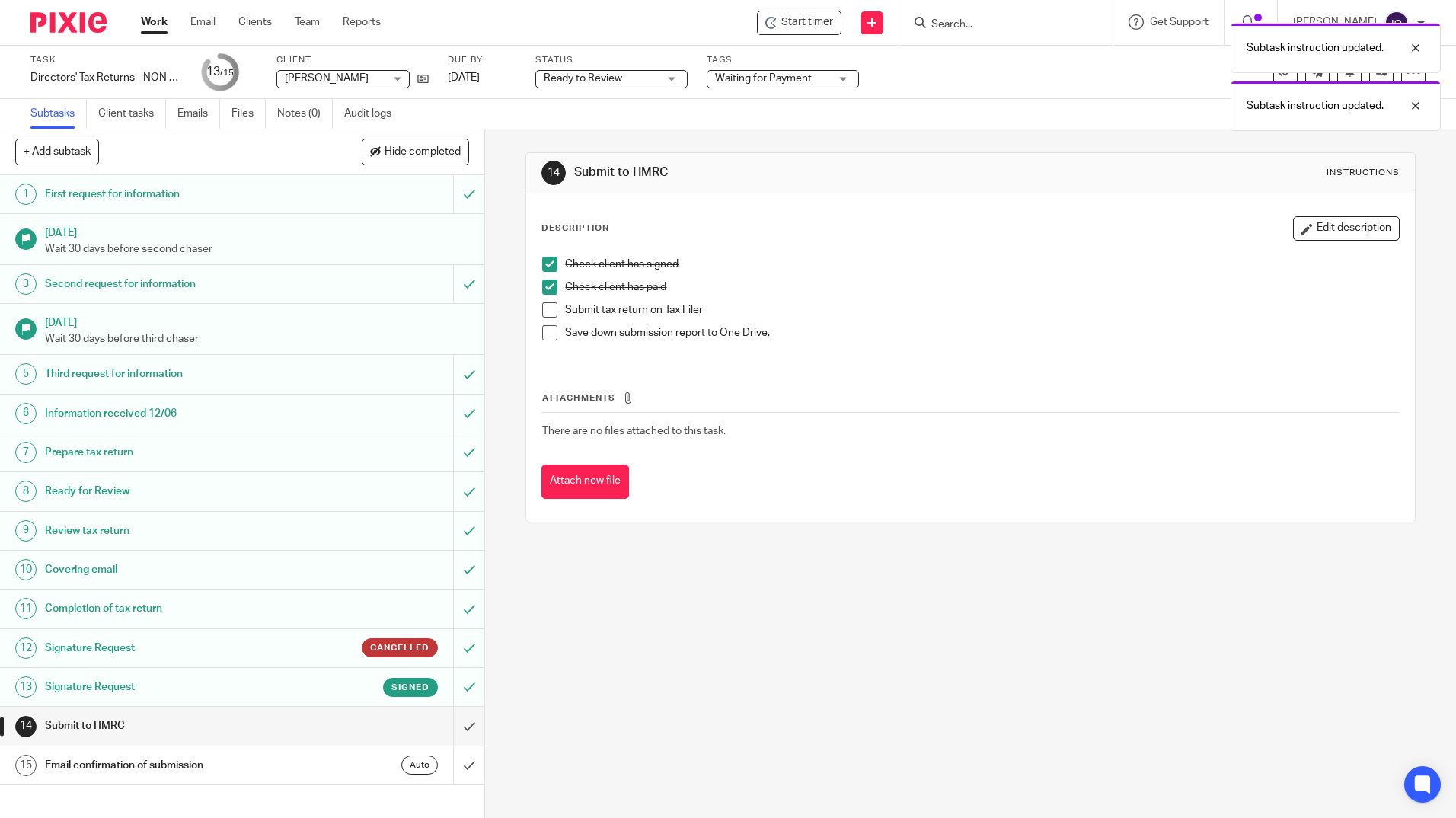
click at [549, 309] on span at bounding box center [550, 310] width 15 height 15
click at [545, 324] on li "Submit tax return on Tax Filer" at bounding box center [970, 314] width 856 height 23
click at [545, 330] on span at bounding box center [550, 333] width 15 height 15
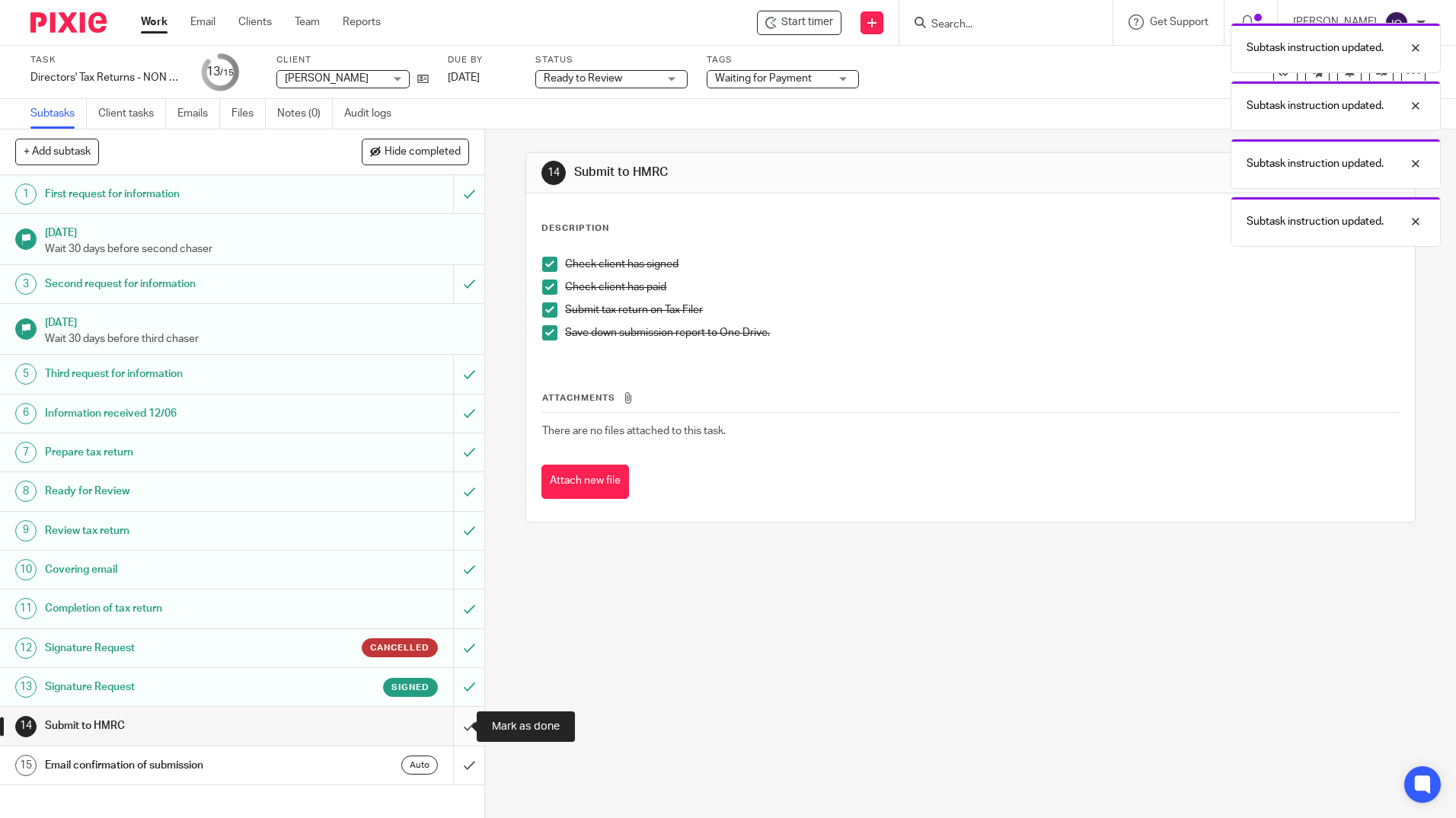
drag, startPoint x: 454, startPoint y: 725, endPoint x: 441, endPoint y: 740, distance: 19.8
click at [453, 725] on input "submit" at bounding box center [242, 725] width 485 height 38
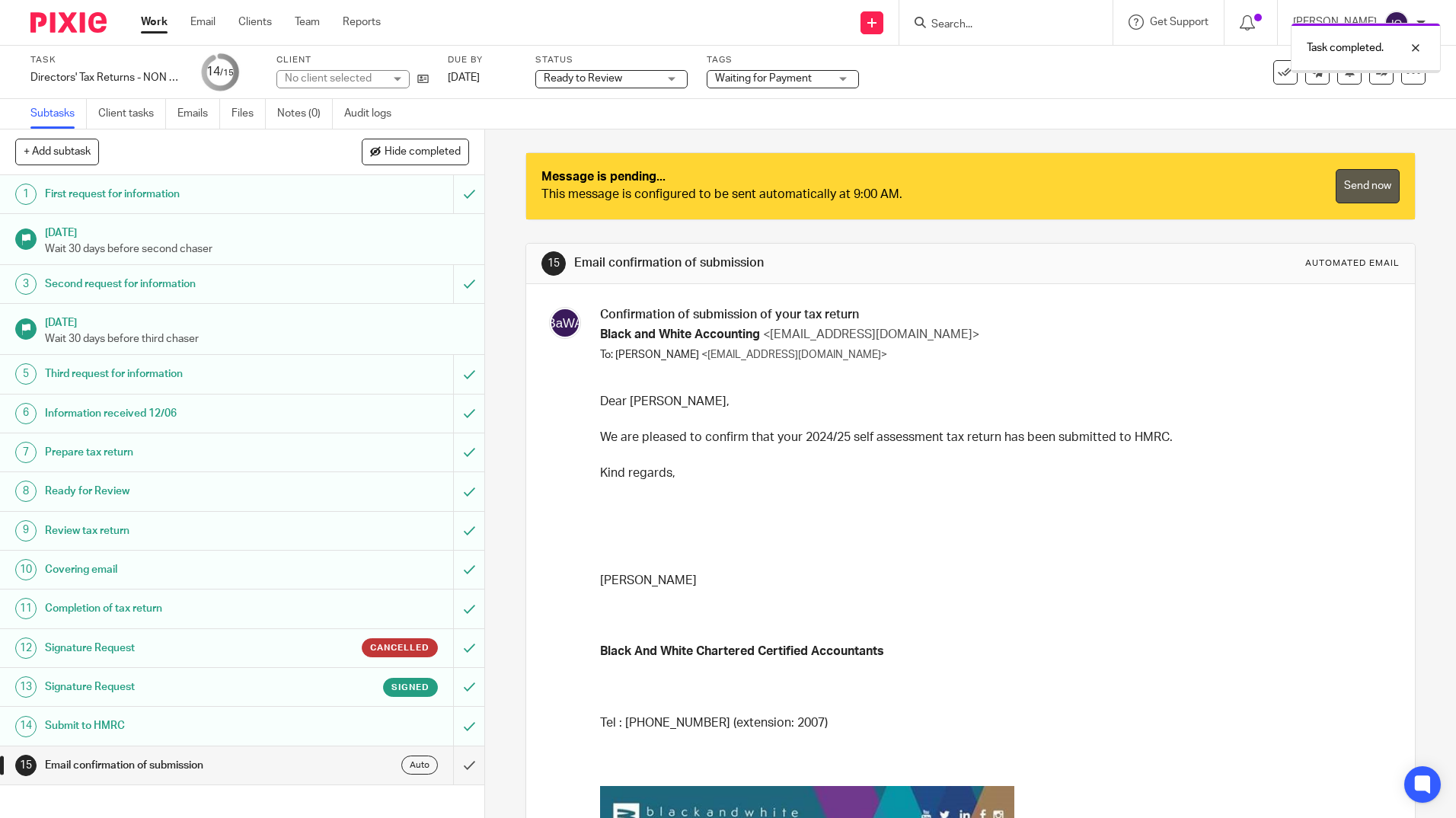
click at [1336, 174] on link "Send now" at bounding box center [1367, 186] width 64 height 34
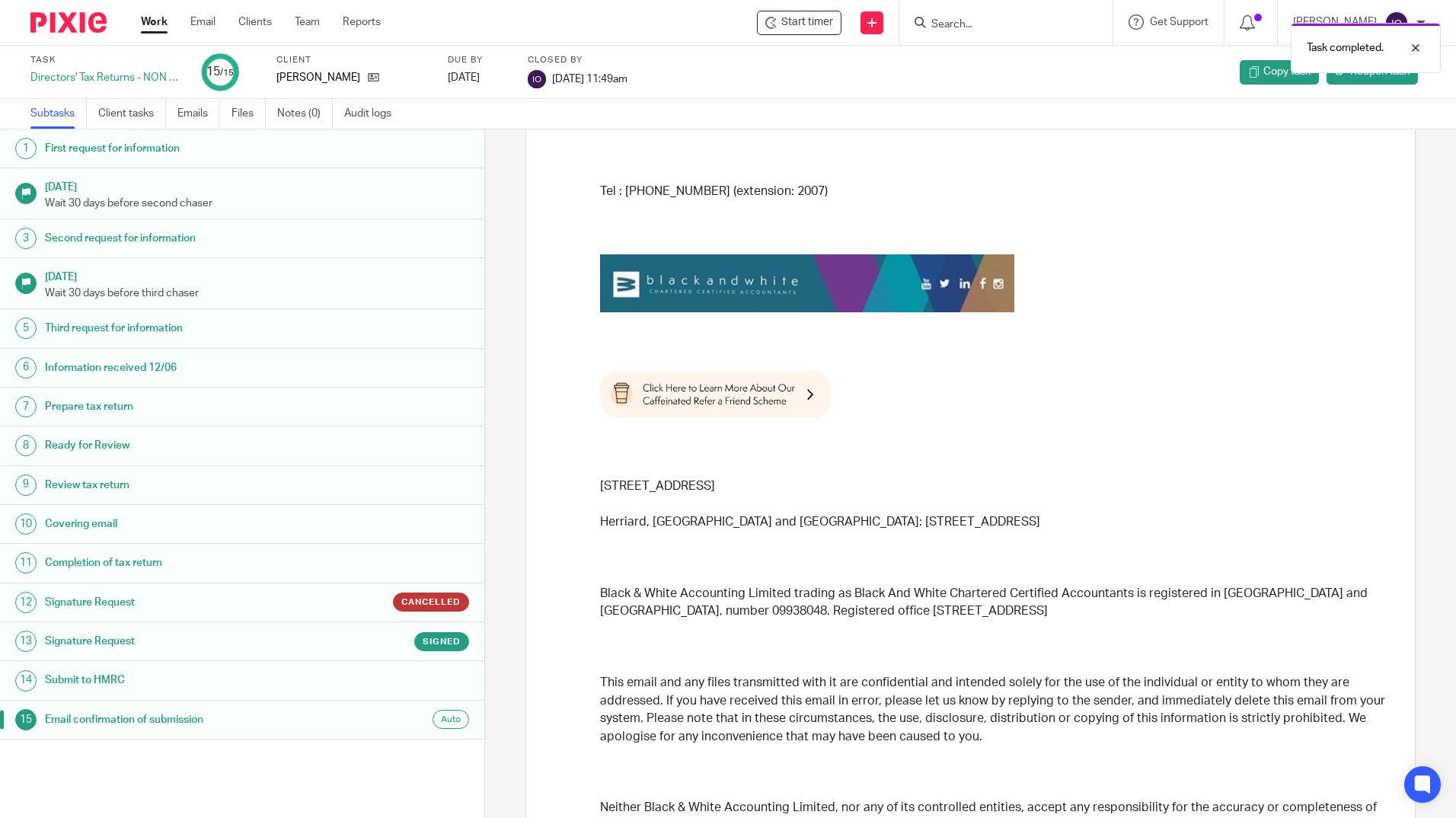
scroll to position [699, 0]
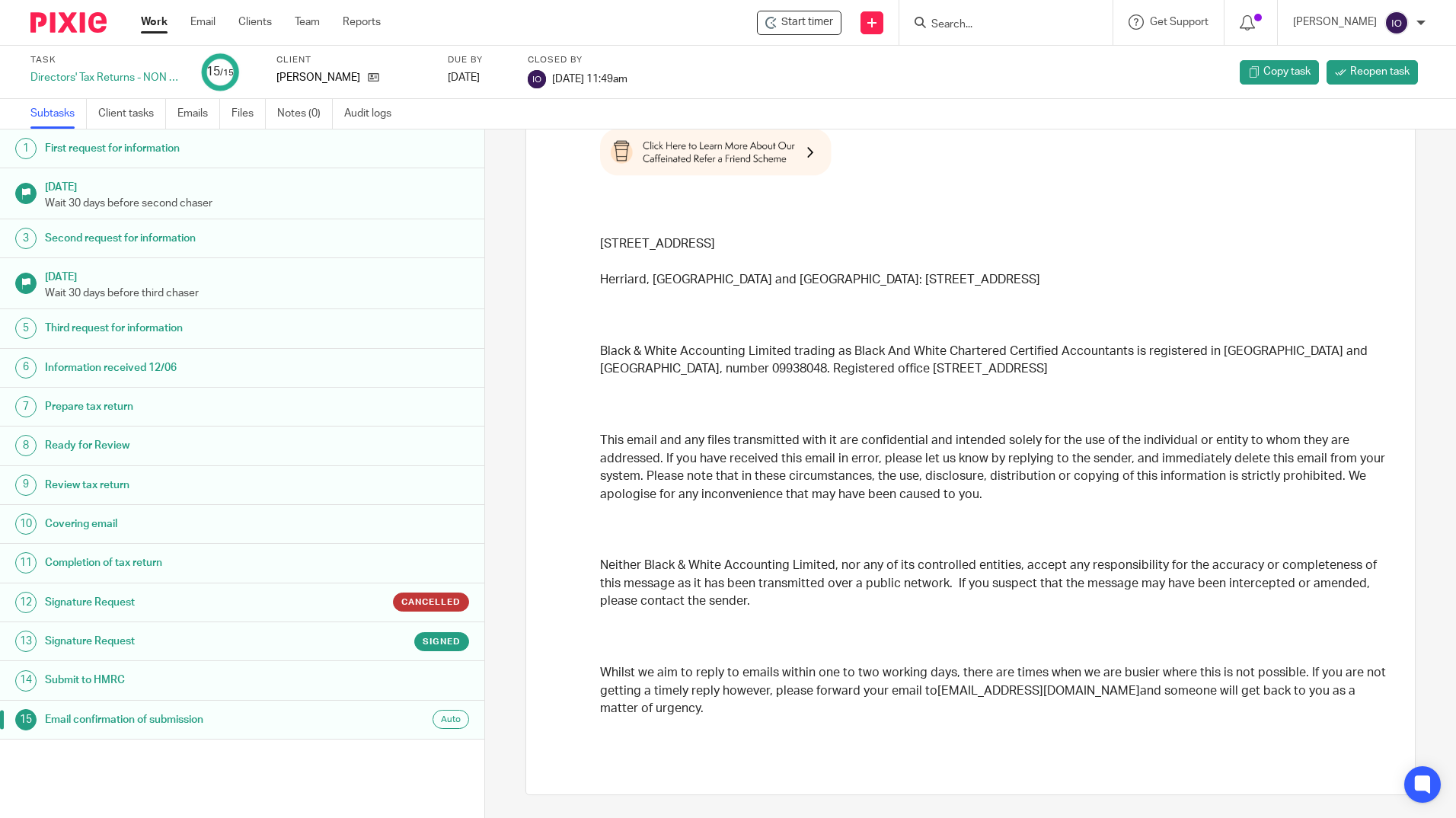
click at [1006, 31] on input "Search" at bounding box center [998, 24] width 137 height 14
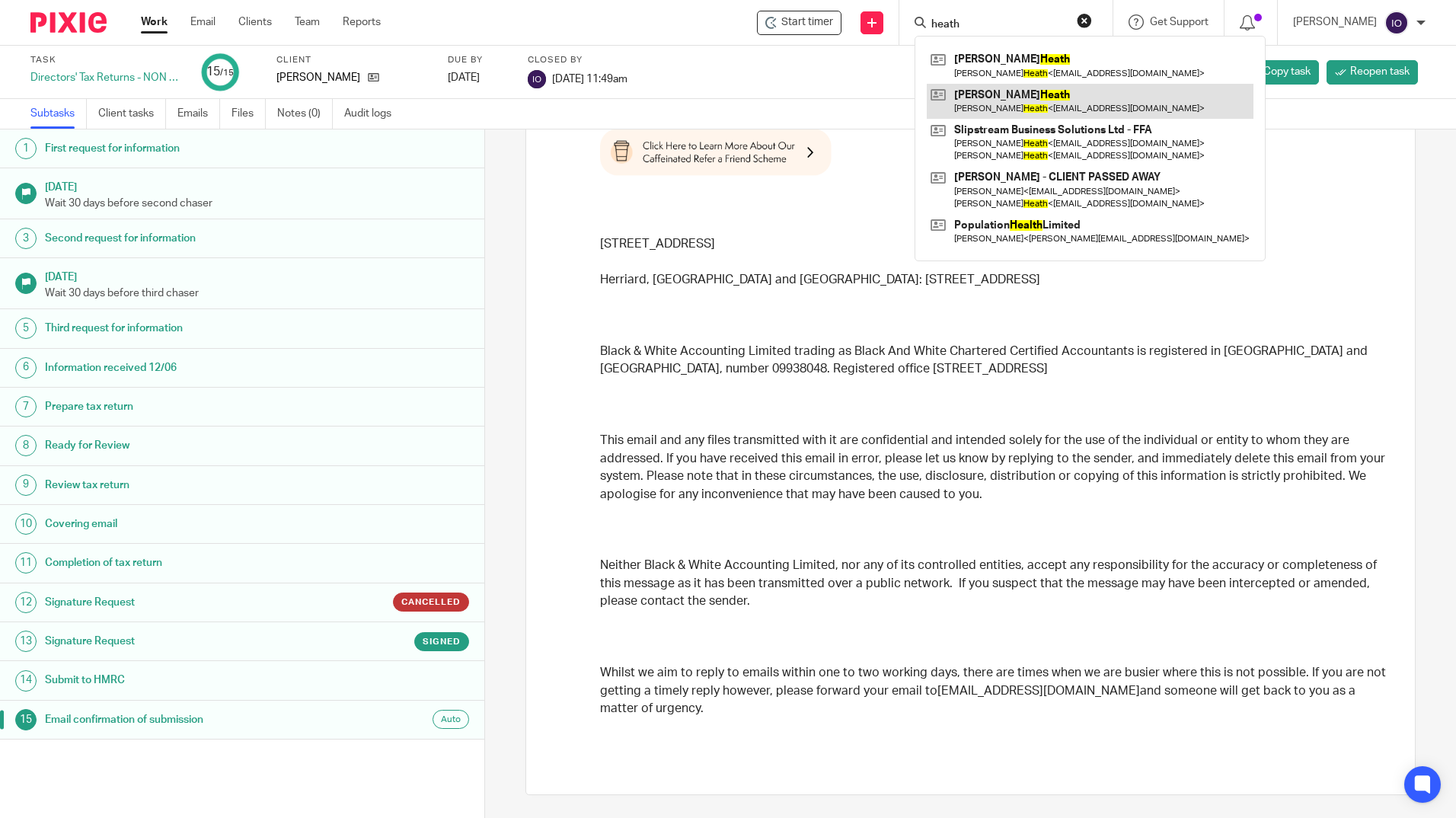
type input "heath"
click at [1001, 103] on link at bounding box center [1090, 101] width 327 height 35
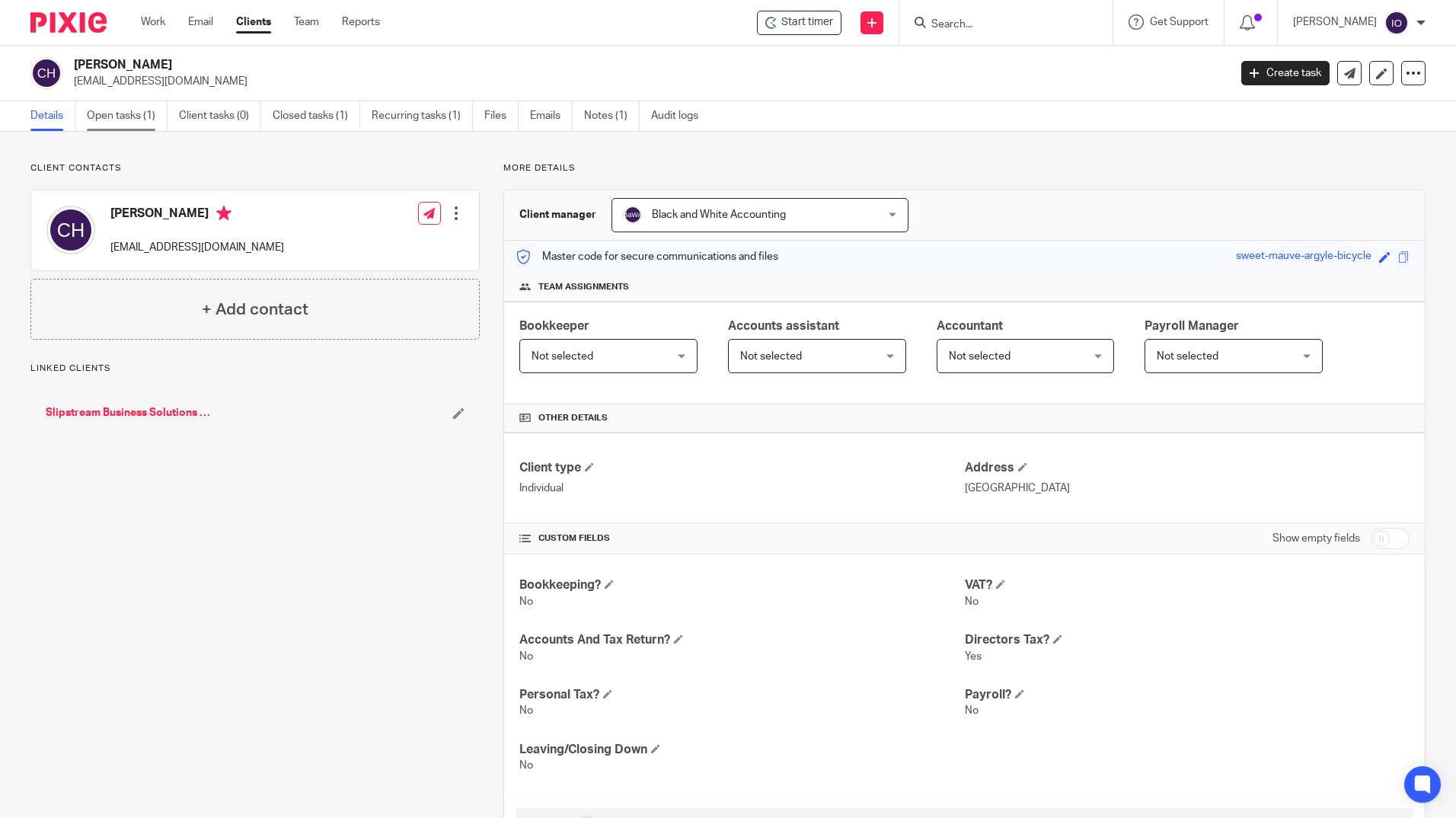
click at [109, 113] on link "Open tasks (1)" at bounding box center [127, 116] width 80 height 30
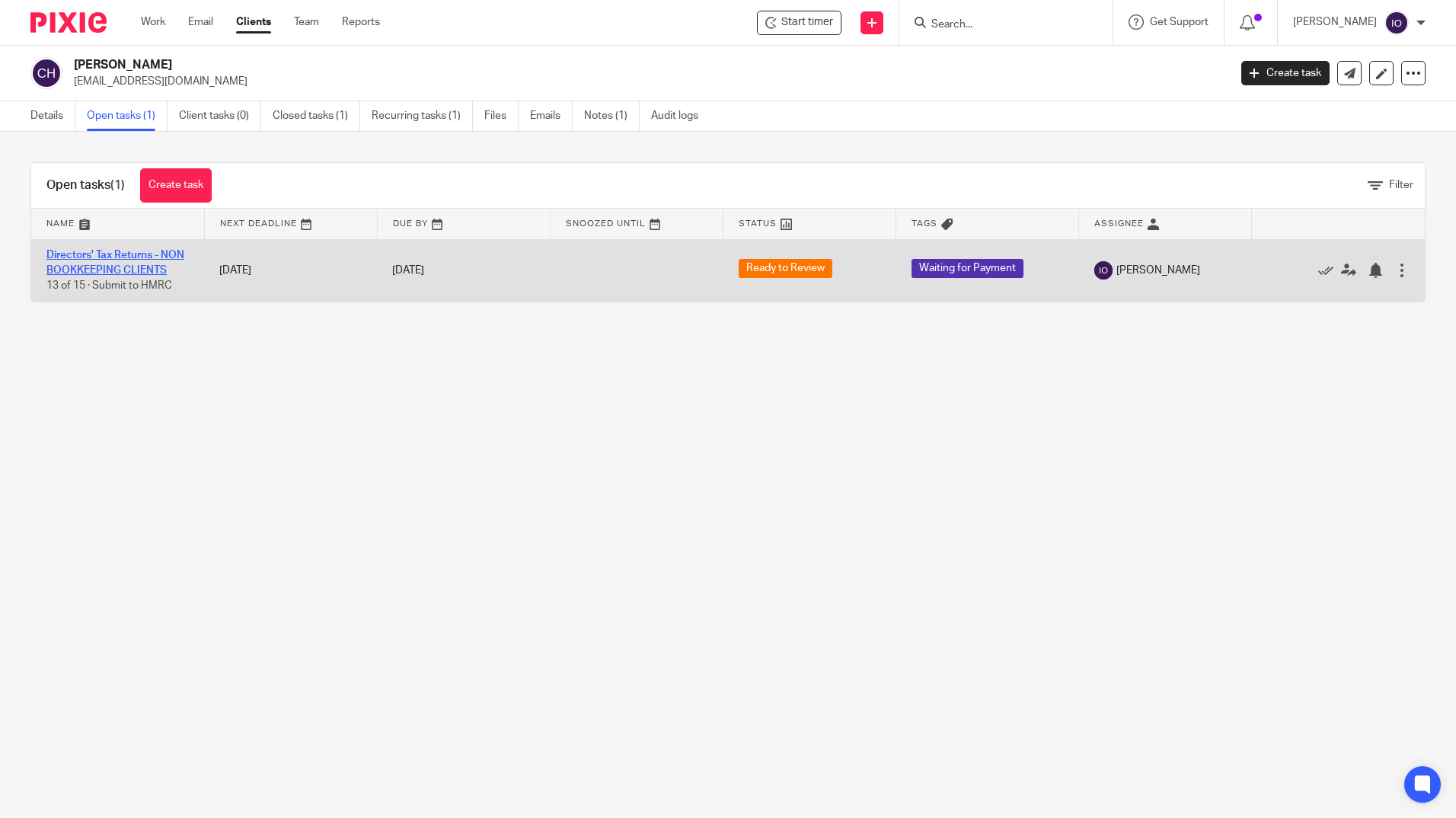
click at [110, 257] on link "Directors' Tax Returns - NON BOOKKEEPING CLIENTS" at bounding box center [115, 263] width 138 height 26
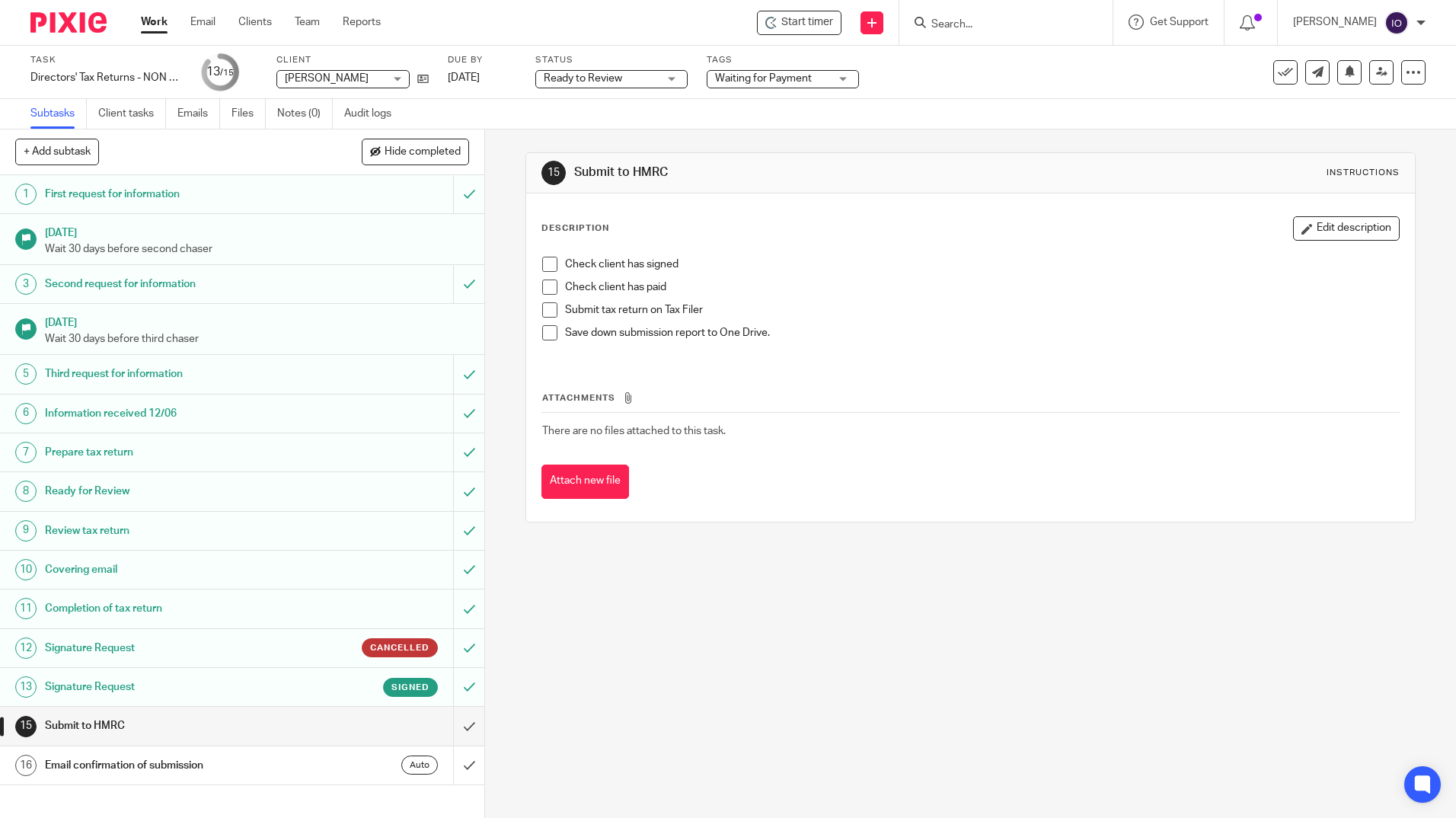
click at [542, 270] on span at bounding box center [550, 264] width 15 height 15
click at [549, 284] on span at bounding box center [550, 287] width 15 height 15
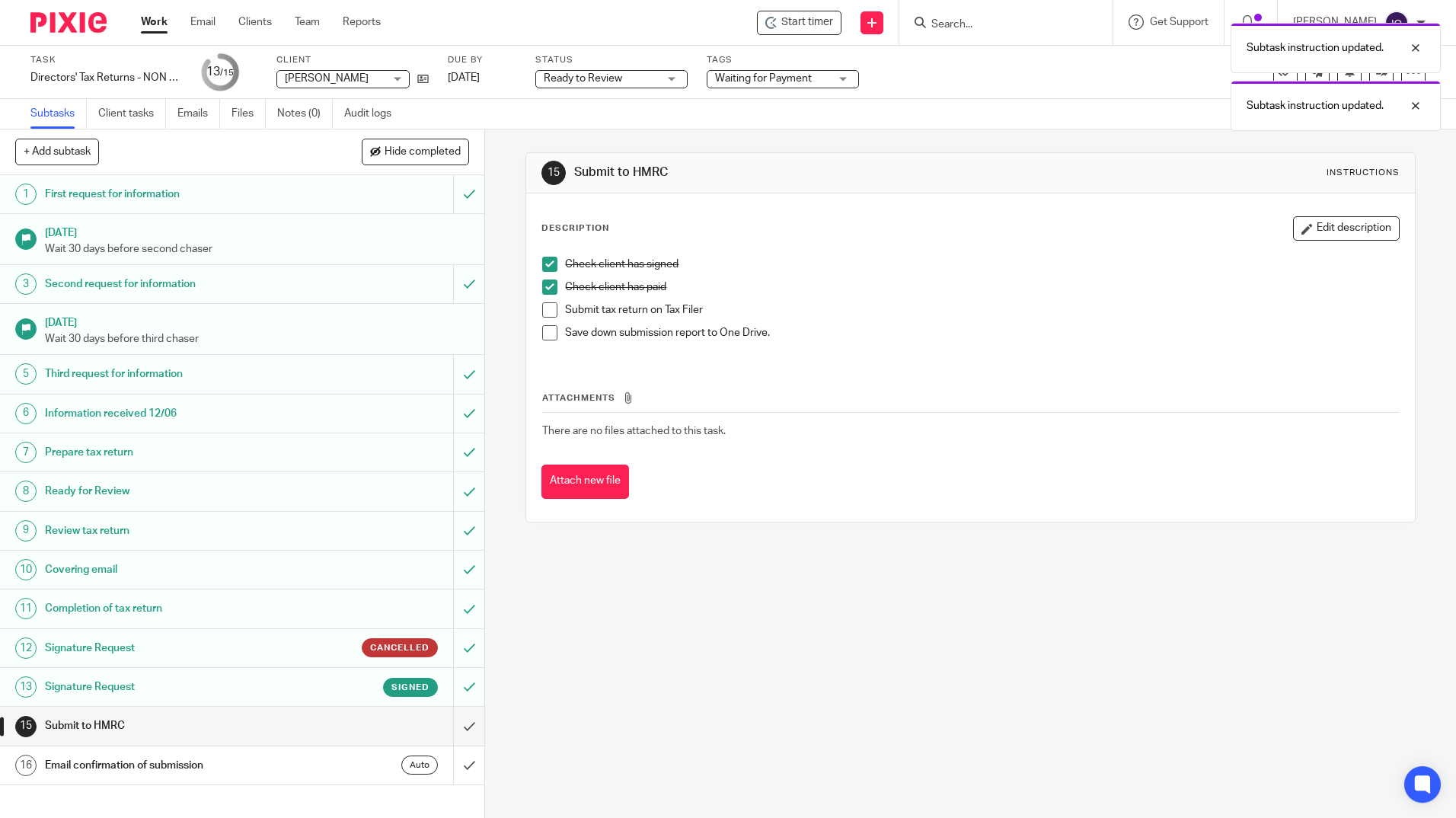
drag, startPoint x: 546, startPoint y: 305, endPoint x: 547, endPoint y: 324, distance: 19.0
click at [545, 307] on span at bounding box center [550, 310] width 15 height 15
click at [551, 329] on span at bounding box center [550, 333] width 15 height 15
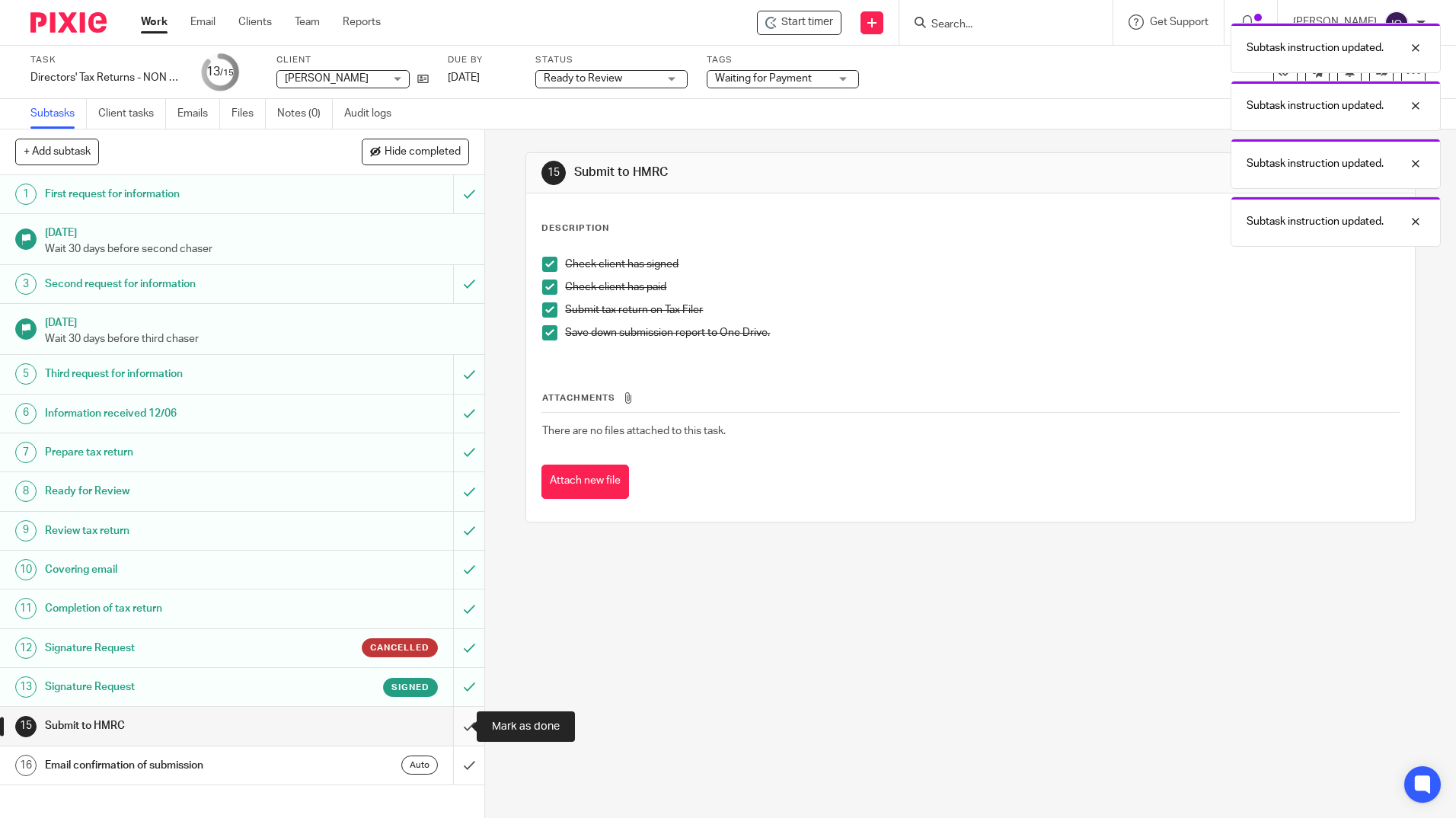
click at [453, 723] on input "submit" at bounding box center [242, 725] width 485 height 38
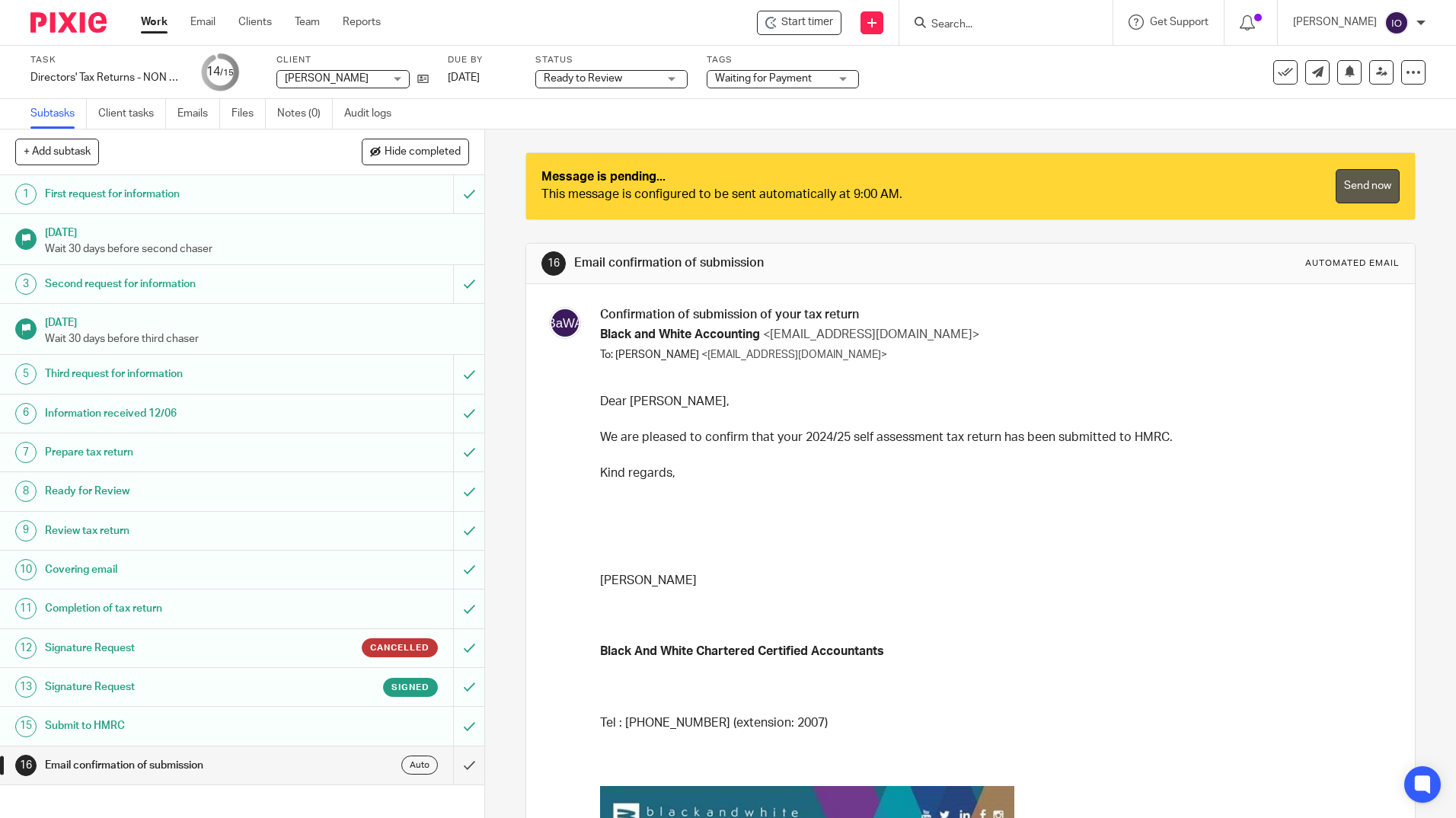
click at [1336, 176] on link "Send now" at bounding box center [1367, 186] width 64 height 34
click at [1336, 179] on link "Send now" at bounding box center [1367, 186] width 64 height 34
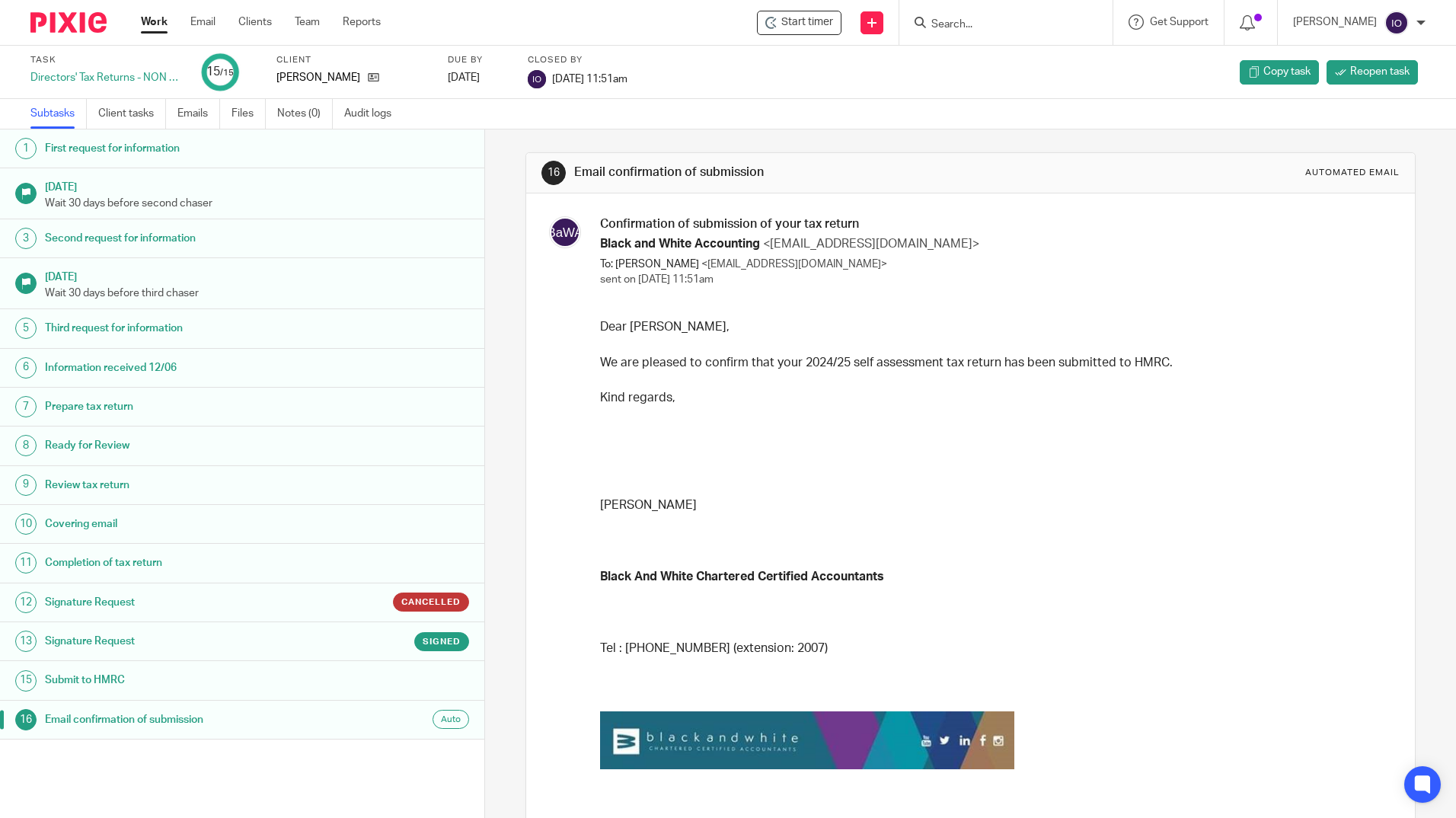
click at [157, 28] on link "Work" at bounding box center [154, 22] width 27 height 15
